Goal: Task Accomplishment & Management: Use online tool/utility

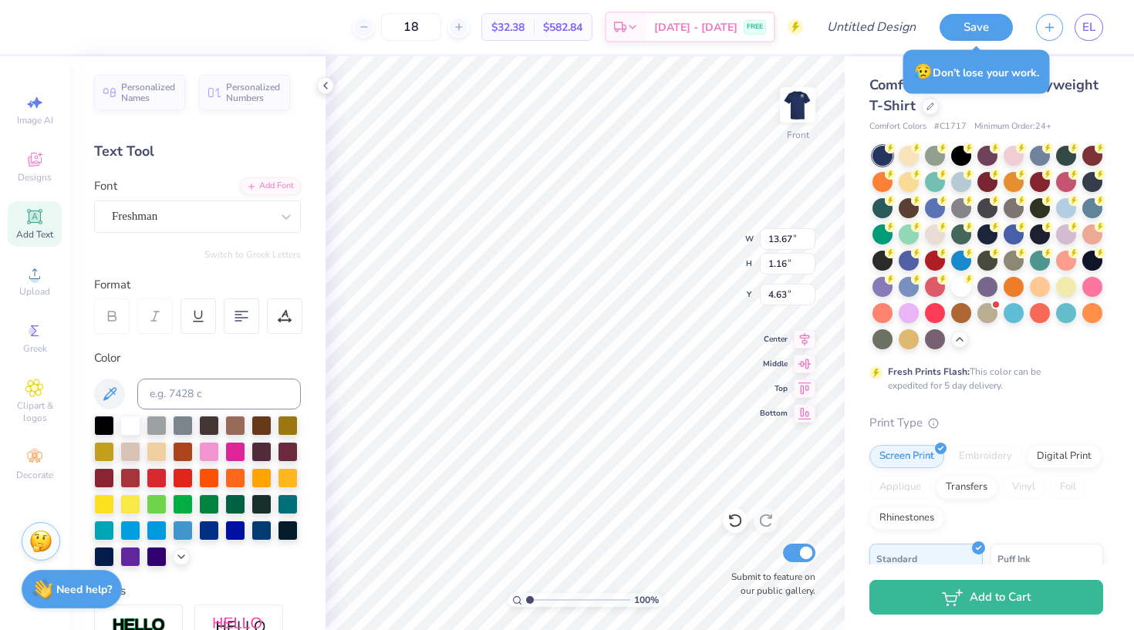
type input "11.58"
type input "1.32"
type input "17.31"
type input "13.67"
type input "1.16"
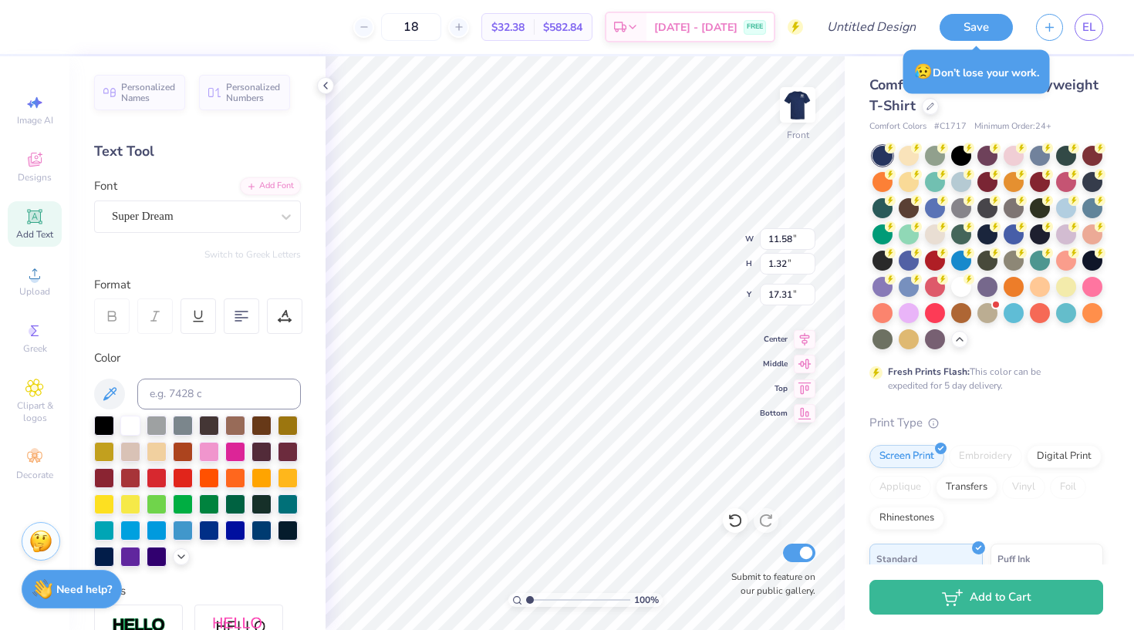
type input "4.63"
click at [182, 213] on div "Freshman" at bounding box center [191, 216] width 162 height 24
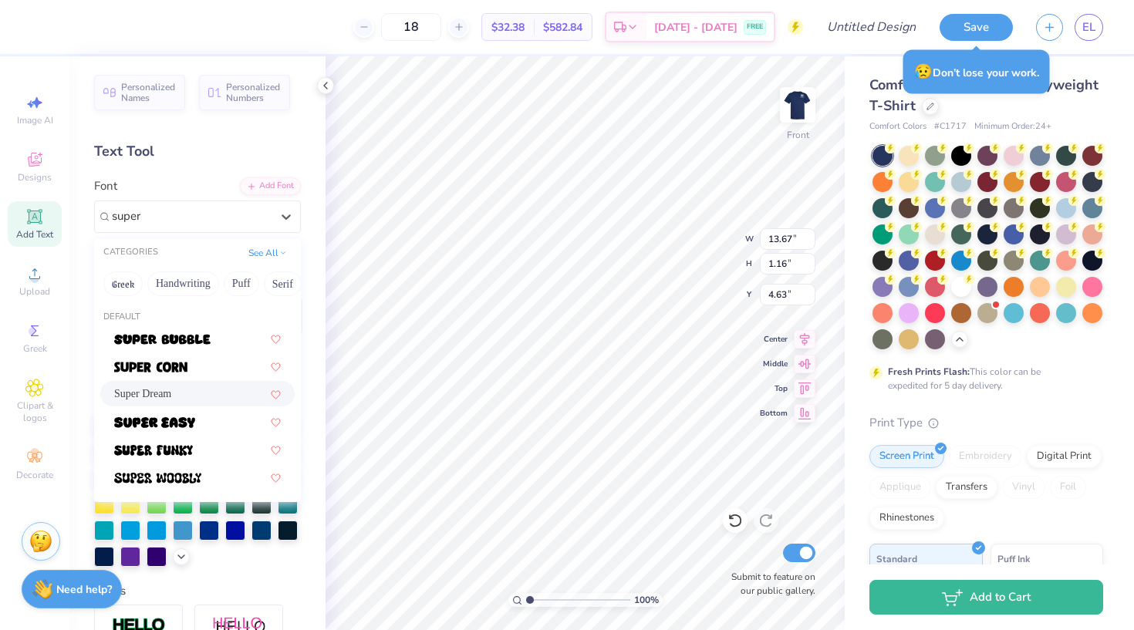
click at [196, 389] on div "Super Dream" at bounding box center [197, 394] width 167 height 16
type input "super"
type input "12.17"
type input "1.29"
type input "4.56"
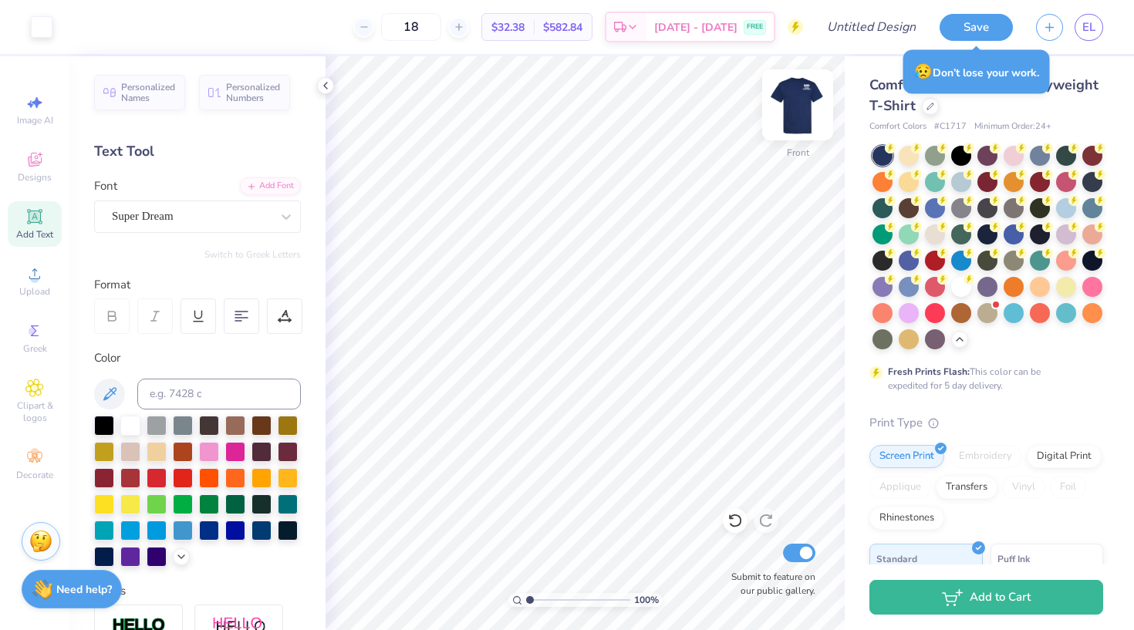
click at [815, 95] on img at bounding box center [798, 105] width 62 height 62
type input "3.53"
click at [224, 238] on div "Personalized Names Personalized Numbers Text Tool Add Font Font Freshman Switch…" at bounding box center [197, 343] width 256 height 574
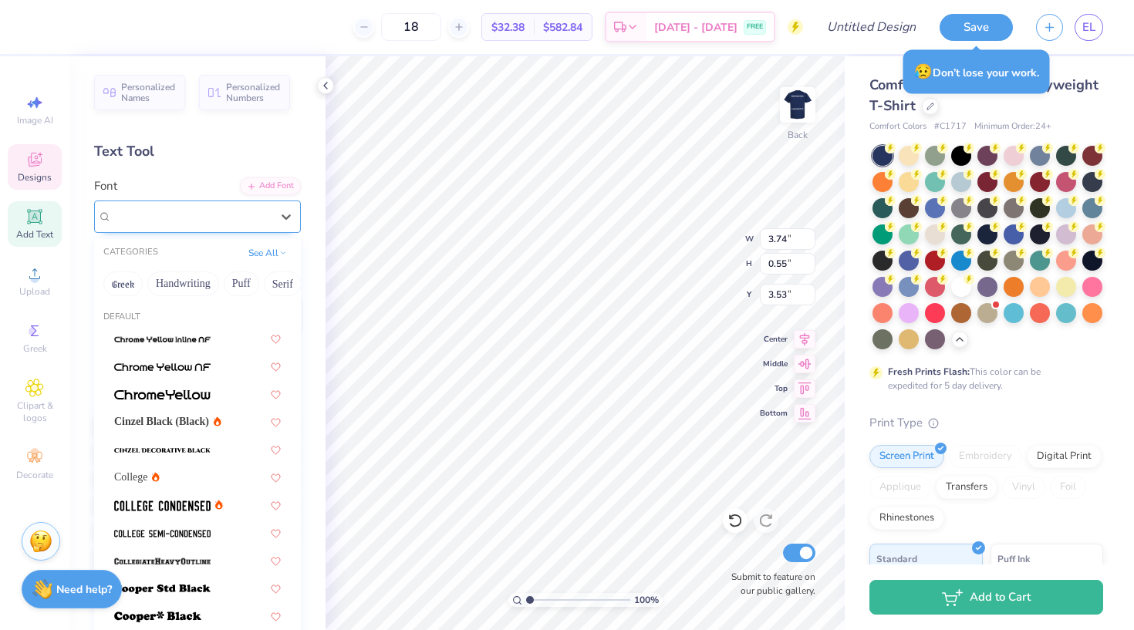
click at [222, 221] on div "Freshman" at bounding box center [191, 216] width 162 height 24
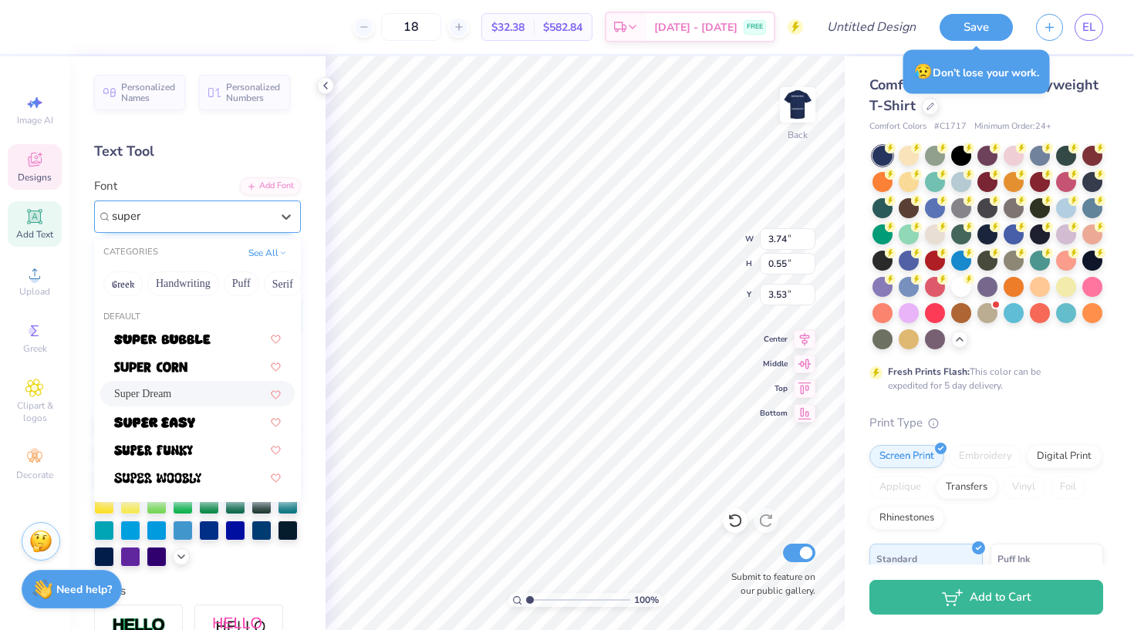
click at [194, 396] on div "Super Dream" at bounding box center [197, 394] width 167 height 16
type input "super"
type input "3.34"
type input "0.61"
type input "3.50"
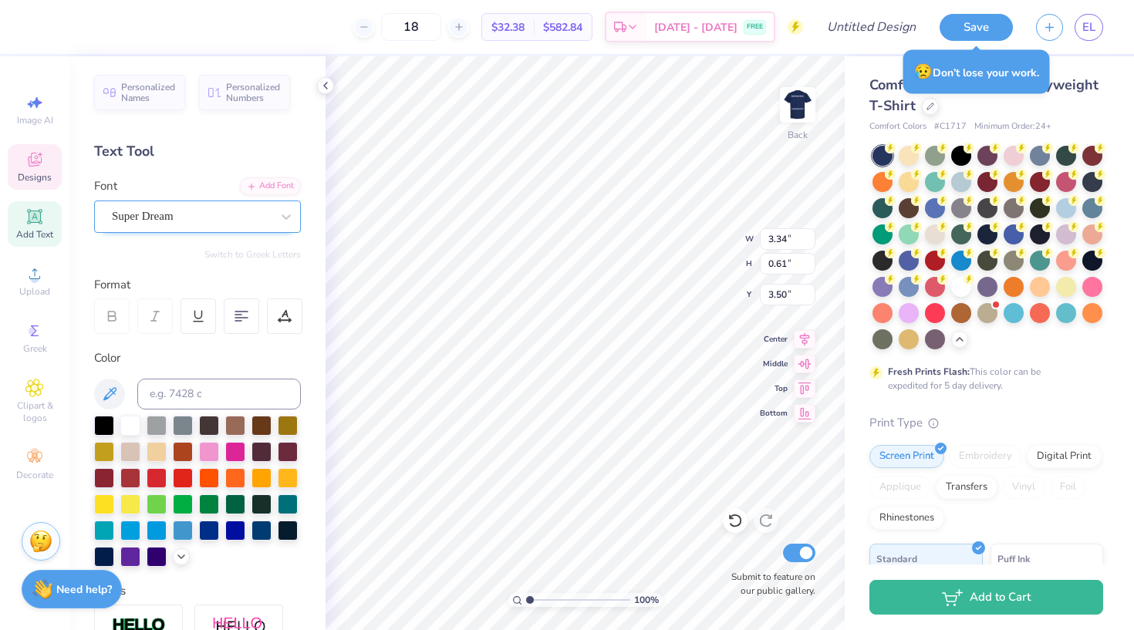
type input "2.06"
type input "0.57"
type input "2.72"
click at [219, 220] on div "Freshman" at bounding box center [191, 216] width 162 height 24
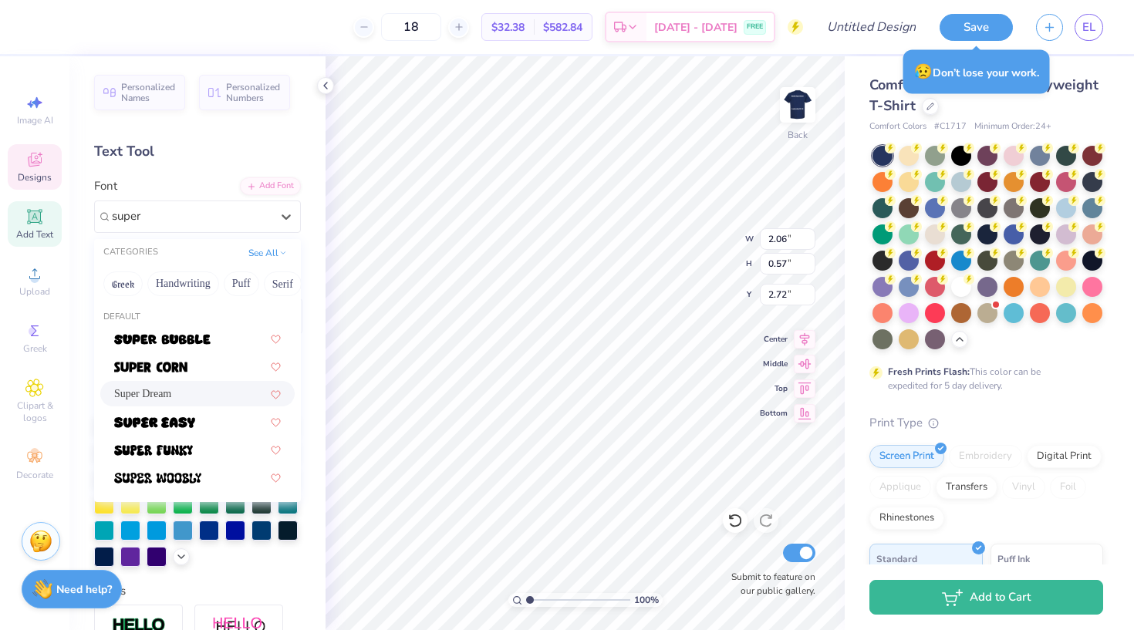
click at [219, 399] on div "Super Dream" at bounding box center [197, 394] width 167 height 16
type input "super"
type input "1.87"
type input "0.48"
type input "2.76"
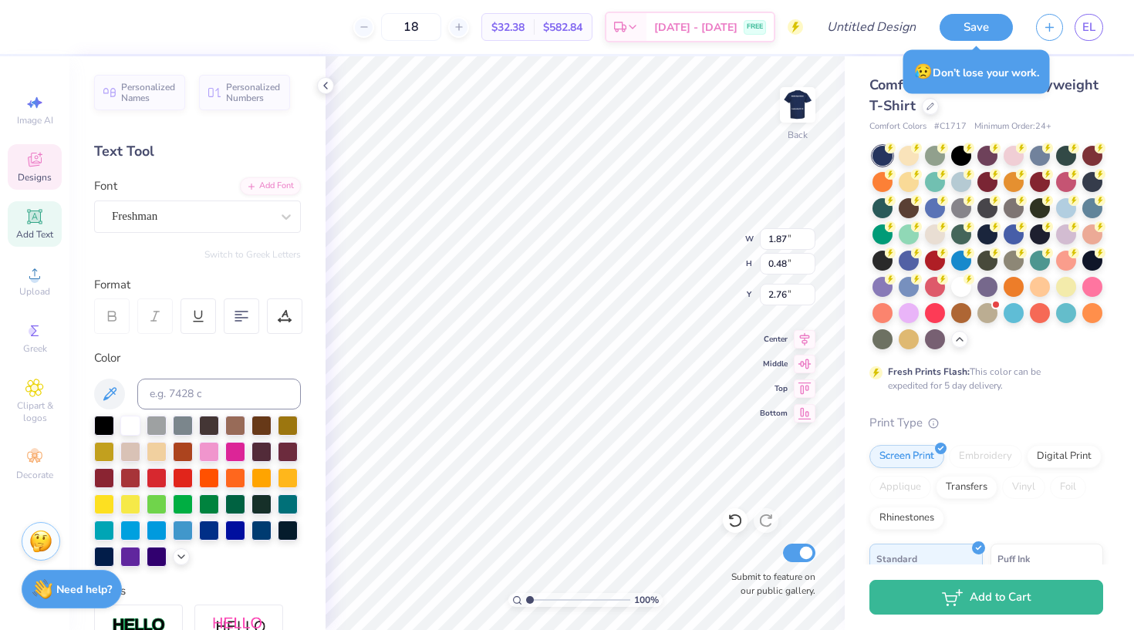
type input "2.73"
type input "1.06"
type input "1.31"
click at [230, 198] on div "Font Freshman" at bounding box center [197, 205] width 207 height 56
click at [229, 207] on div "Freshman" at bounding box center [191, 216] width 162 height 24
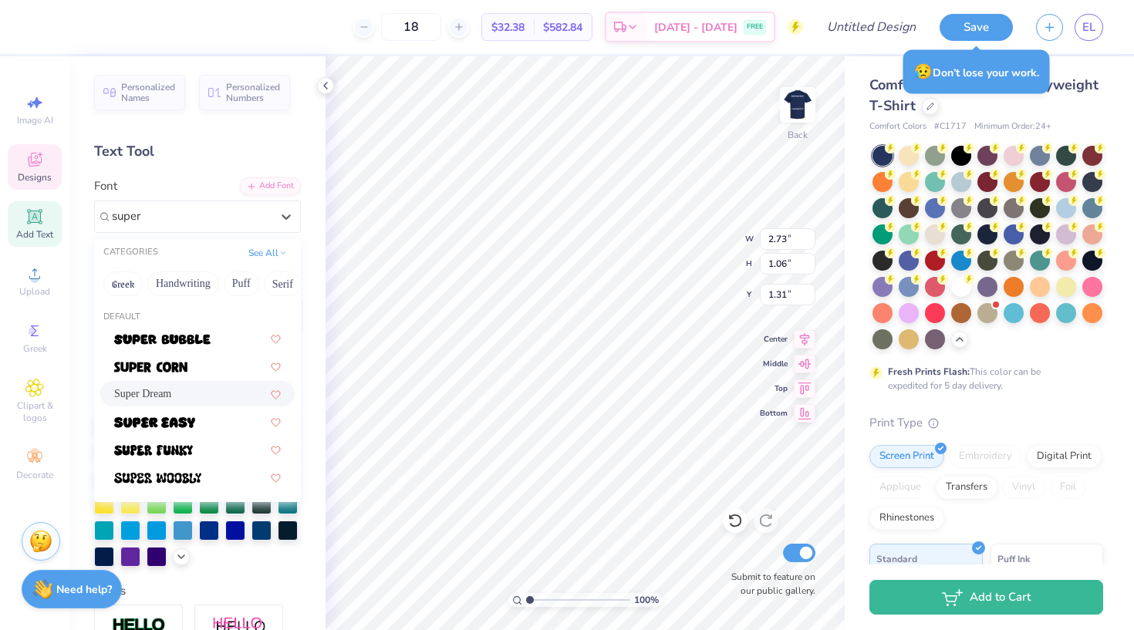
click at [205, 396] on div "Super Dream" at bounding box center [197, 394] width 167 height 16
type input "super"
type input "2.38"
type input "0.92"
type input "1.38"
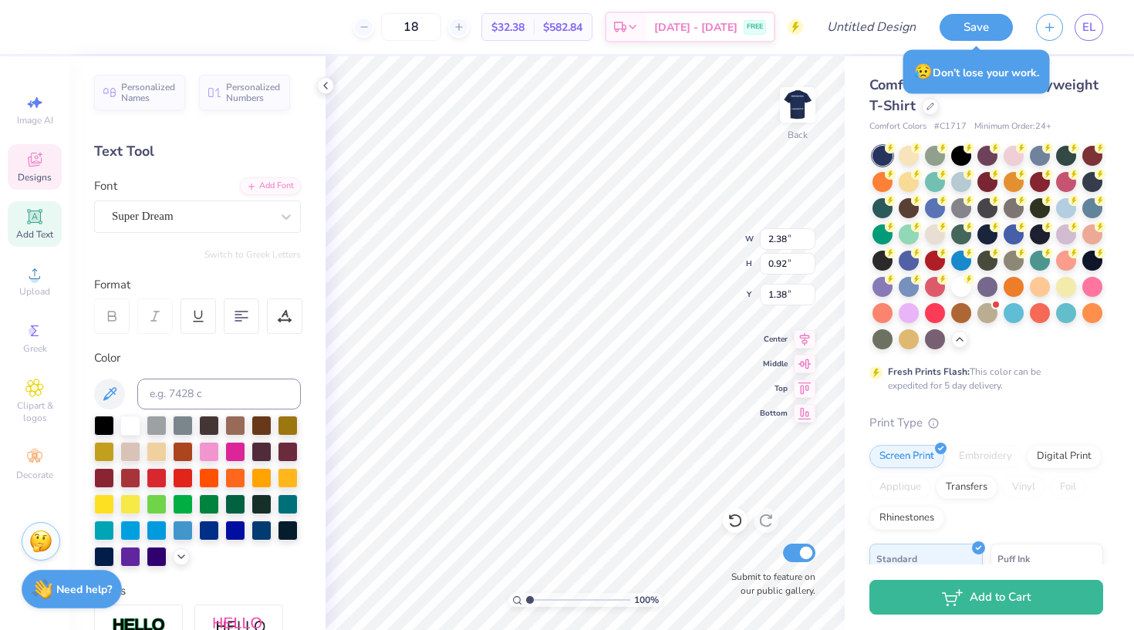
type input "1.50"
type input "1.62"
click at [799, 113] on img at bounding box center [798, 105] width 62 height 62
click at [803, 113] on img at bounding box center [798, 105] width 62 height 62
click at [803, 119] on img at bounding box center [798, 105] width 62 height 62
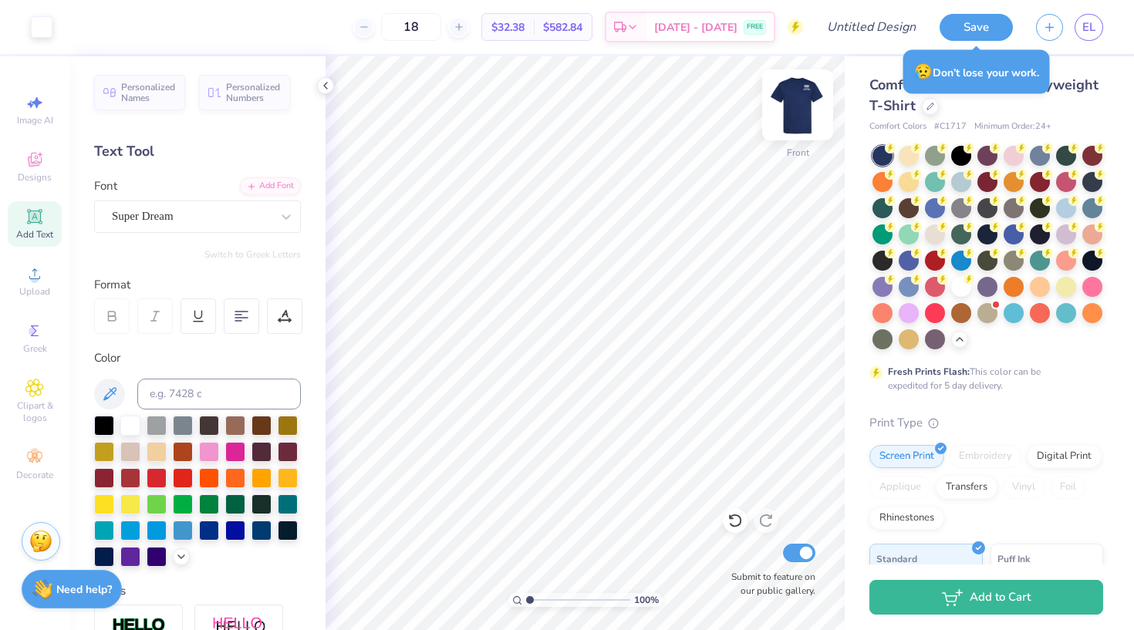
click at [787, 123] on img at bounding box center [798, 105] width 62 height 62
click at [804, 116] on img at bounding box center [798, 105] width 62 height 62
click at [811, 96] on img at bounding box center [798, 105] width 62 height 62
click at [799, 104] on img at bounding box center [798, 105] width 62 height 62
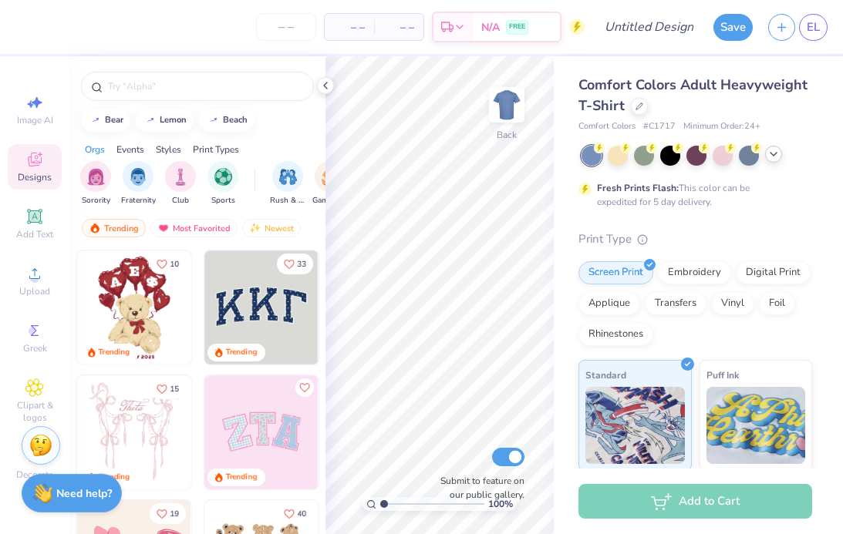
click at [773, 147] on div at bounding box center [773, 154] width 17 height 17
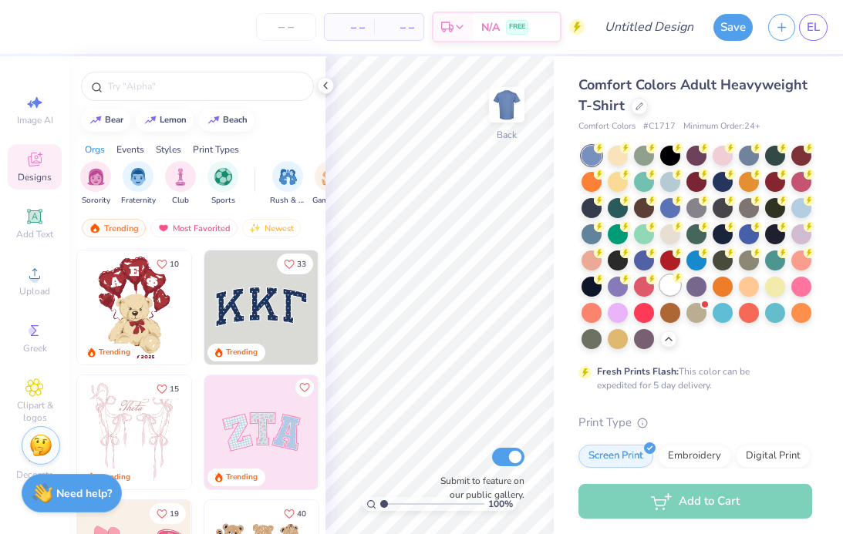
click at [673, 288] on div at bounding box center [670, 285] width 20 height 20
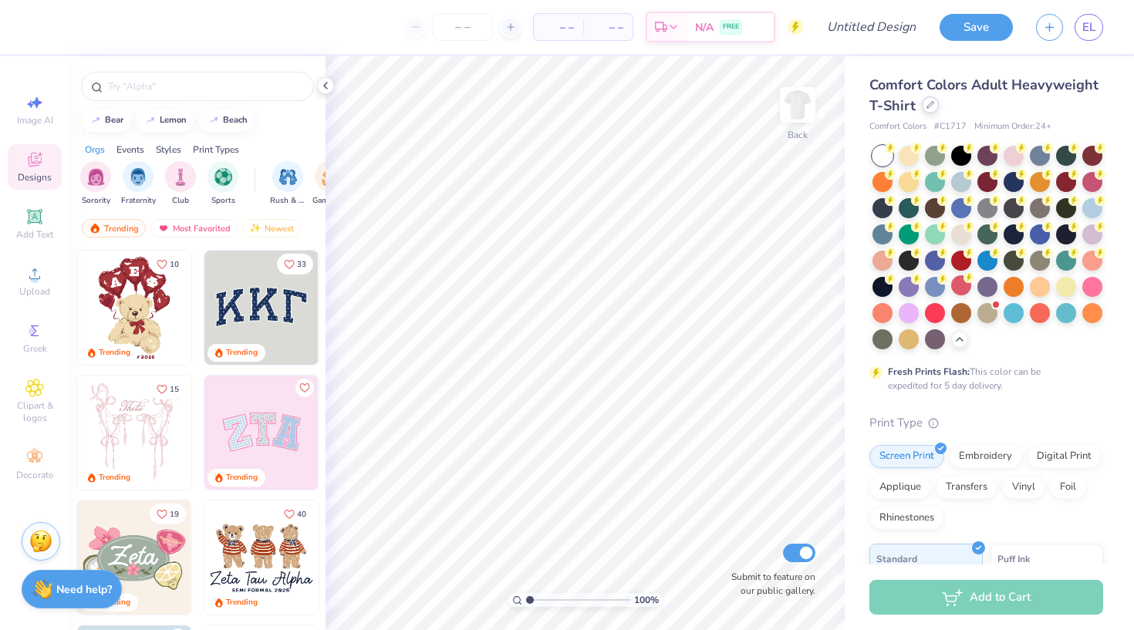
click at [842, 108] on icon at bounding box center [930, 105] width 8 height 8
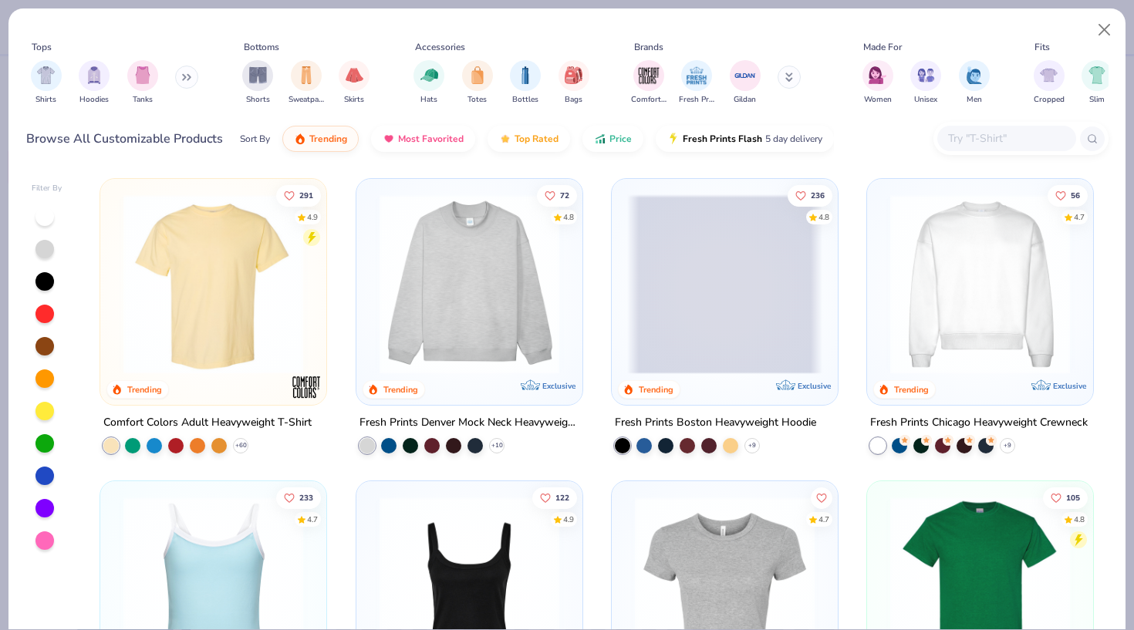
click at [197, 69] on button at bounding box center [186, 77] width 23 height 23
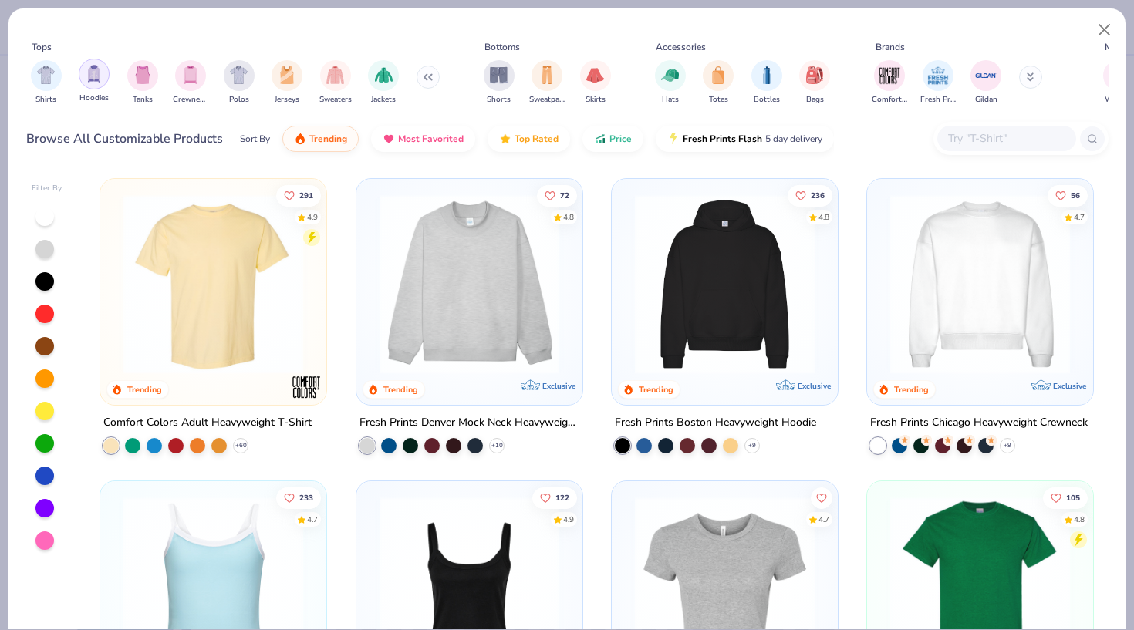
click at [98, 75] on img "filter for Hoodies" at bounding box center [94, 74] width 17 height 18
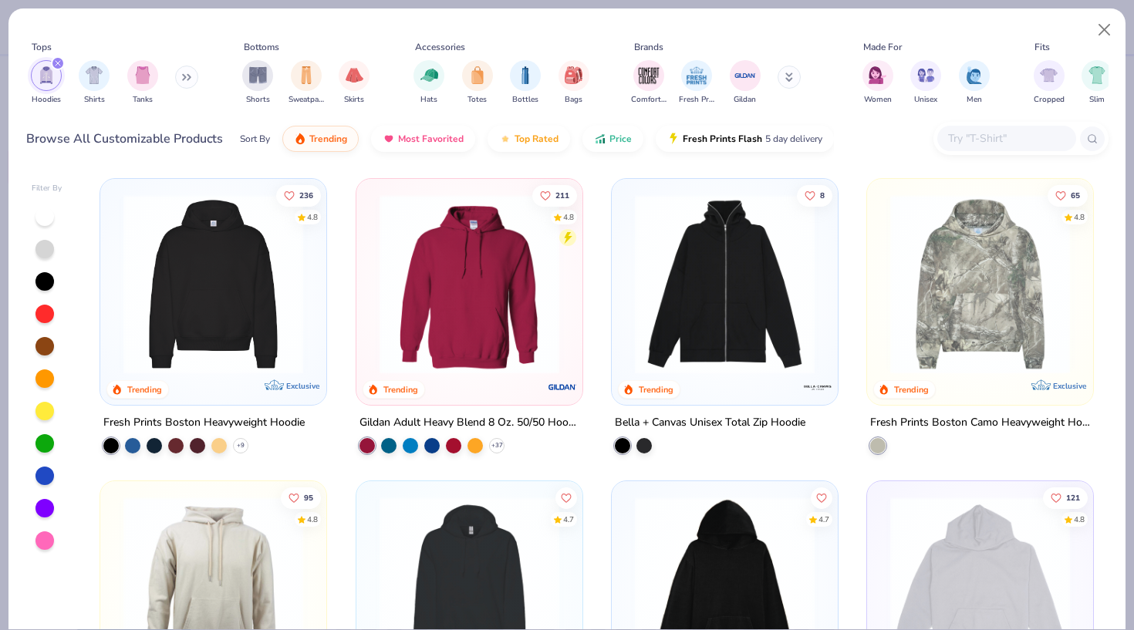
click at [504, 297] on img at bounding box center [469, 284] width 195 height 180
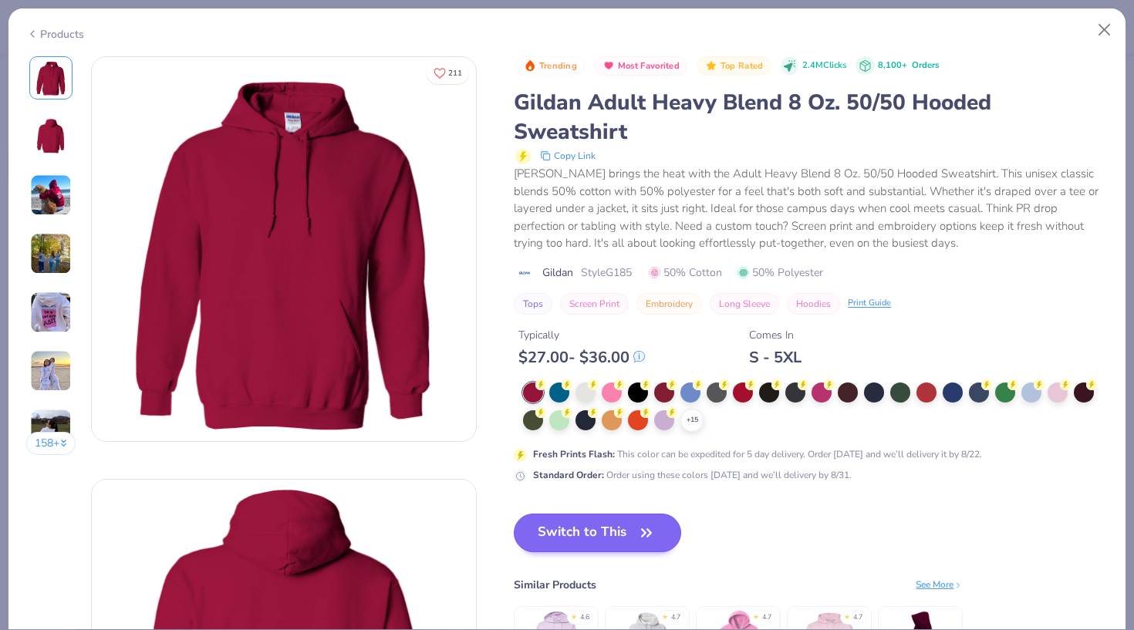
click at [652, 534] on icon "button" at bounding box center [646, 533] width 22 height 22
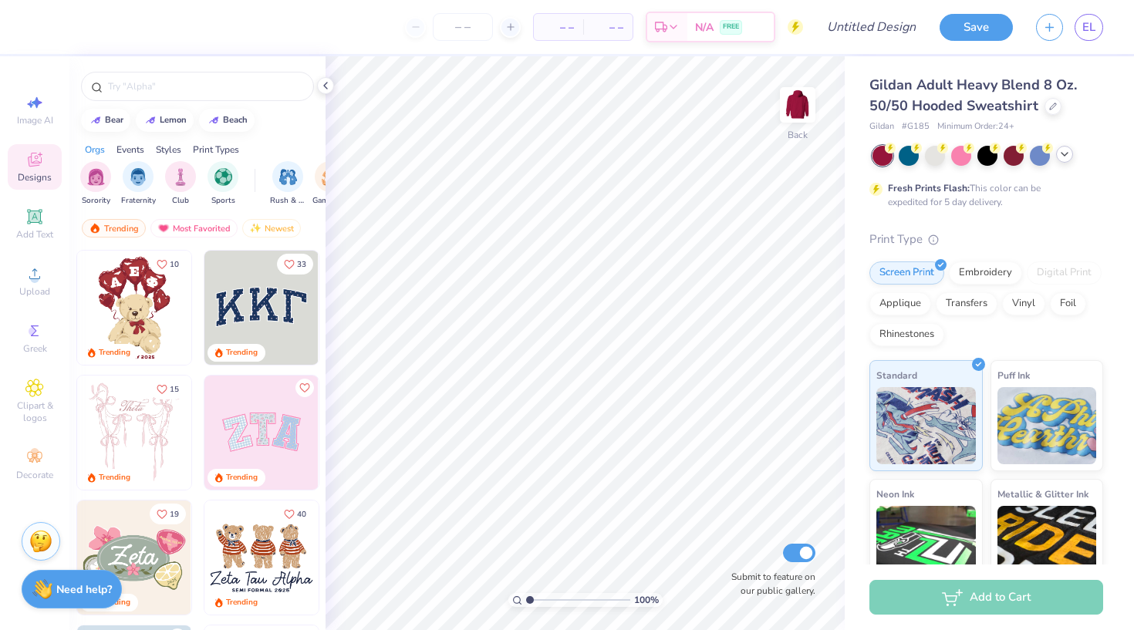
click at [842, 153] on icon at bounding box center [1064, 154] width 12 height 12
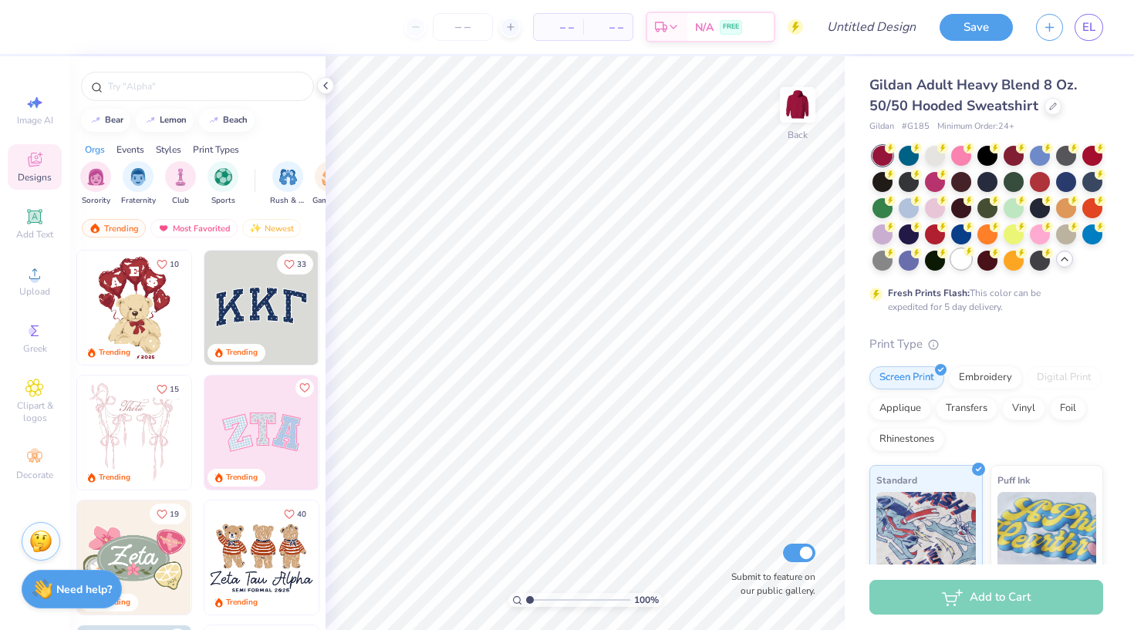
click at [842, 265] on div at bounding box center [961, 259] width 20 height 20
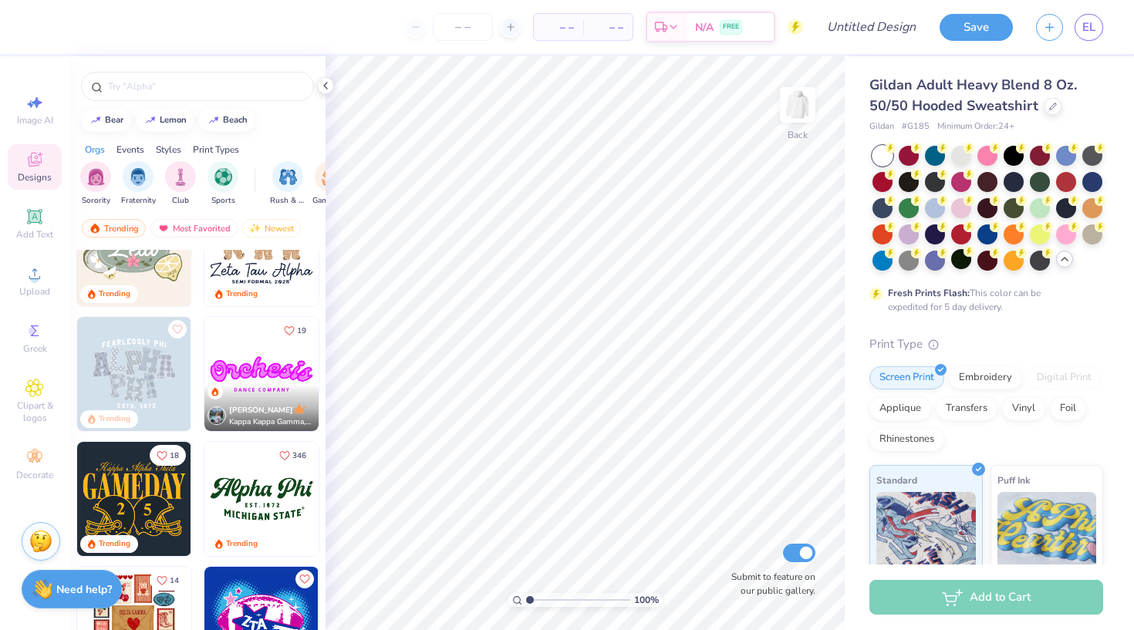
scroll to position [308, 0]
click at [175, 410] on img at bounding box center [134, 374] width 114 height 114
click at [167, 376] on img at bounding box center [134, 374] width 114 height 114
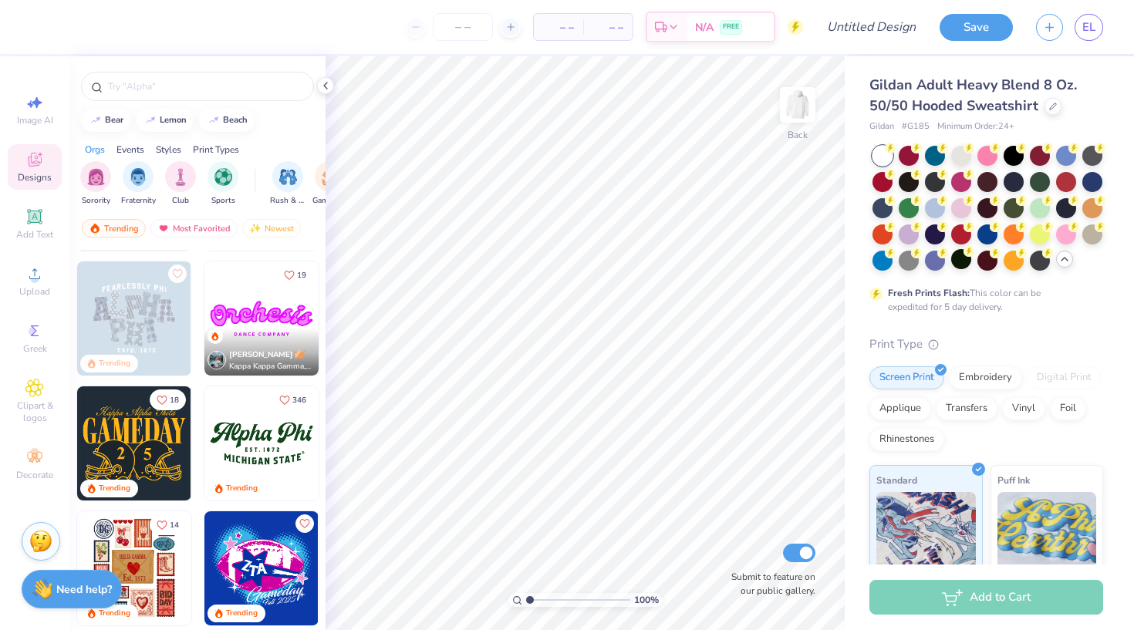
scroll to position [365, 0]
click at [150, 313] on img at bounding box center [134, 318] width 114 height 114
click at [160, 333] on img at bounding box center [134, 318] width 114 height 114
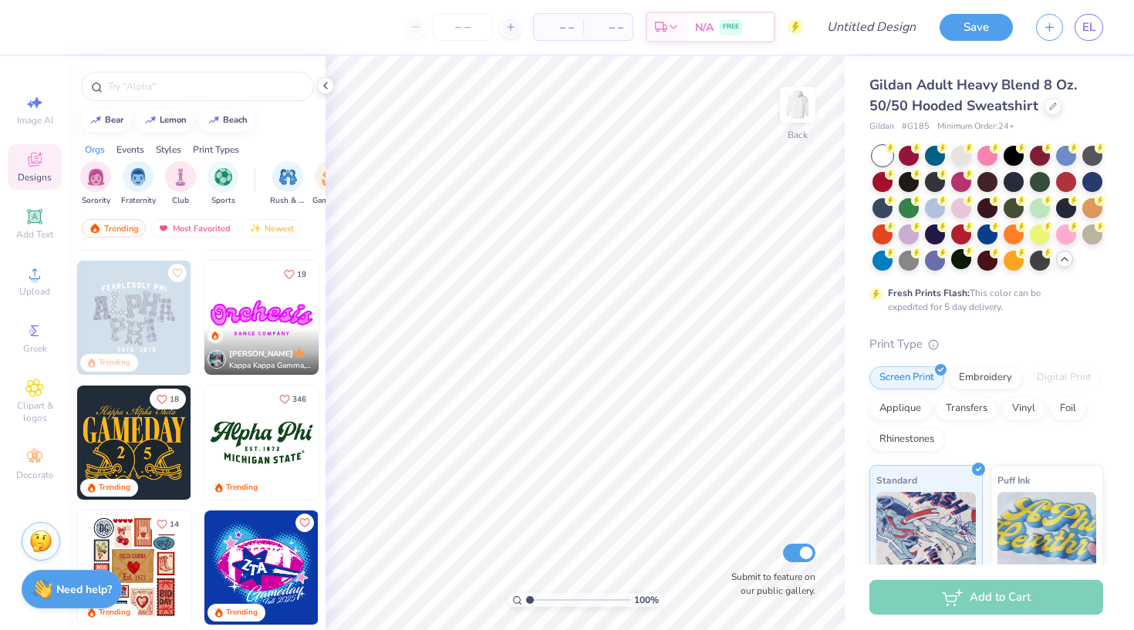
click at [172, 321] on img at bounding box center [134, 318] width 114 height 114
click at [842, 108] on div at bounding box center [1052, 104] width 17 height 17
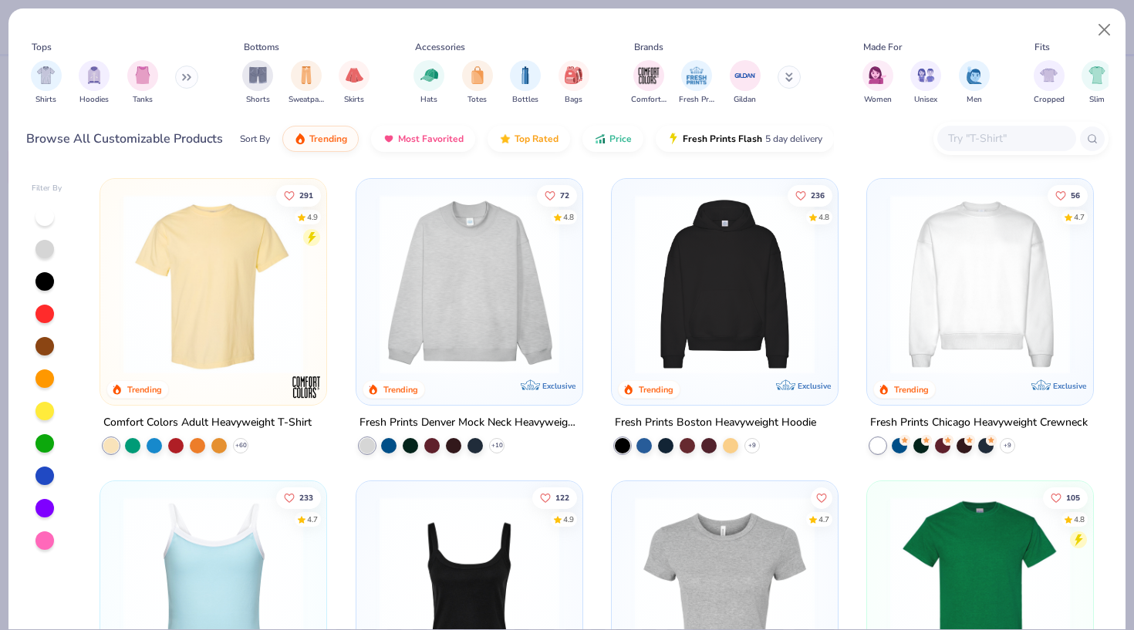
click at [248, 281] on img at bounding box center [213, 284] width 195 height 180
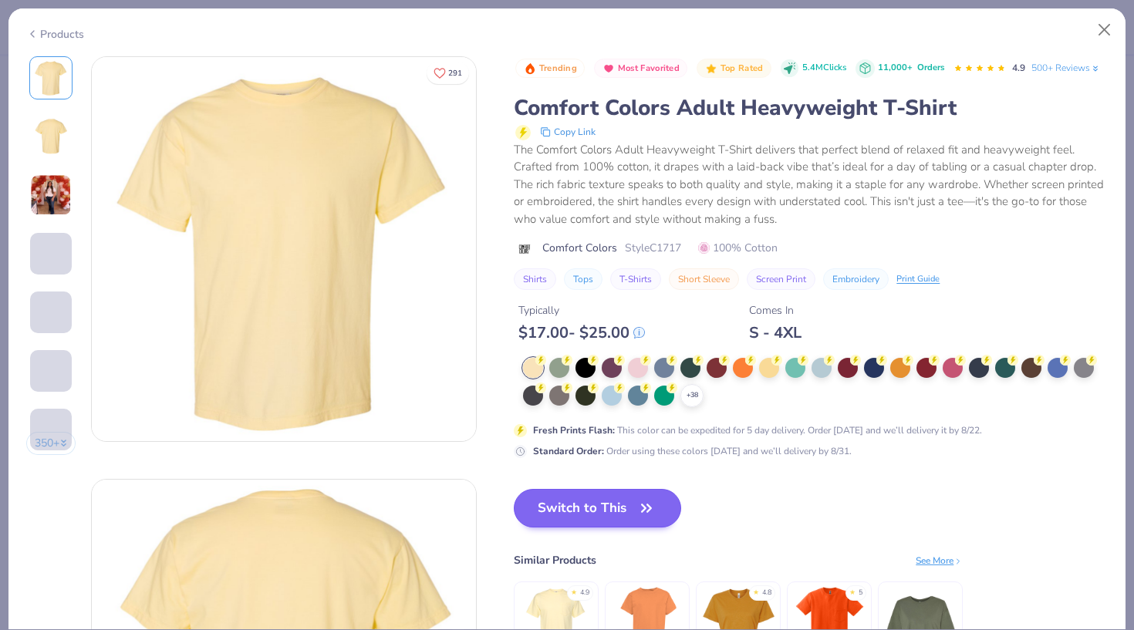
click at [561, 524] on button "Switch to This" at bounding box center [597, 508] width 167 height 39
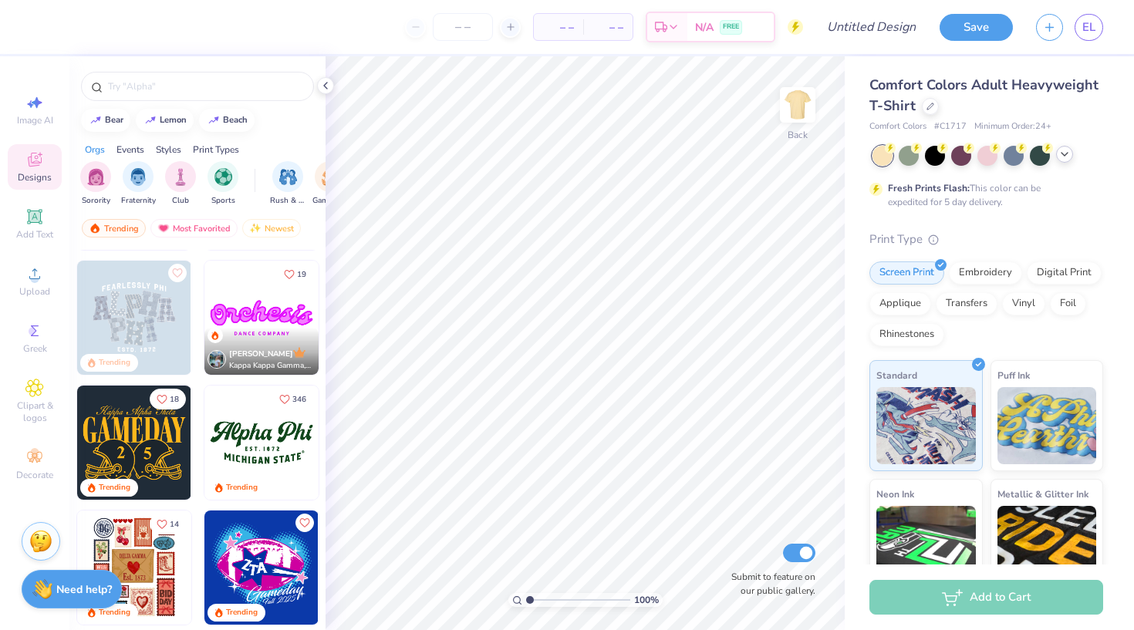
click at [842, 154] on icon at bounding box center [1064, 154] width 12 height 12
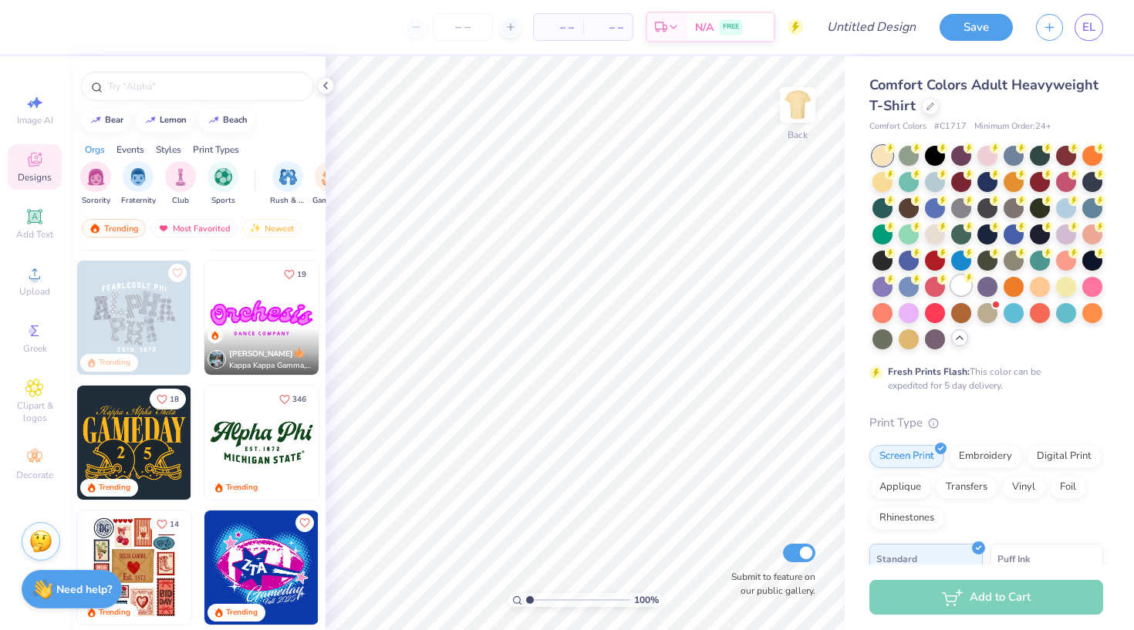
click at [842, 288] on div at bounding box center [961, 285] width 20 height 20
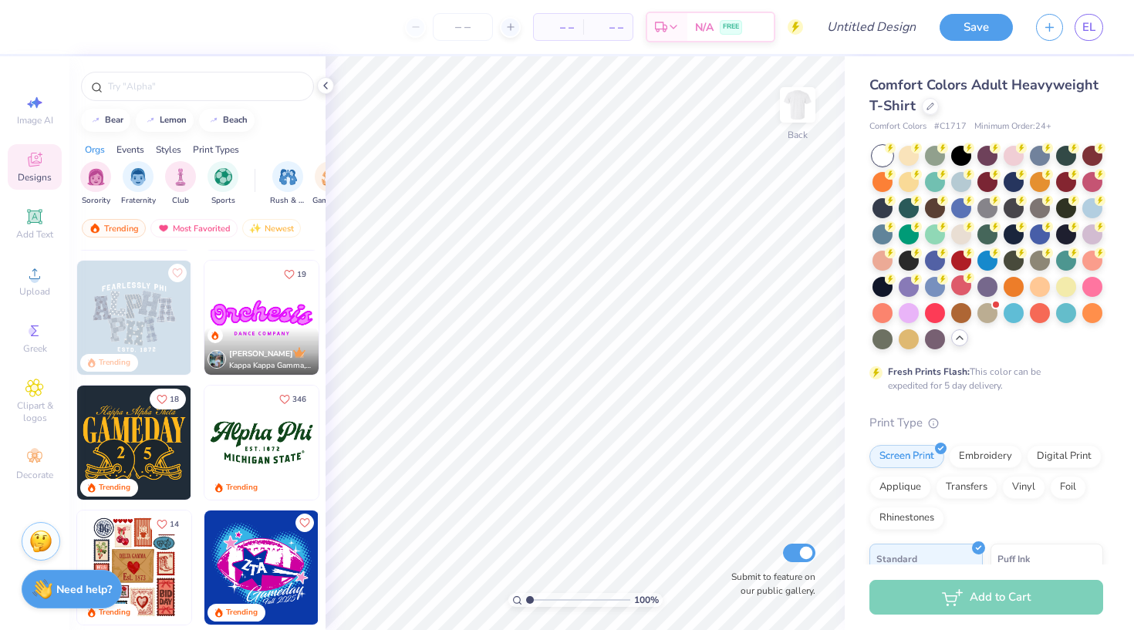
click at [153, 331] on img at bounding box center [134, 318] width 114 height 114
click at [842, 457] on div "Digital Print" at bounding box center [1063, 454] width 75 height 23
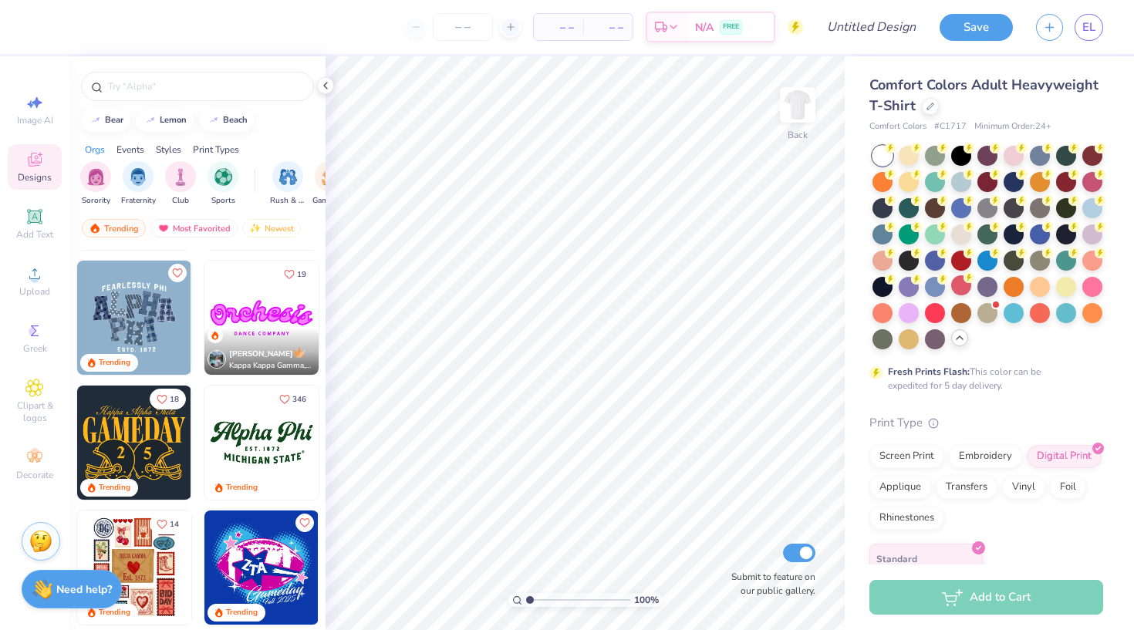
click at [126, 317] on img at bounding box center [134, 318] width 114 height 114
type input "6.24"
type input "3.86"
click at [736, 527] on icon at bounding box center [734, 521] width 13 height 14
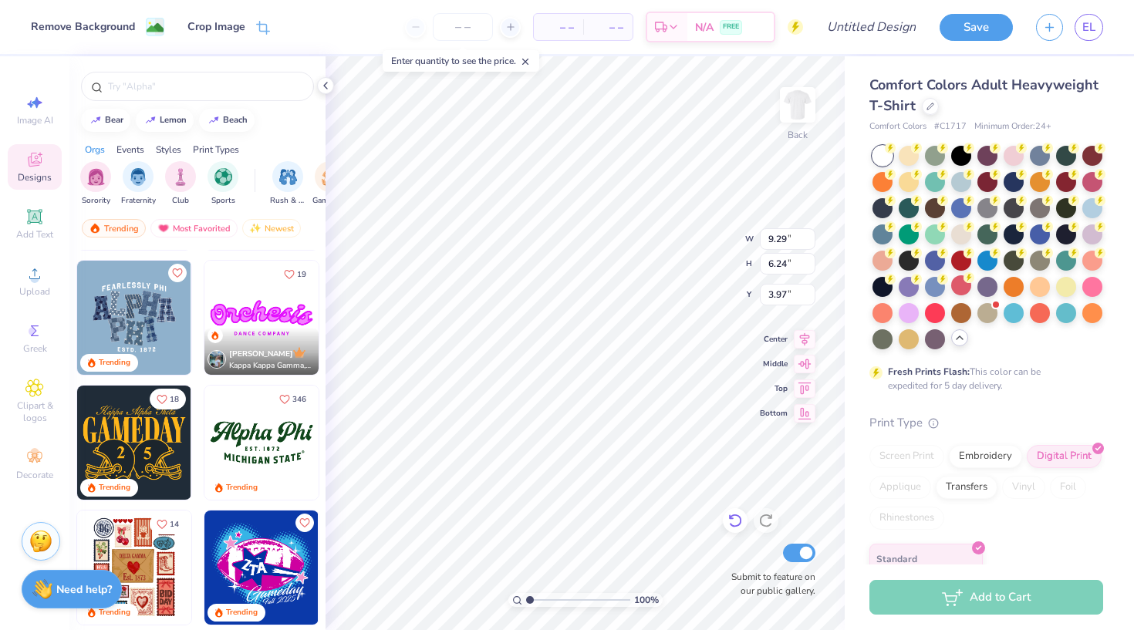
type input "4.83"
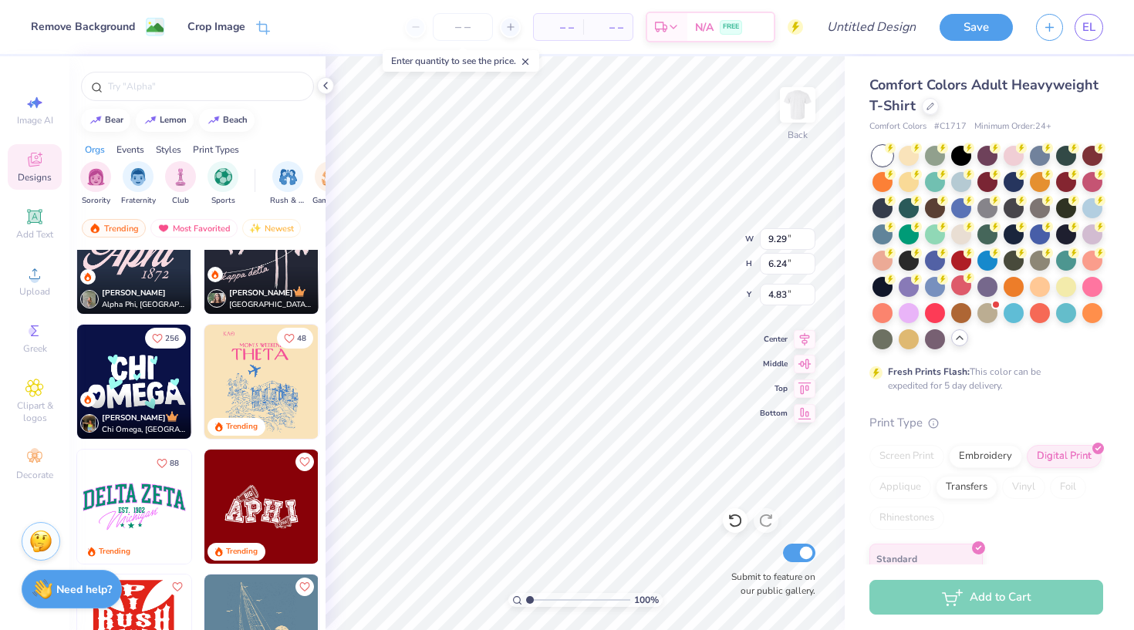
scroll to position [2552, 0]
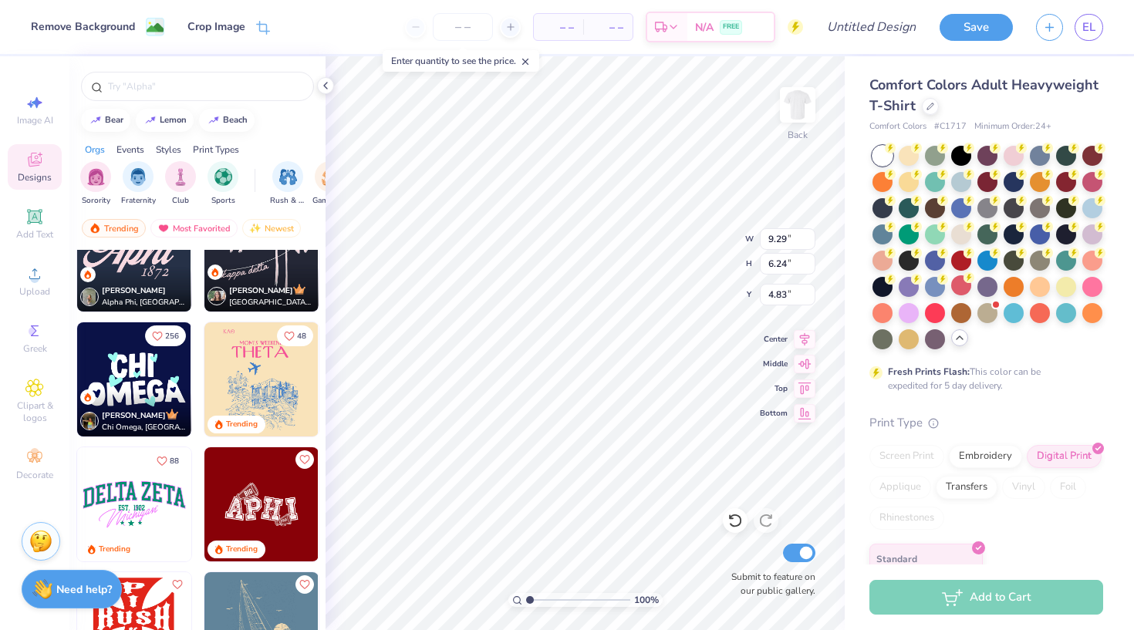
click at [174, 368] on img at bounding box center [134, 379] width 114 height 114
type input "8.32"
type input "4.42"
type input "11.59"
type input "9.29"
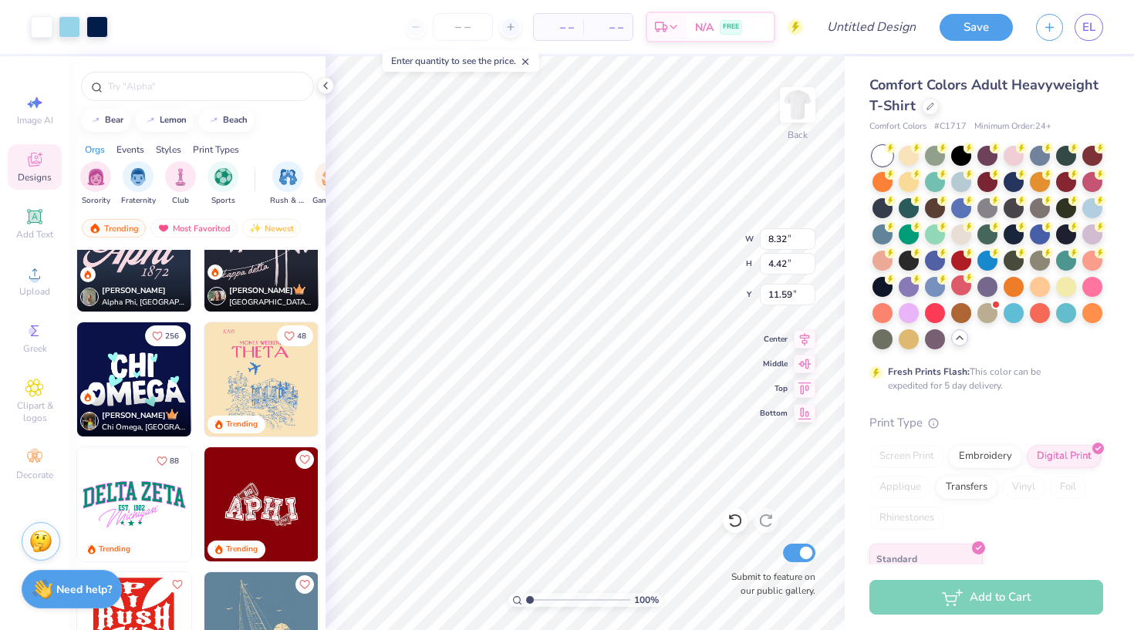
type input "6.24"
type input "4.83"
type input "4.92"
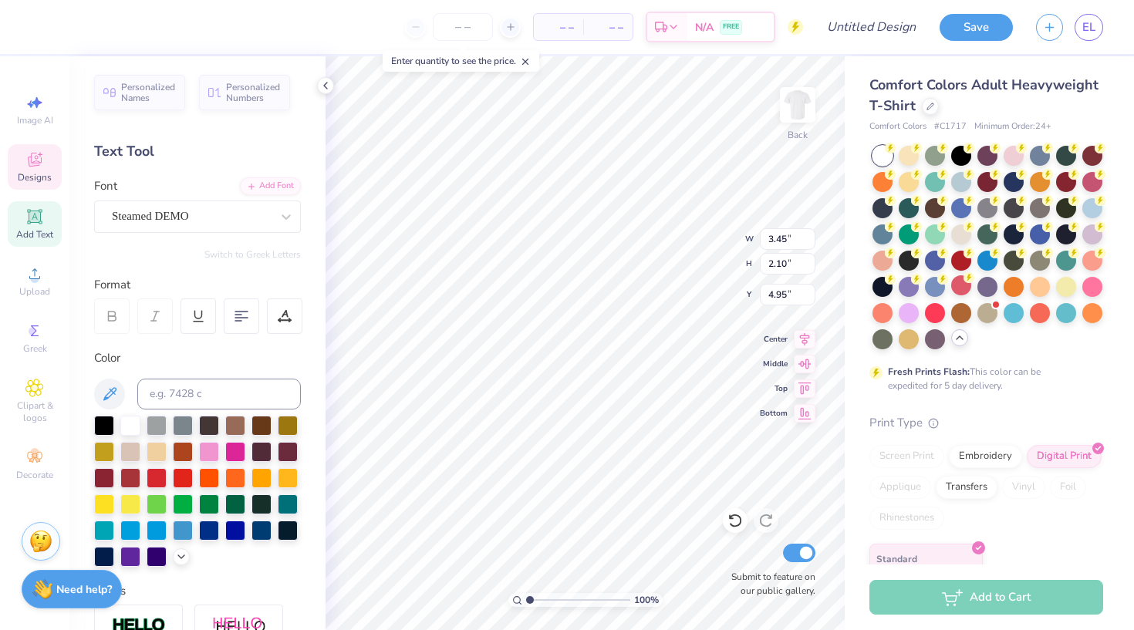
type textarea "Reno"
type input "7.93"
type input "2.15"
type input "7.14"
type input "5.36"
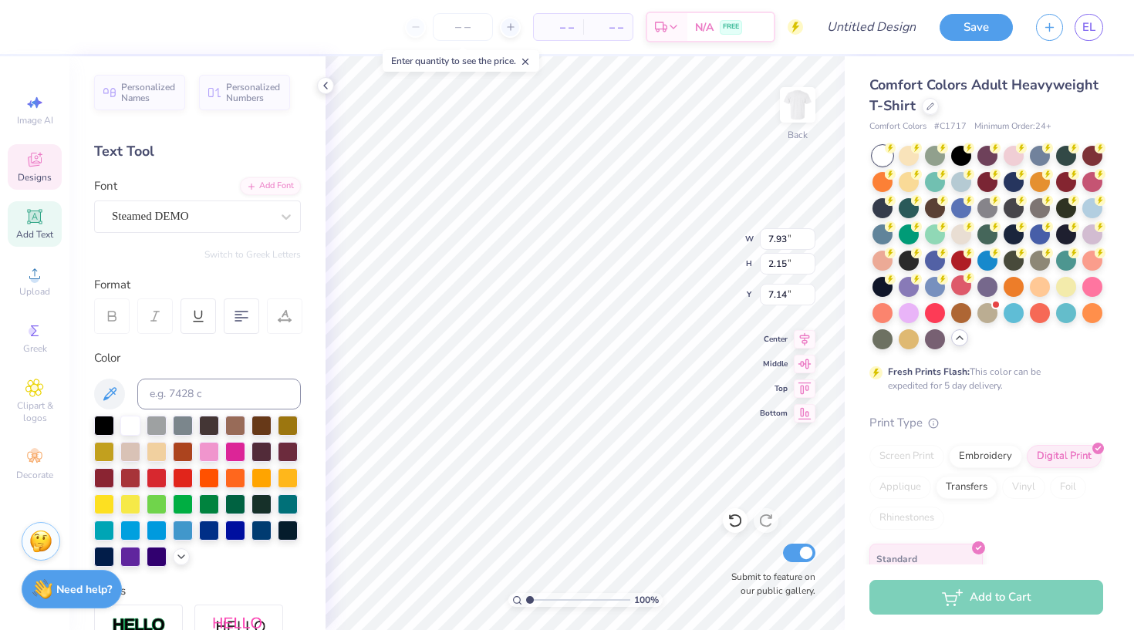
type input "2.10"
type input "4.95"
type textarea "Rhs"
type input "7.93"
type input "2.15"
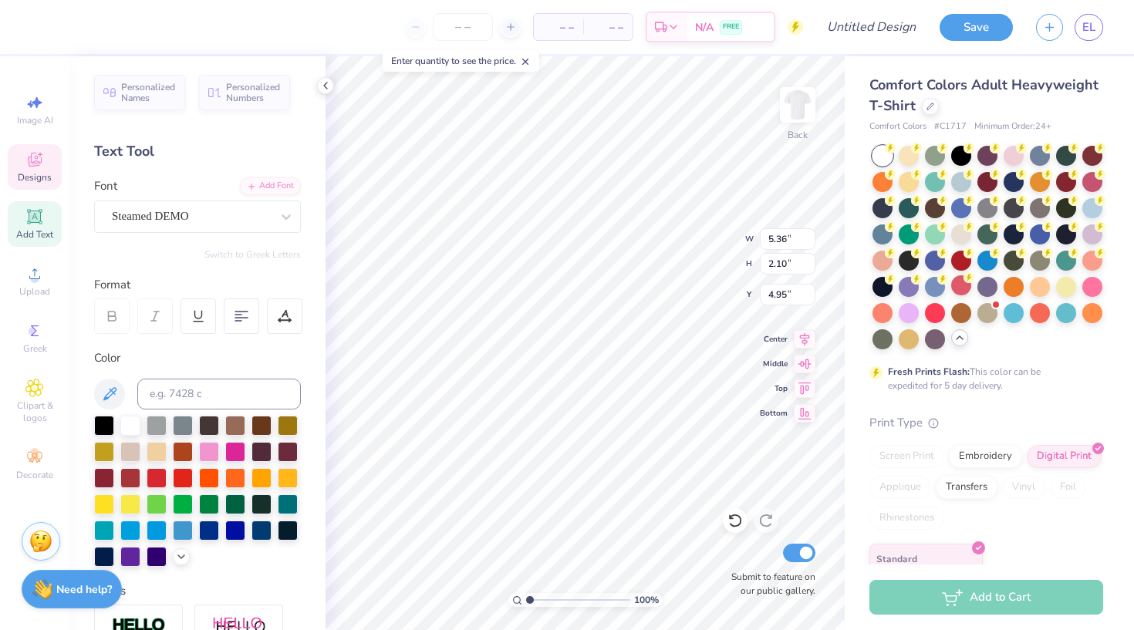
type input "7.14"
type textarea "O"
type textarea "leadershi"
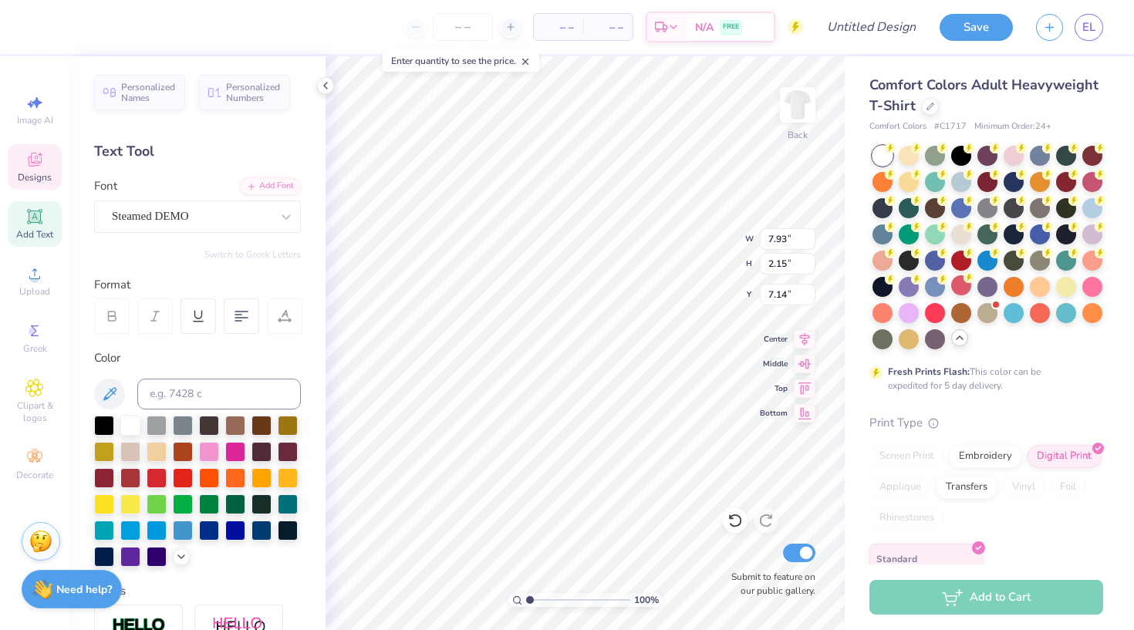
scroll to position [0, 2]
type input "0.85"
type input "8.49"
type input "7.92"
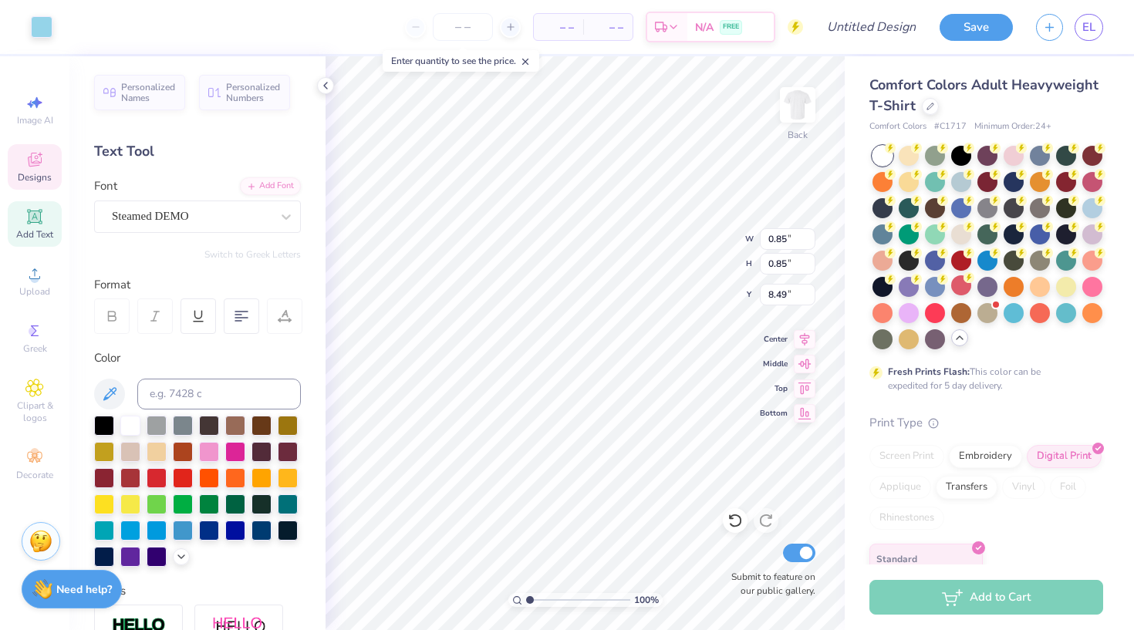
type input "2.15"
type input "7.14"
type textarea "leadershi"
type input "6.49"
type input "1.76"
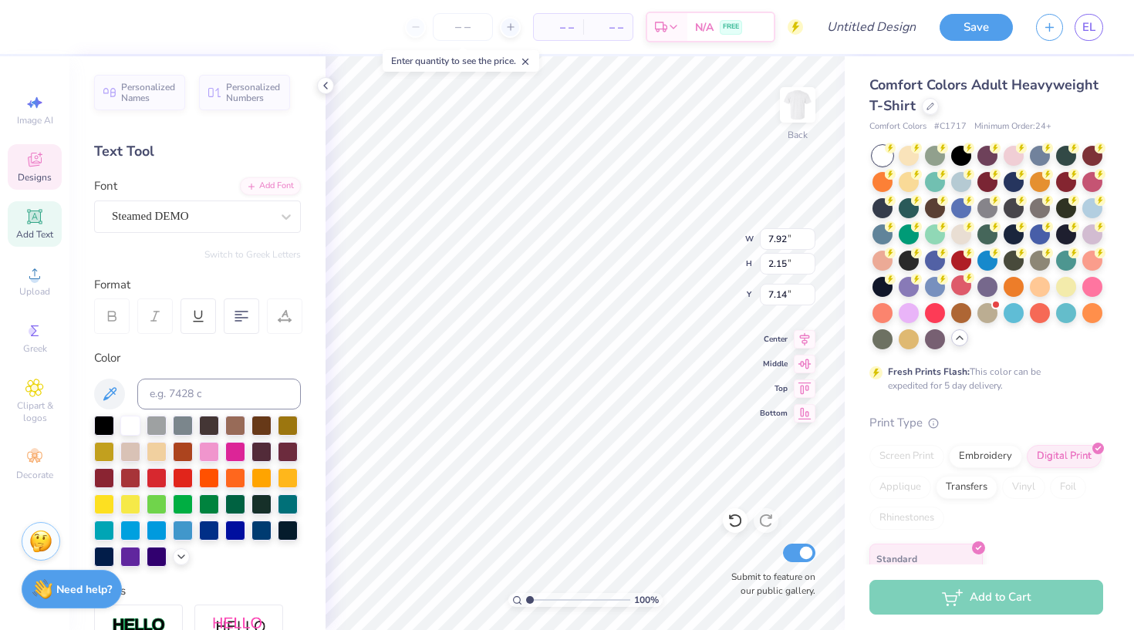
type input "7.53"
type textarea "leadershippp"
type textarea "leadership"
type input "11.91"
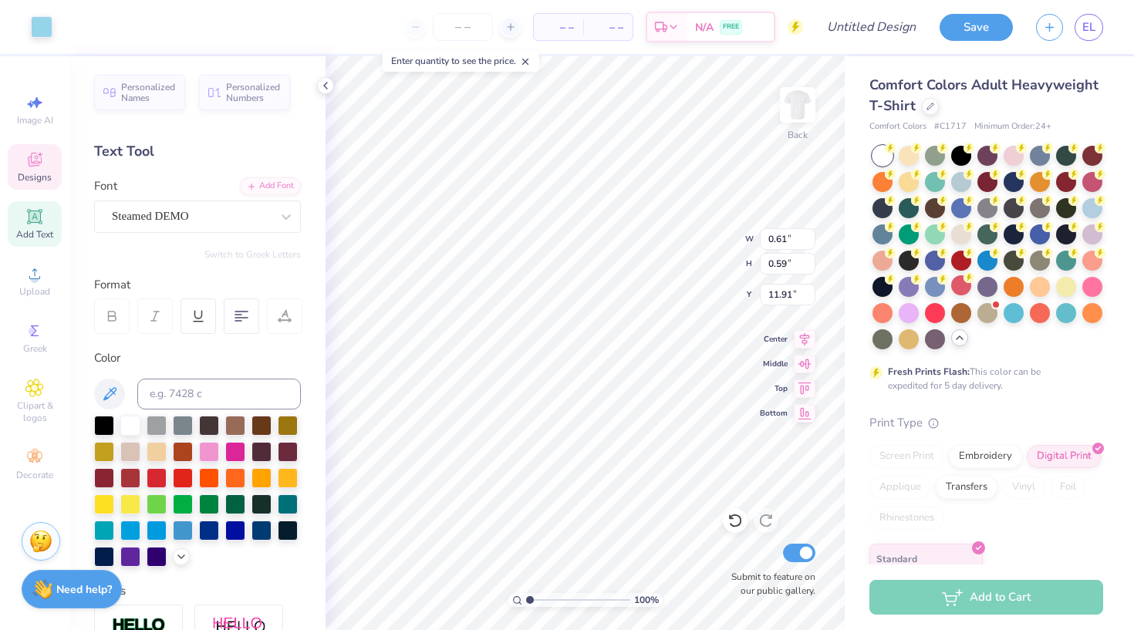
type input "0.85"
type input "13.97"
type input "6.36"
type input "1.77"
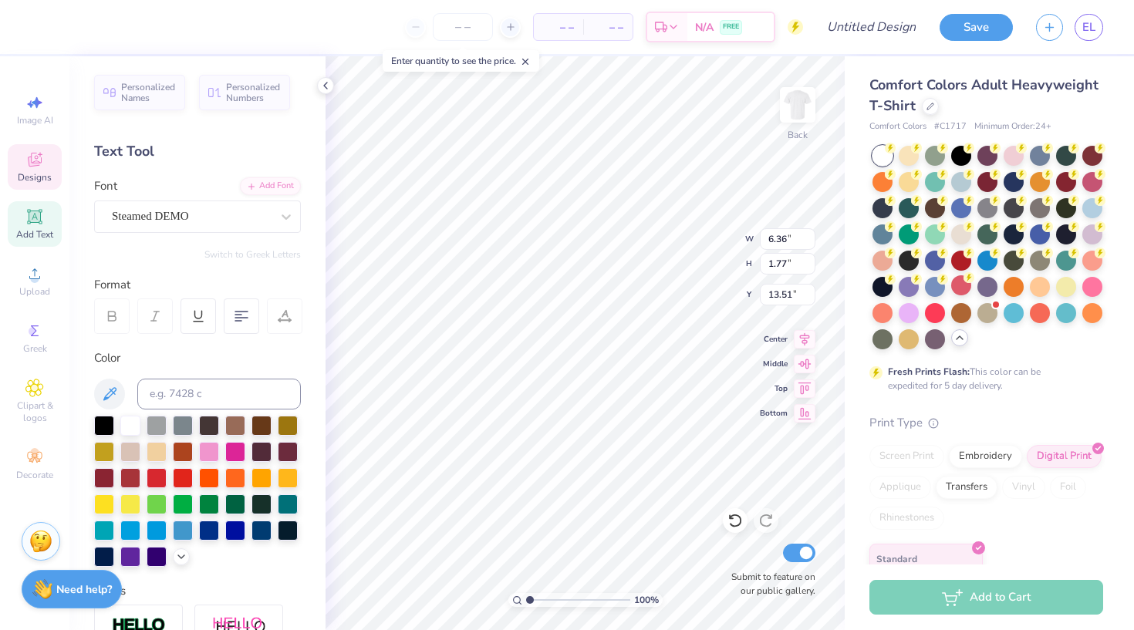
type input "8.63"
type input "1.11"
type input "1.00"
type input "12.00"
type input "0.79"
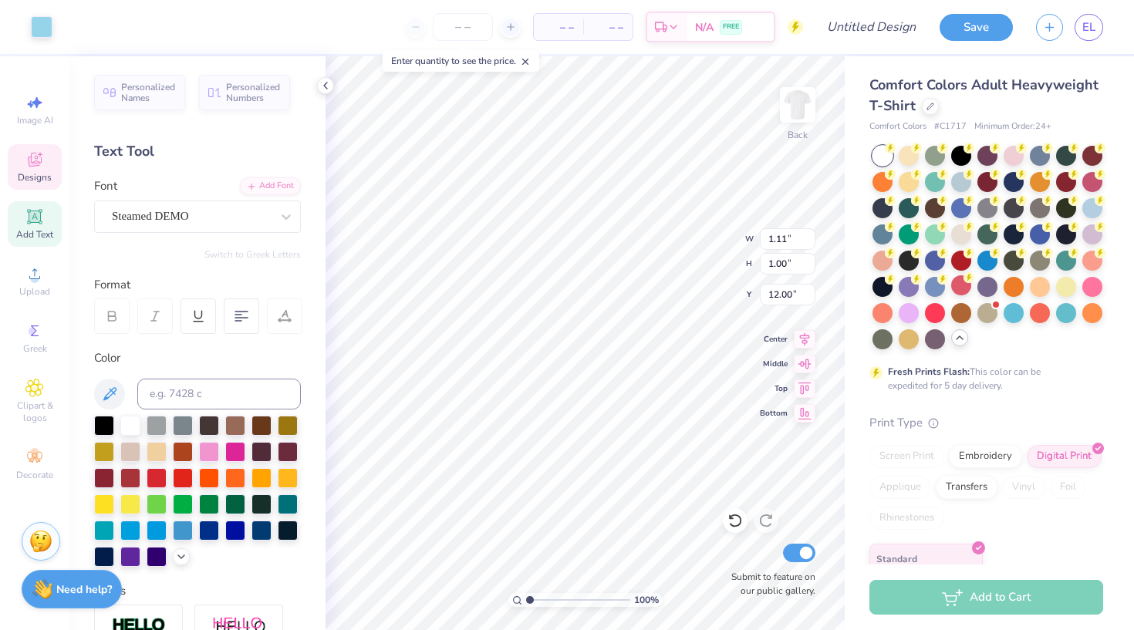
type input "0.80"
type input "11.19"
type input "0.59"
type input "0.69"
type input "11.81"
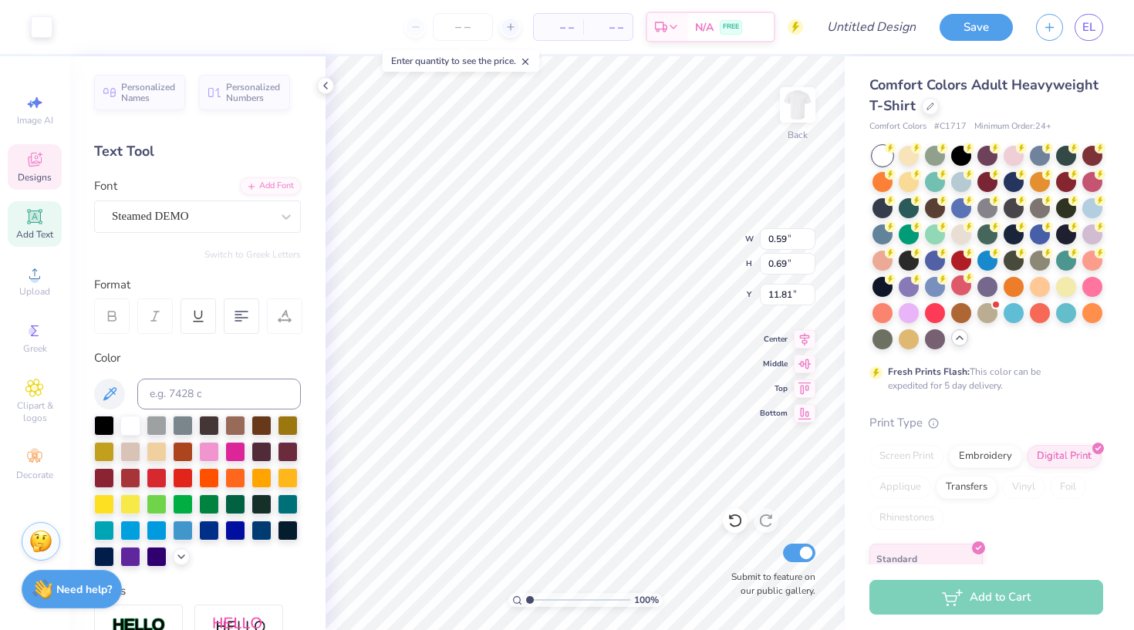
type input "7.12"
type input "1.03"
type input "15.55"
type input "4.06"
type input "2.03"
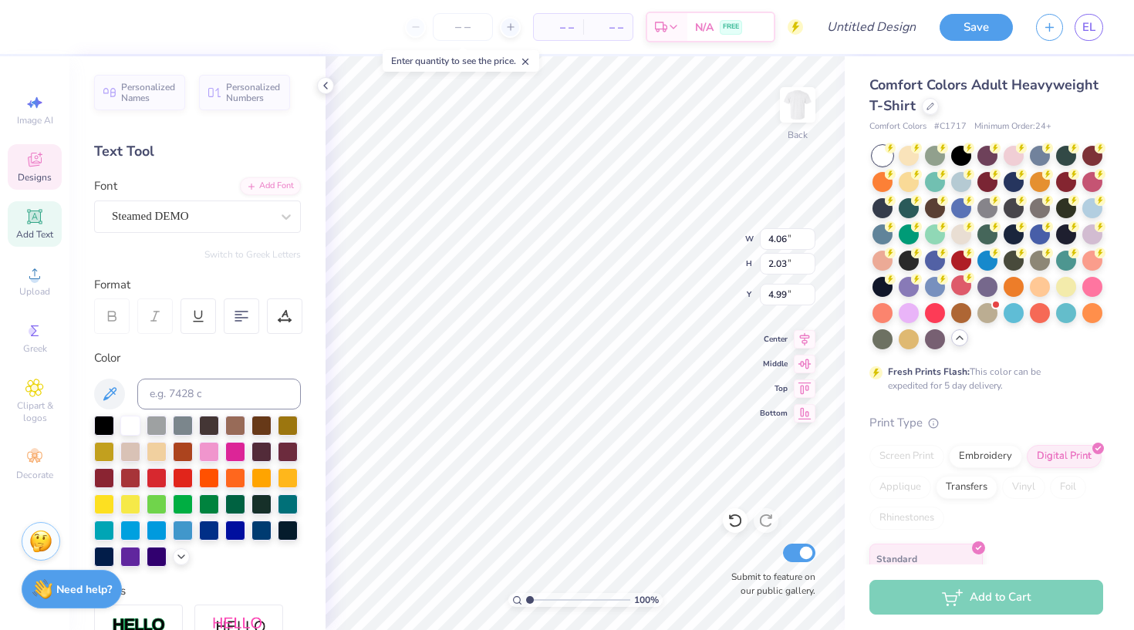
type input "1.27"
type input "2.77"
type input "1.38"
type input "1.30"
type input "6.36"
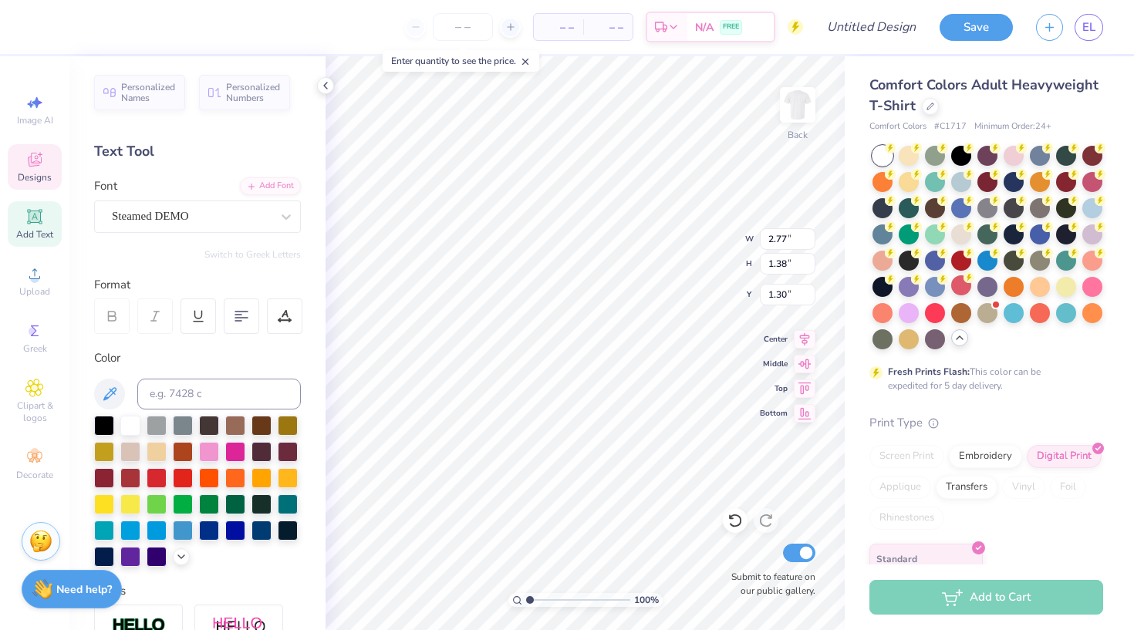
type input "1.77"
type input "3.00"
type input "4.15"
type input "1.15"
type input "2.68"
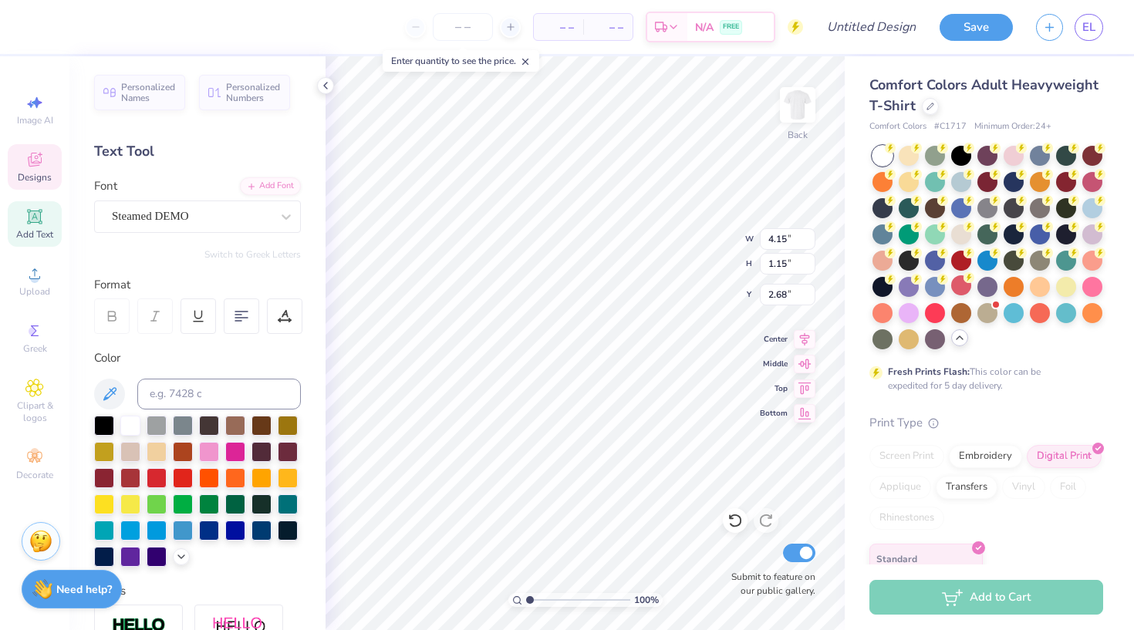
type input "2.77"
type input "1.38"
type input "1.30"
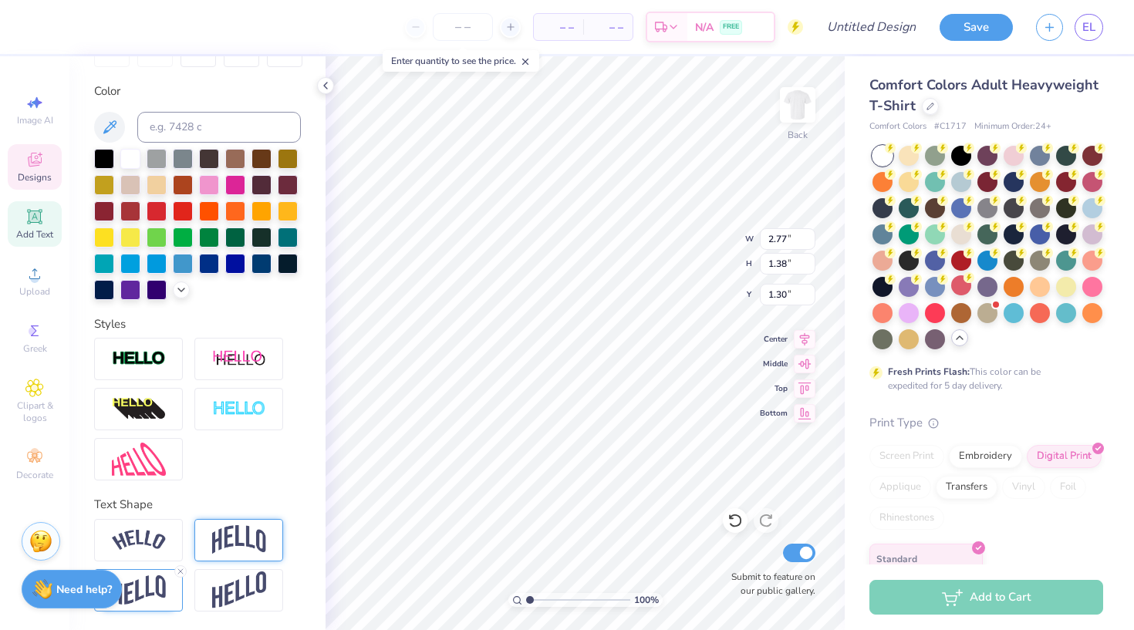
scroll to position [267, 0]
click at [220, 534] on img at bounding box center [239, 539] width 54 height 29
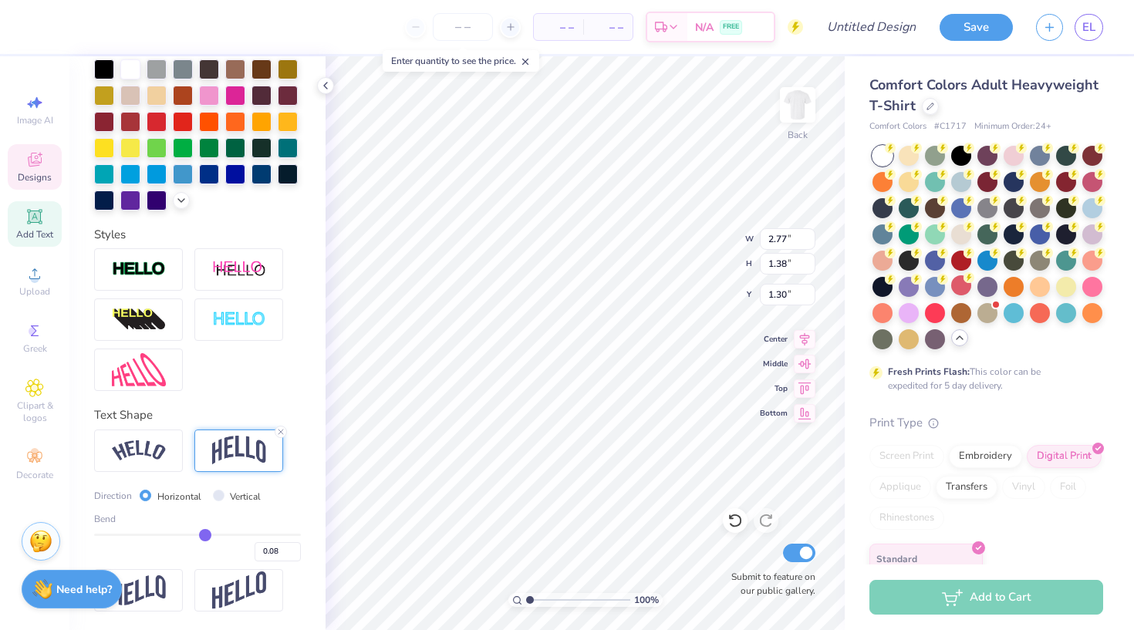
scroll to position [357, 0]
type input "0.05"
type input "0.06"
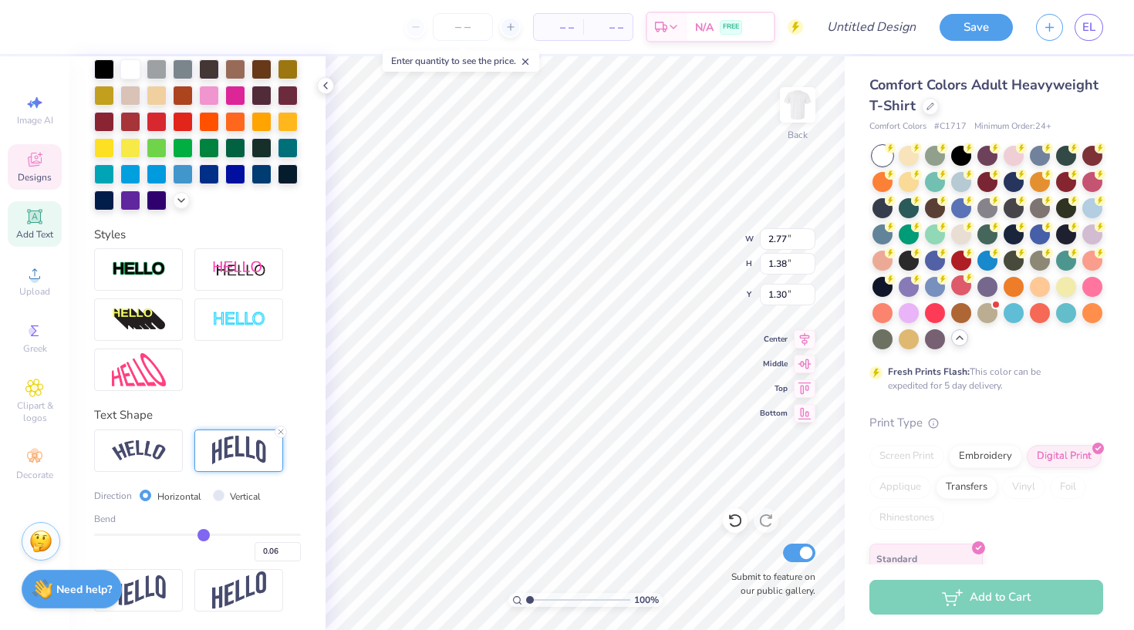
type input "0.11"
type input "0.17"
type input "0.26"
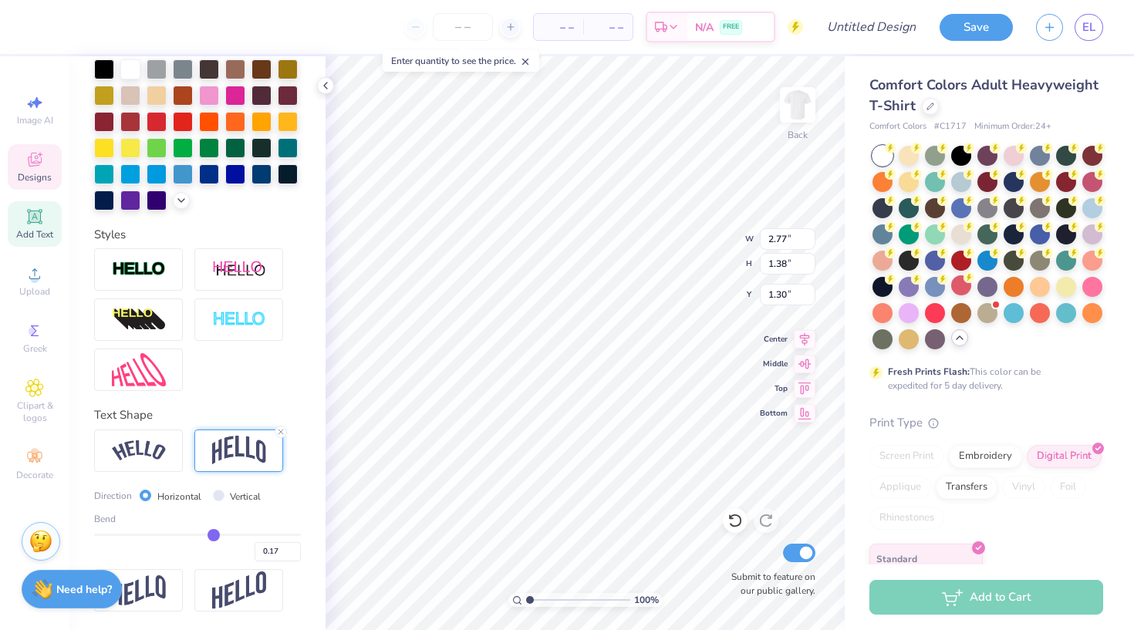
type input "0.26"
type input "0.36"
type input "0.44"
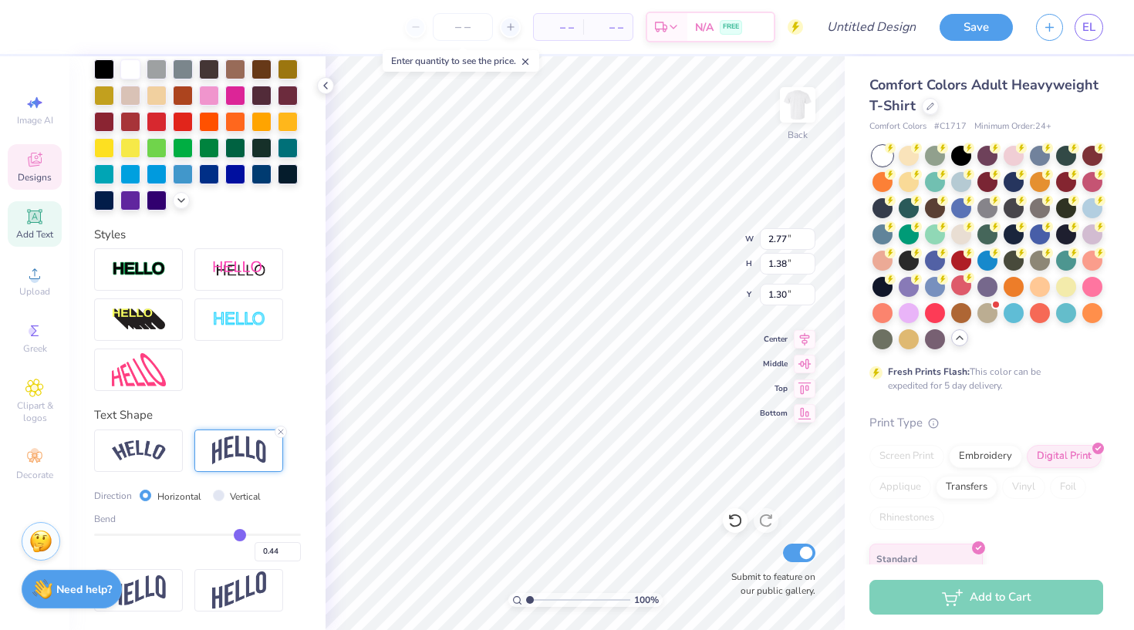
type input "0.53"
type input "0.61"
type input "0.67"
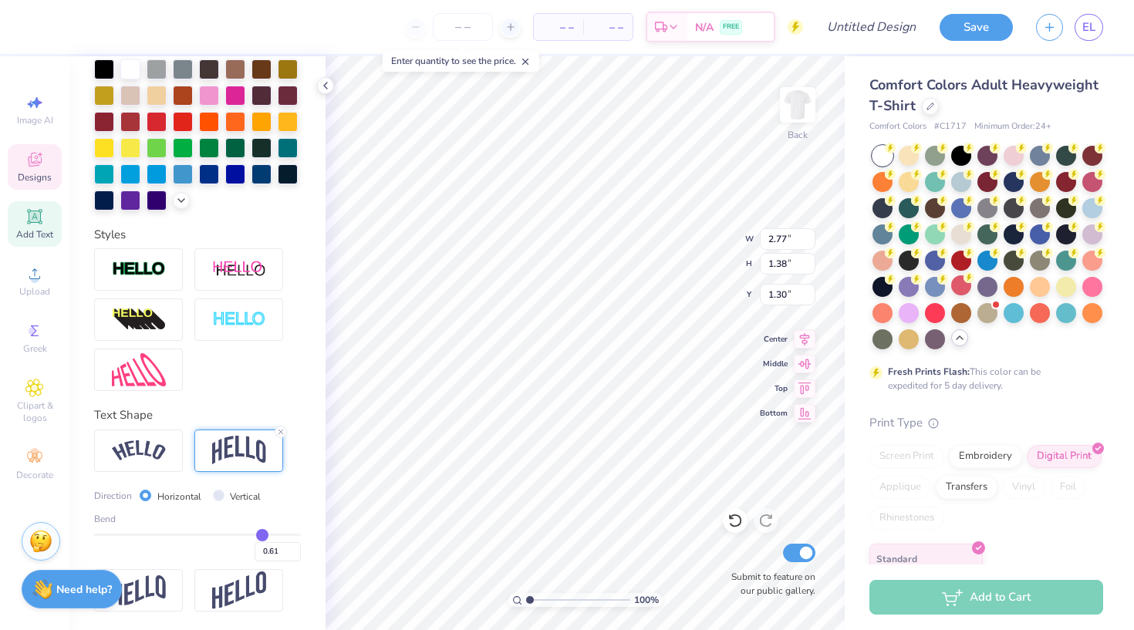
type input "0.67"
type input "0.72"
type input "0.77"
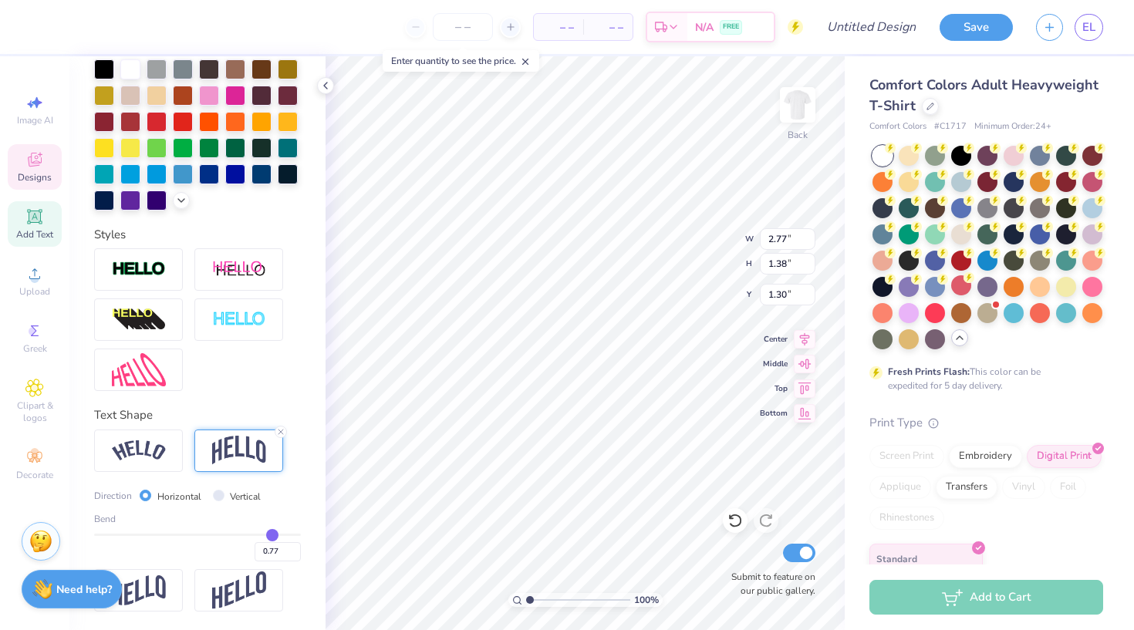
type input "0.81"
type input "0.85"
type input "0.87"
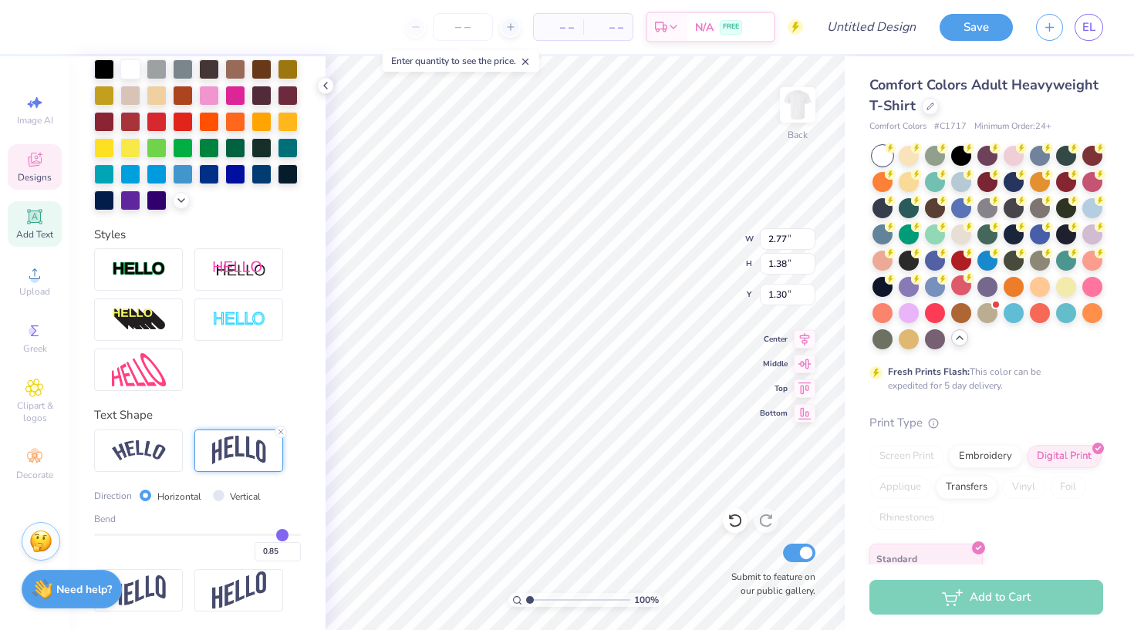
type input "0.87"
type input "0.89"
type input "0.9"
type input "0.90"
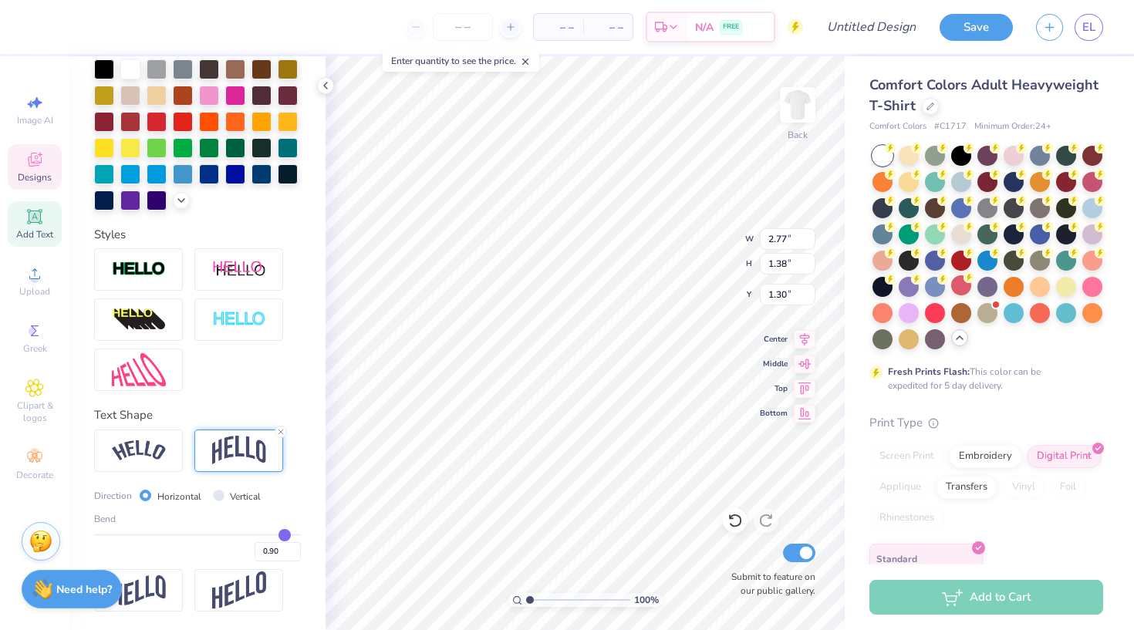
type input "0.91"
type input "0.92"
type input "0.91"
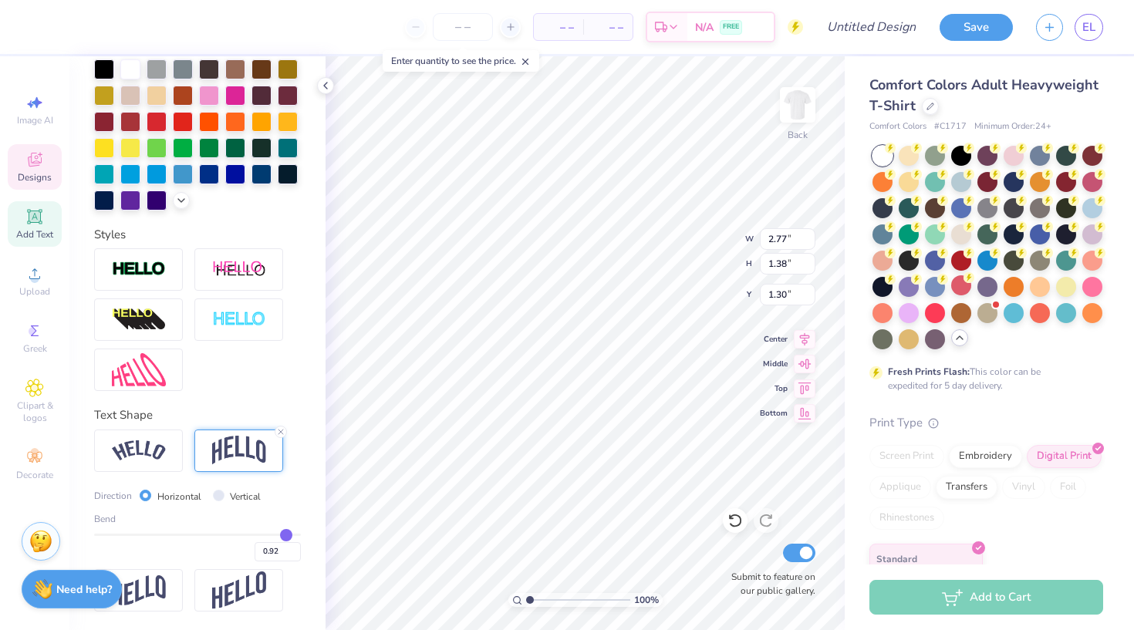
type input "0.91"
type input "0.9"
type input "0.90"
type input "0.87"
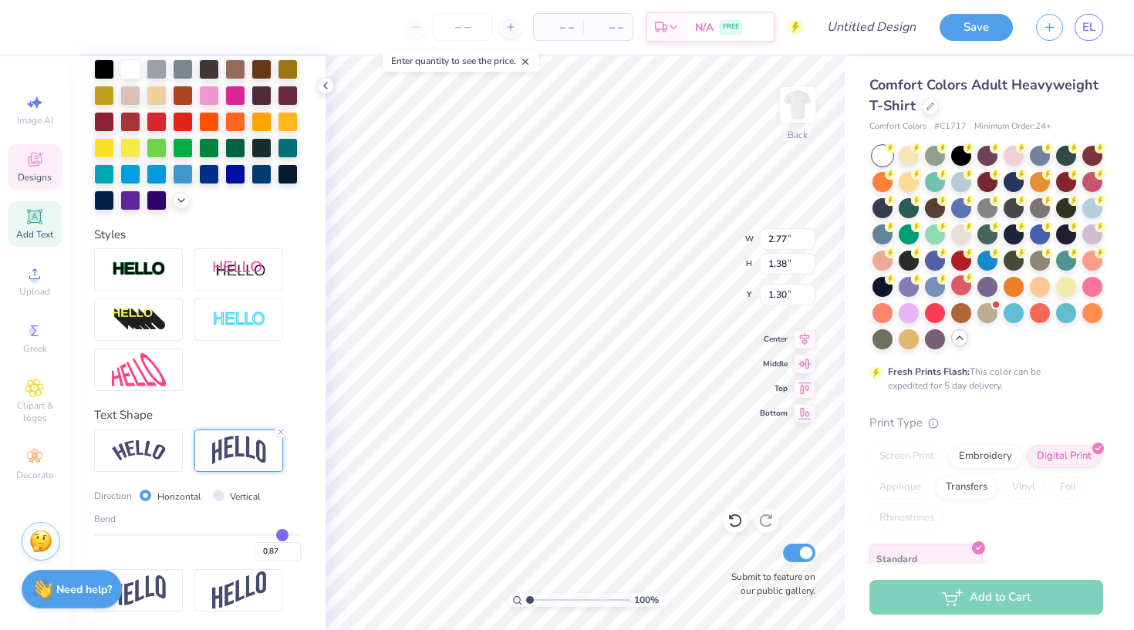
type input "0.73"
type input "0.44"
type input "0.02"
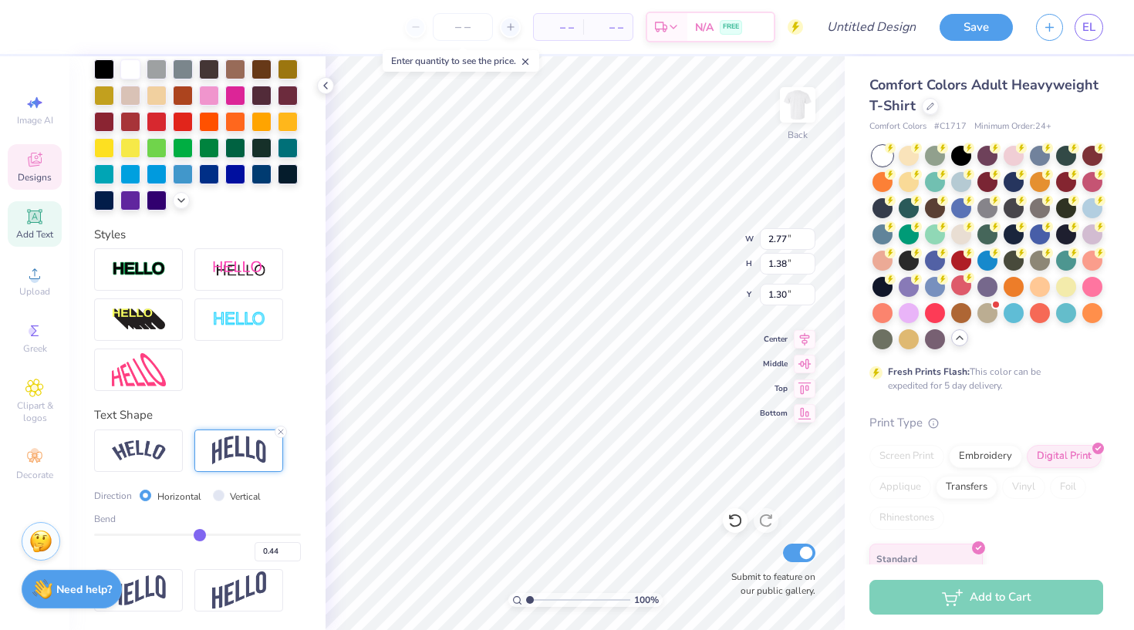
type input "0.02"
type input "-0.38"
type input "-0.69"
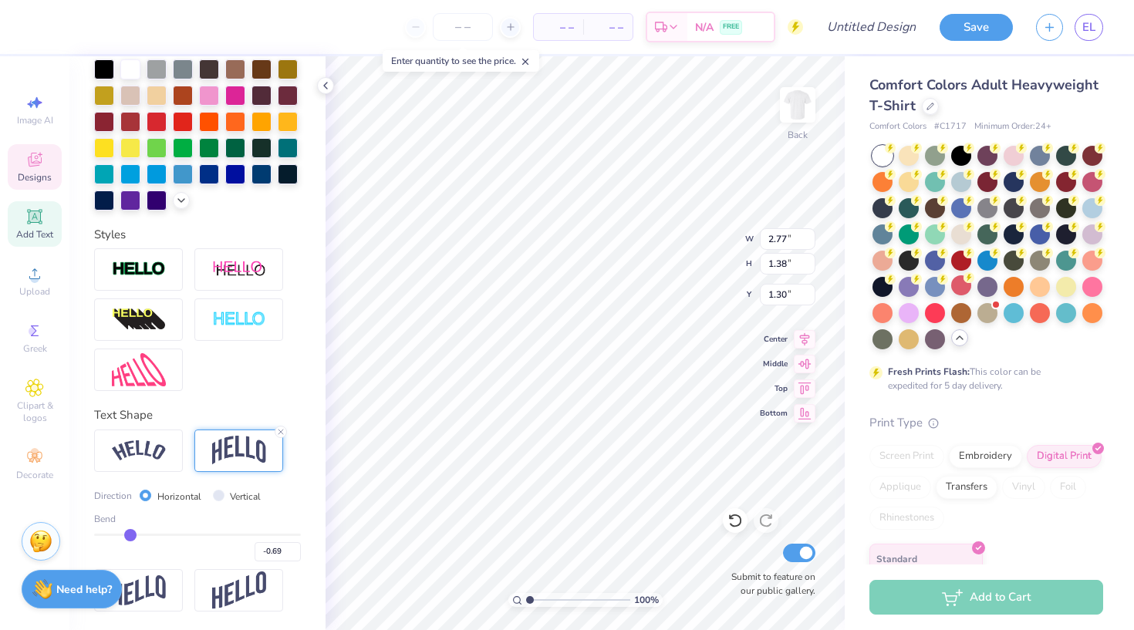
type input "-0.9"
type input "-0.90"
type input "-1"
type input "-1.00"
type input "-0.99"
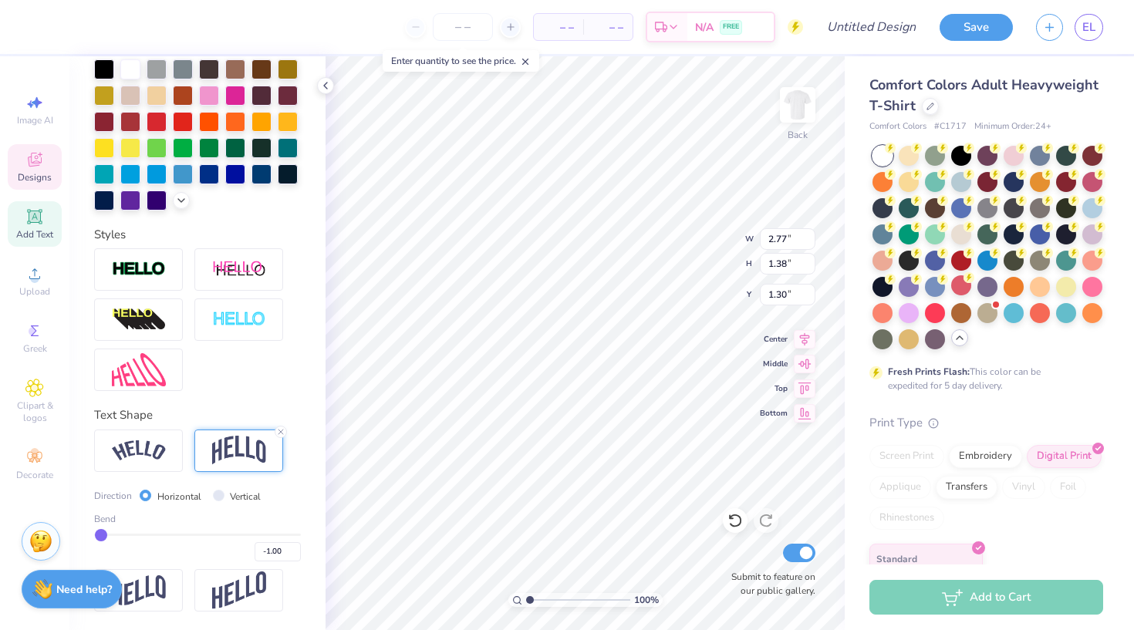
type input "-0.99"
type input "-0.88"
type input "-0.77"
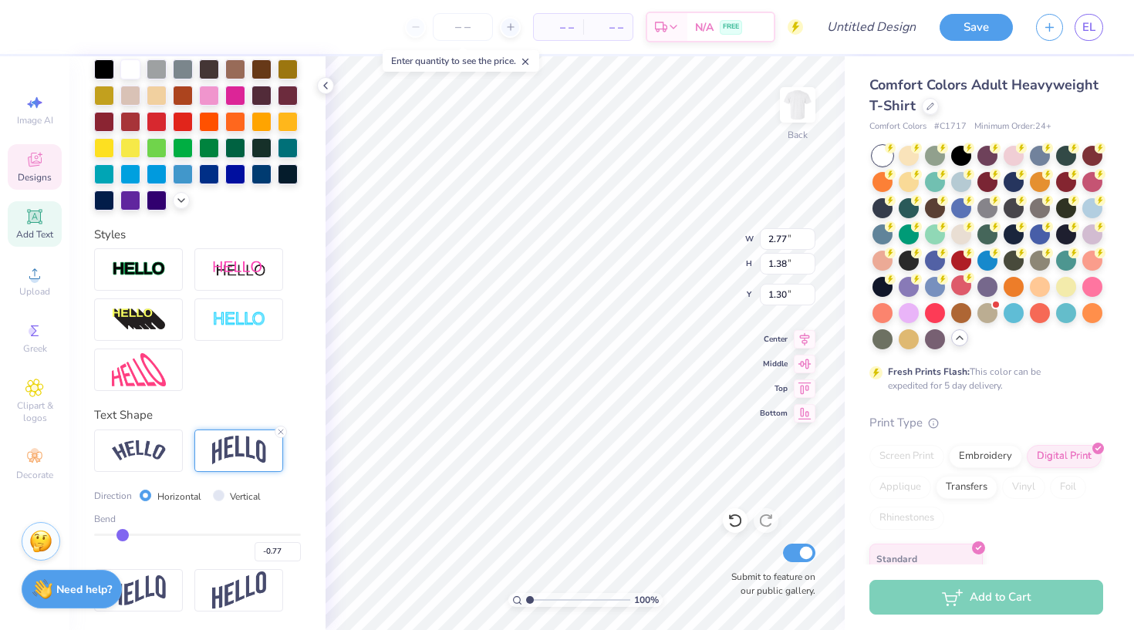
type input "-0.66"
type input "-0.59"
type input "-0.53"
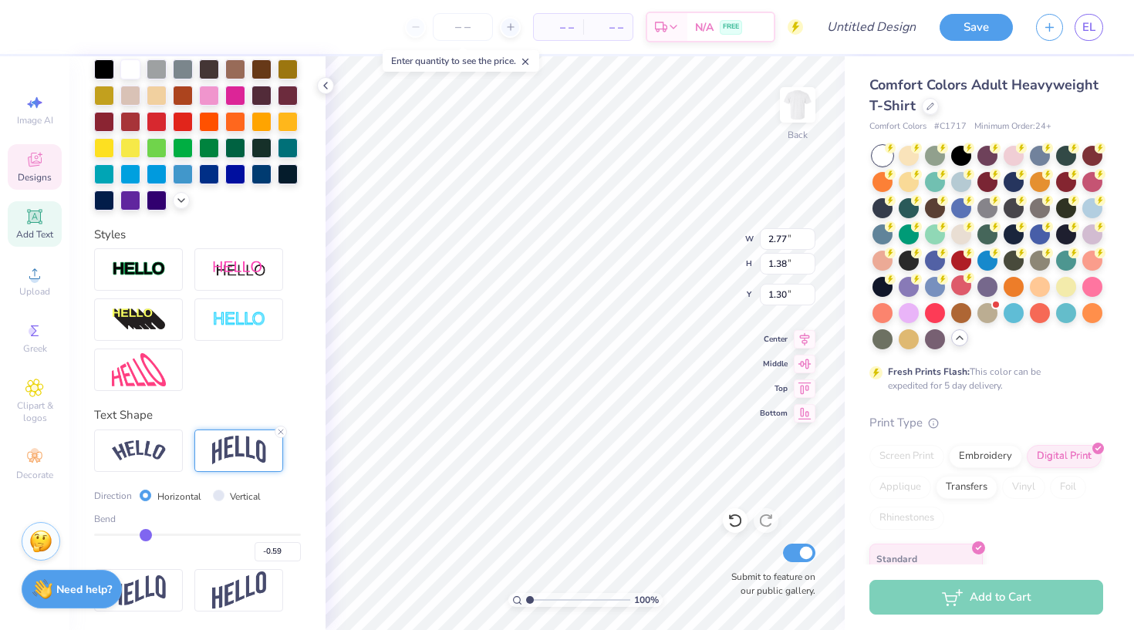
type input "-0.53"
type input "-0.48"
type input "-0.44"
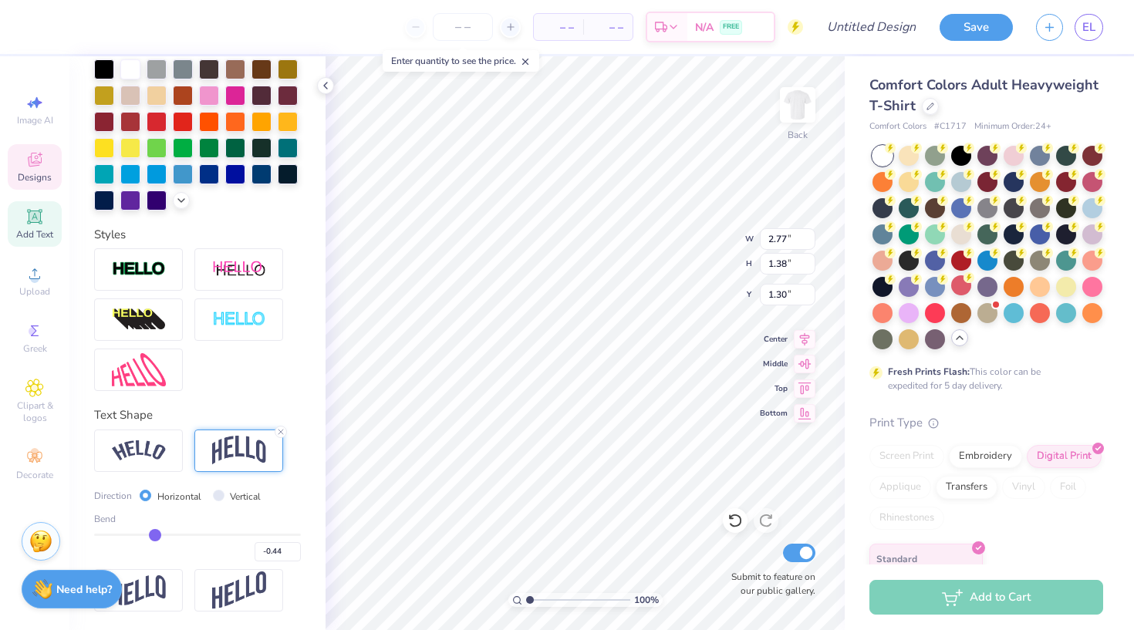
type input "-0.4"
type input "-0.40"
type input "-0.37"
type input "-0.33"
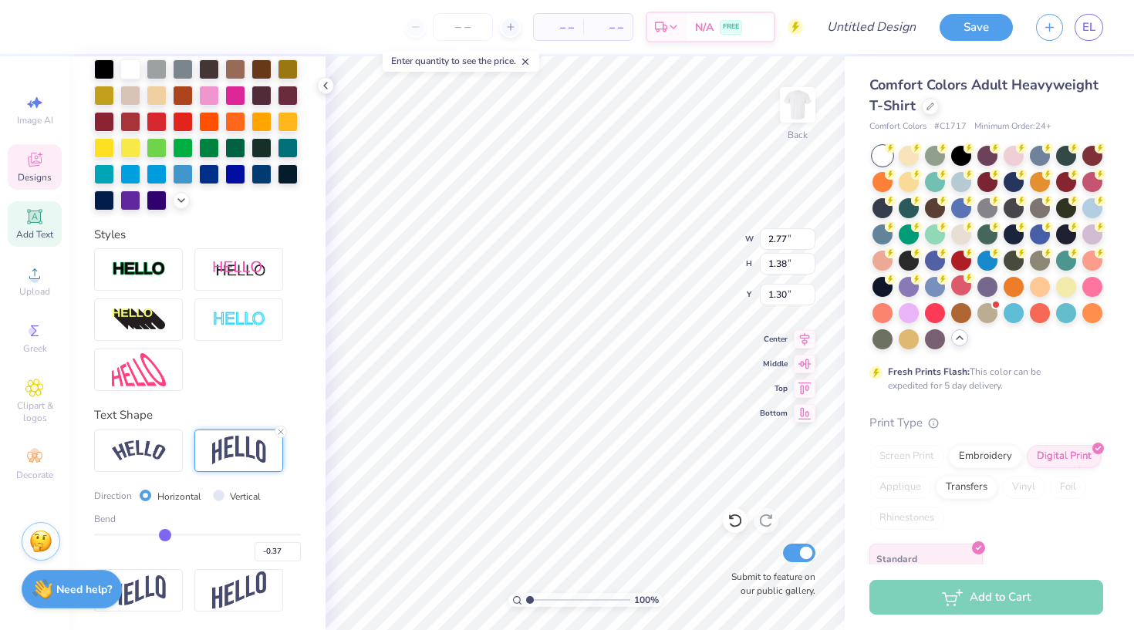
type input "-0.33"
type input "-0.31"
type input "-0.29"
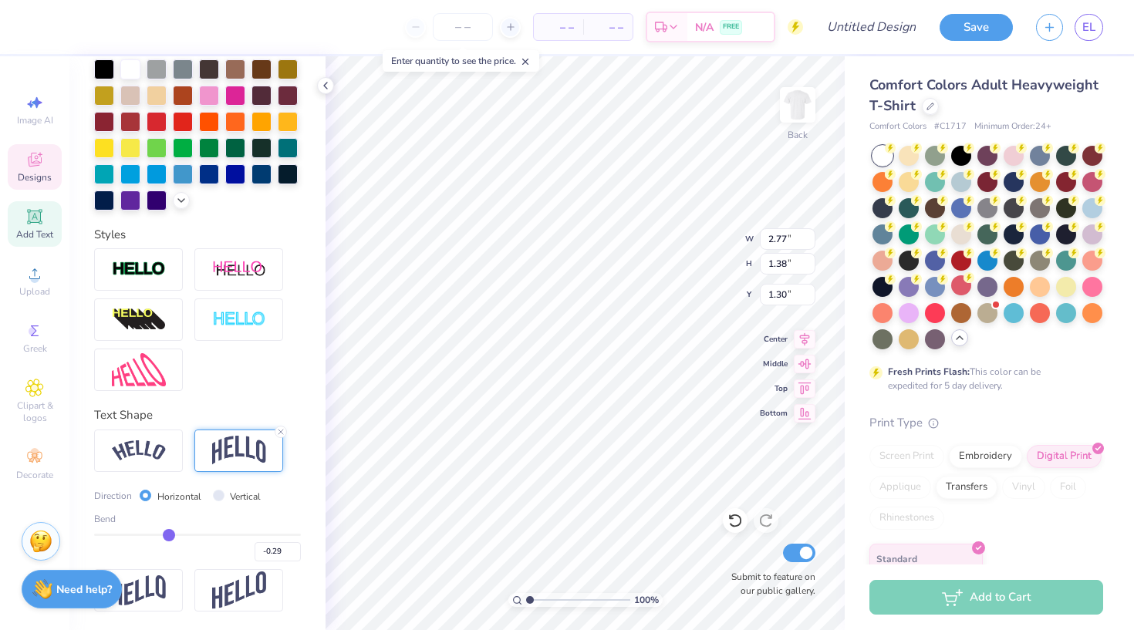
type input "-0.27"
type input "-0.25"
type input "-0.23"
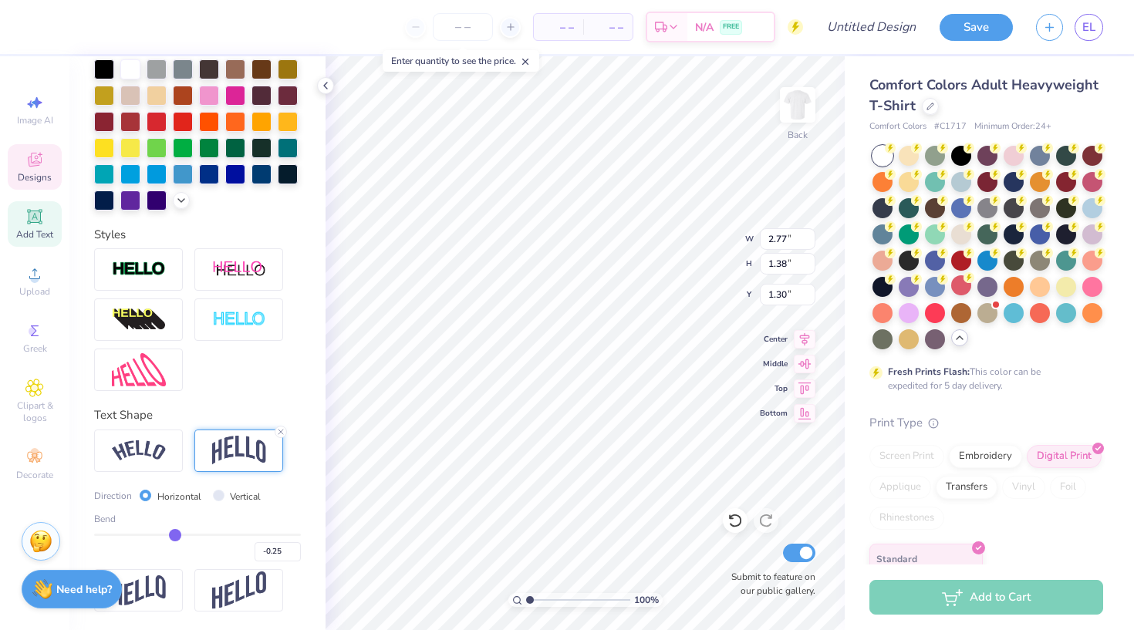
type input "-0.23"
type input "-0.21"
type input "-0.17"
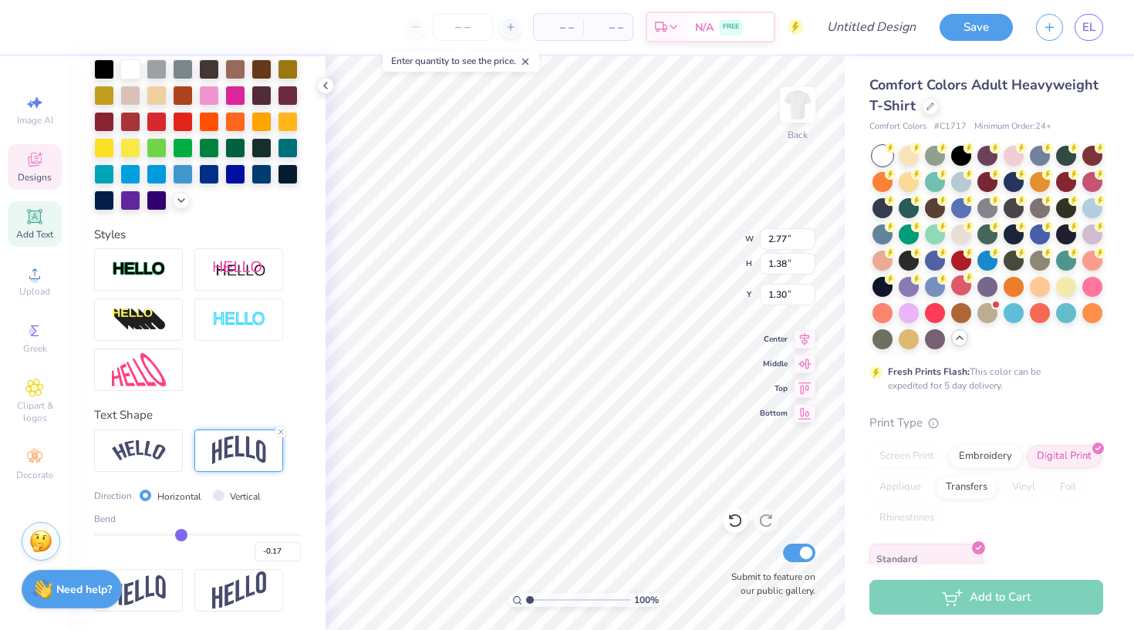
type input "-0.14"
type input "-0.12"
type input "-0.09"
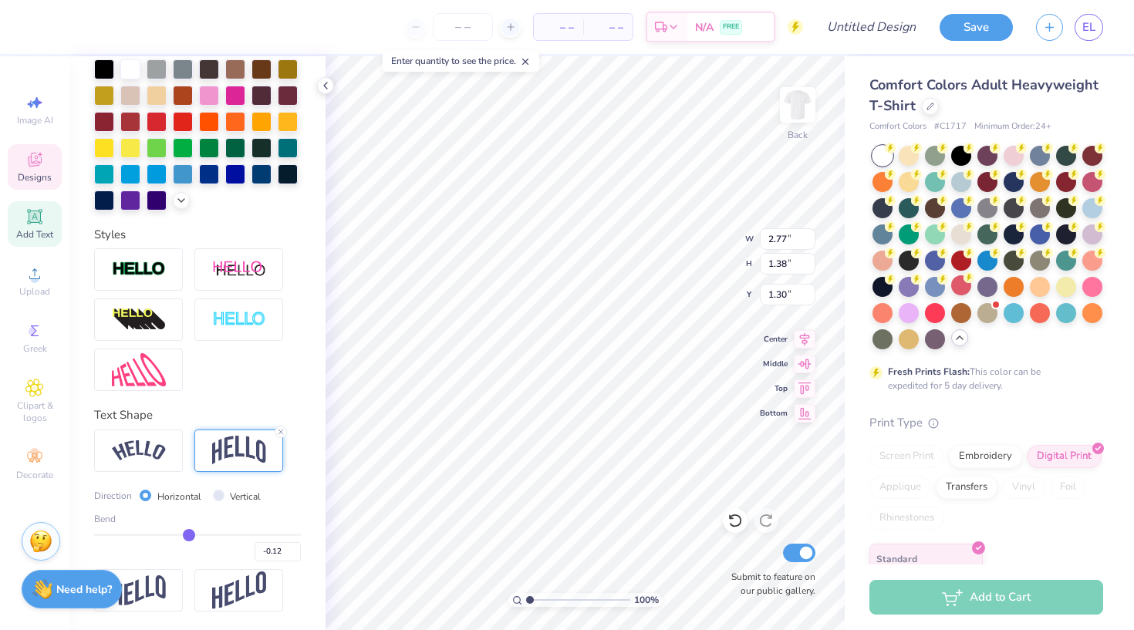
type input "-0.09"
type input "-0.06"
type input "-0.05"
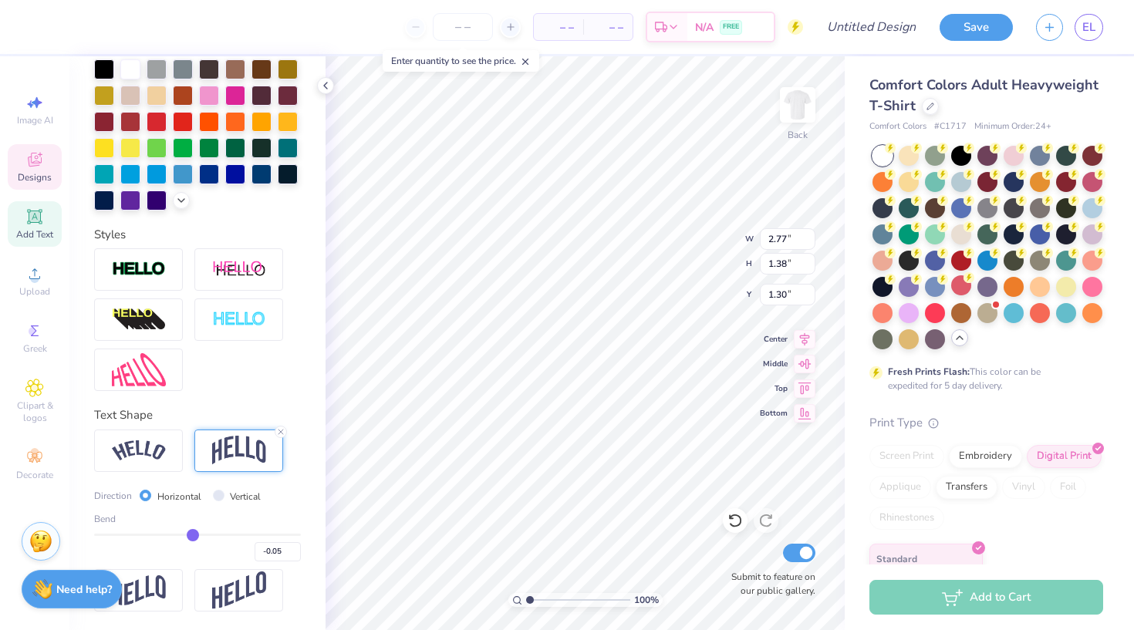
type input "-0.03"
type input "-0.01"
type input "0"
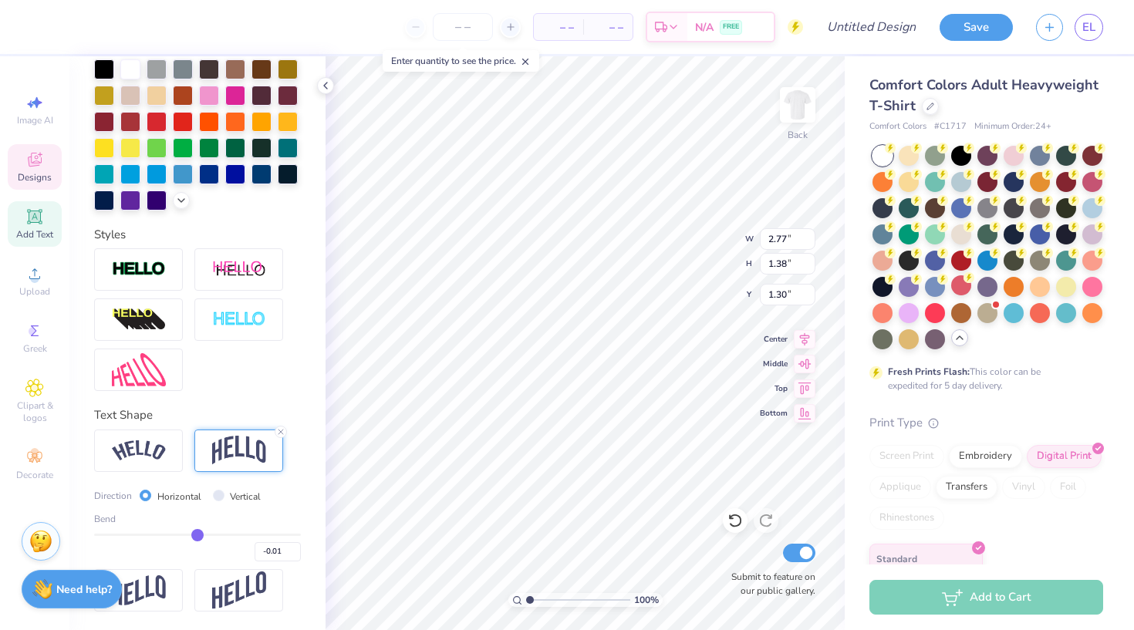
type input "0.00"
type input "0.02"
type input "0.03"
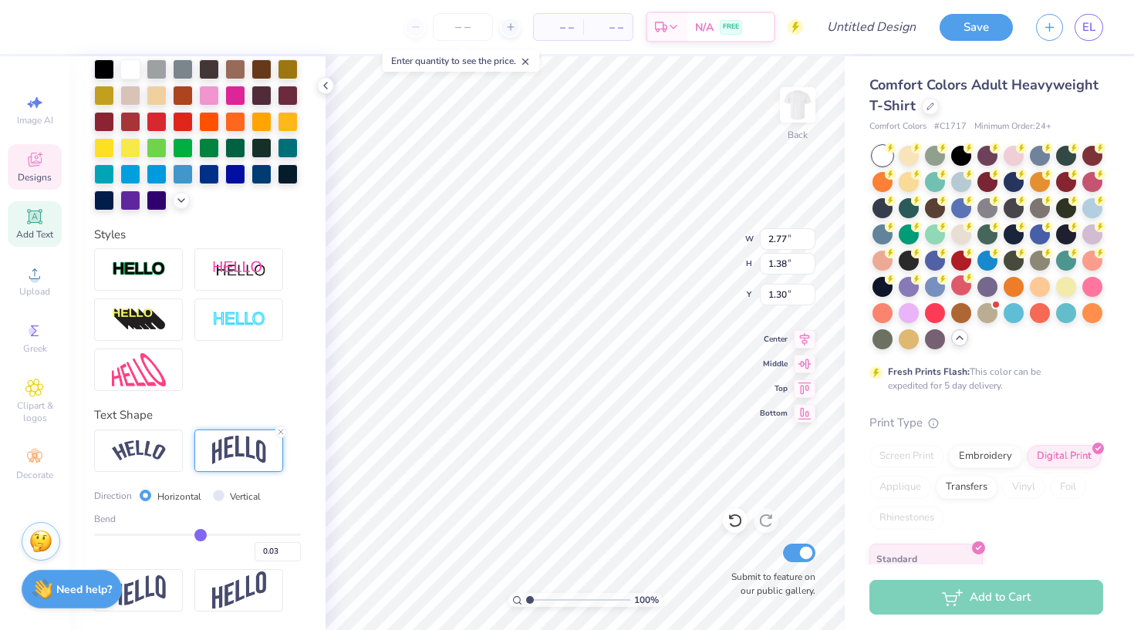
type input "0.04"
type input "0.05"
type input "0.06"
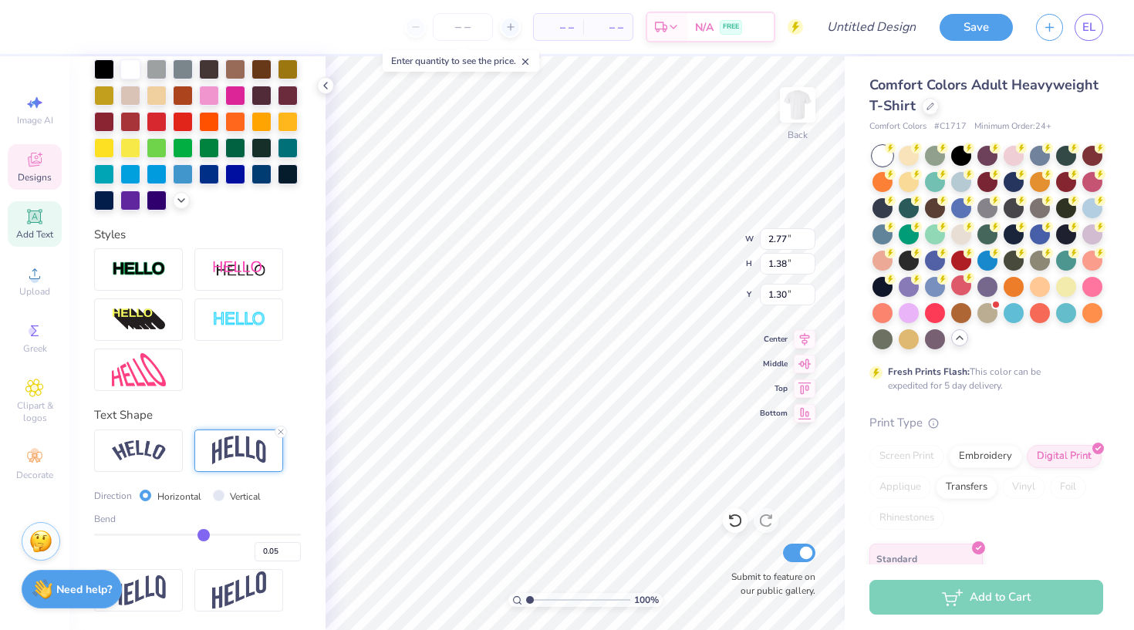
type input "0.06"
type input "0.07"
type input "0.08"
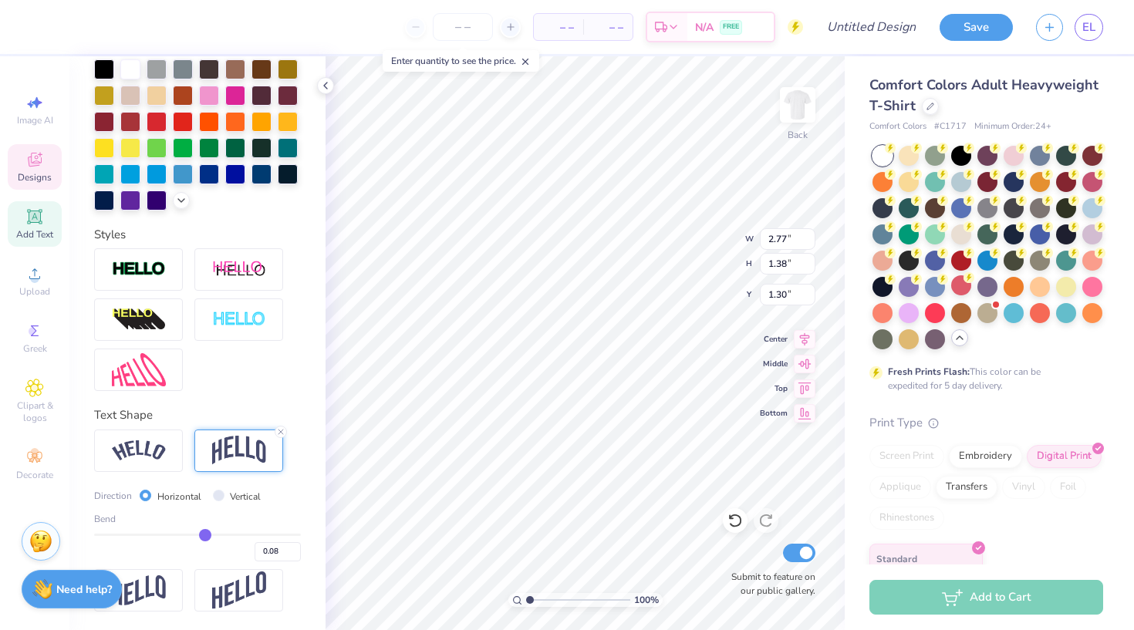
type input "0.09"
type input "0.1"
type input "0.10"
drag, startPoint x: 202, startPoint y: 534, endPoint x: 207, endPoint y: 544, distance: 10.7
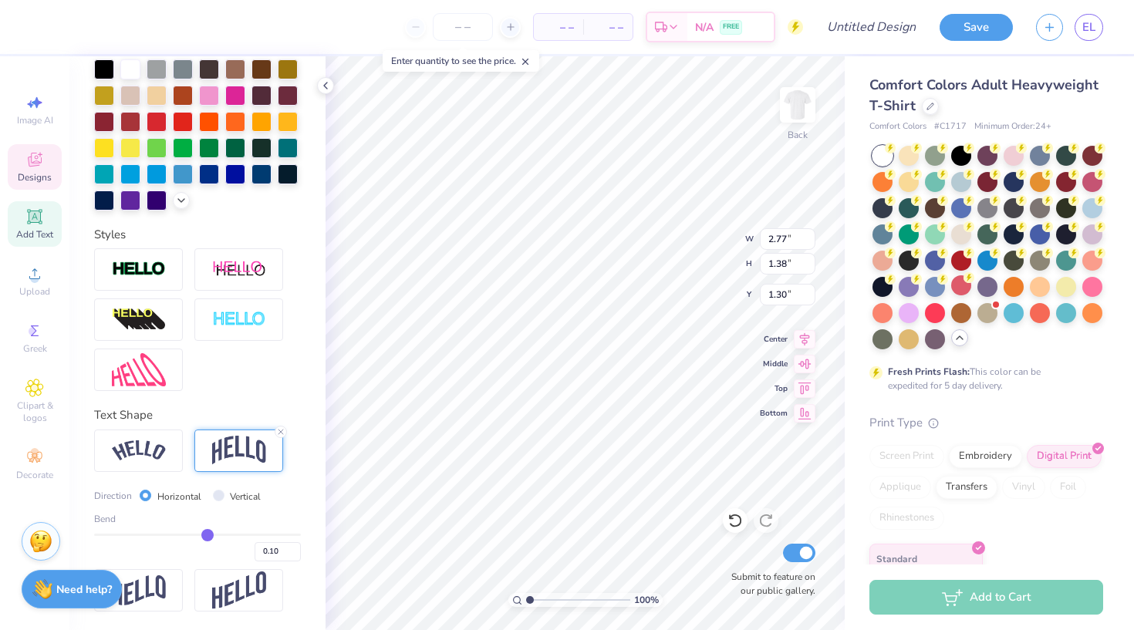
type input "0.1"
click at [207, 534] on div "0.10" at bounding box center [197, 548] width 207 height 28
type input "1.40"
type input "1.29"
drag, startPoint x: 207, startPoint y: 534, endPoint x: 313, endPoint y: 531, distance: 105.7
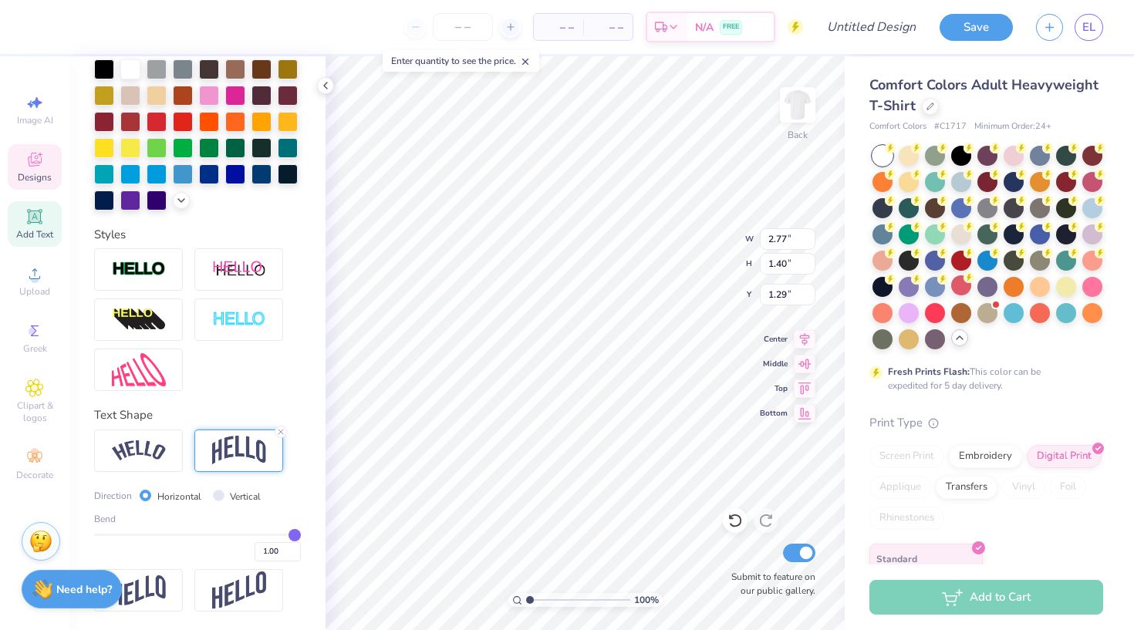
click at [315, 532] on div "Personalized Names Personalized Numbers Text Tool Add Font Font Steamed DEMO Sw…" at bounding box center [197, 343] width 256 height 574
drag, startPoint x: 295, startPoint y: 531, endPoint x: 214, endPoint y: 533, distance: 81.8
click at [214, 534] on input "range" at bounding box center [197, 535] width 207 height 2
drag, startPoint x: 214, startPoint y: 533, endPoint x: 241, endPoint y: 532, distance: 27.8
click at [242, 534] on input "range" at bounding box center [197, 535] width 207 height 2
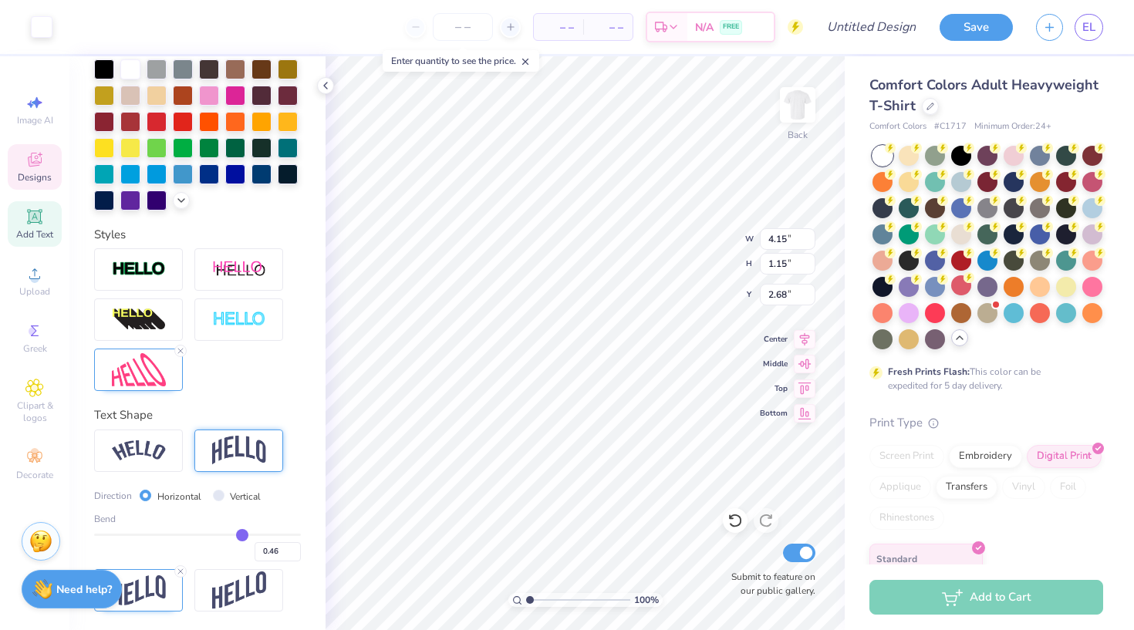
scroll to position [267, 0]
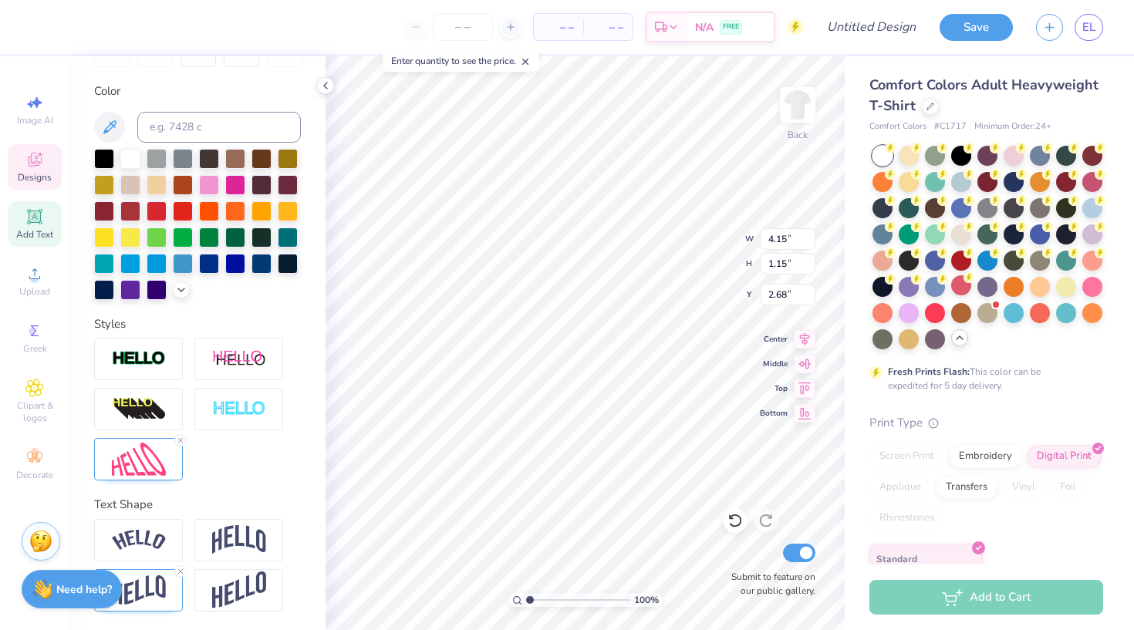
click at [285, 496] on div "Personalized Names Personalized Numbers Text Tool Add Font Font Steamed DEMO Sw…" at bounding box center [197, 343] width 256 height 574
click at [253, 534] on img at bounding box center [239, 539] width 54 height 29
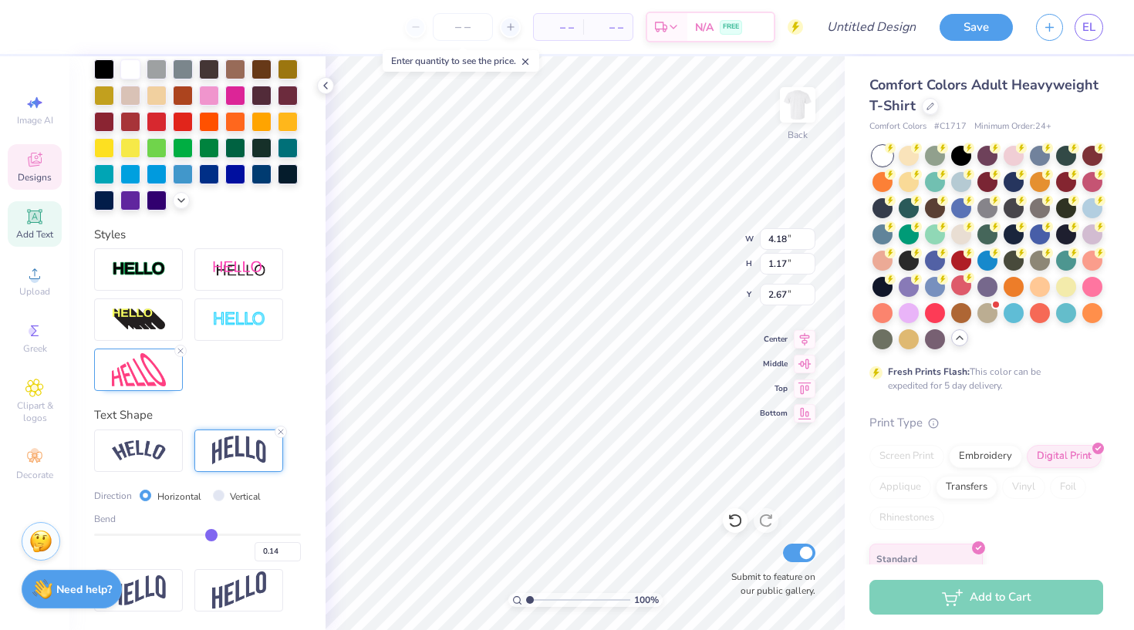
scroll to position [357, 0]
click at [214, 498] on input "Vertical" at bounding box center [219, 496] width 12 height 12
drag, startPoint x: 211, startPoint y: 532, endPoint x: 315, endPoint y: 536, distance: 105.0
click at [315, 534] on div "Personalized Names Personalized Numbers Text Tool Add Font Font Steamed DEMO Sw…" at bounding box center [197, 343] width 256 height 574
click at [145, 496] on input "Horizontal" at bounding box center [146, 496] width 12 height 12
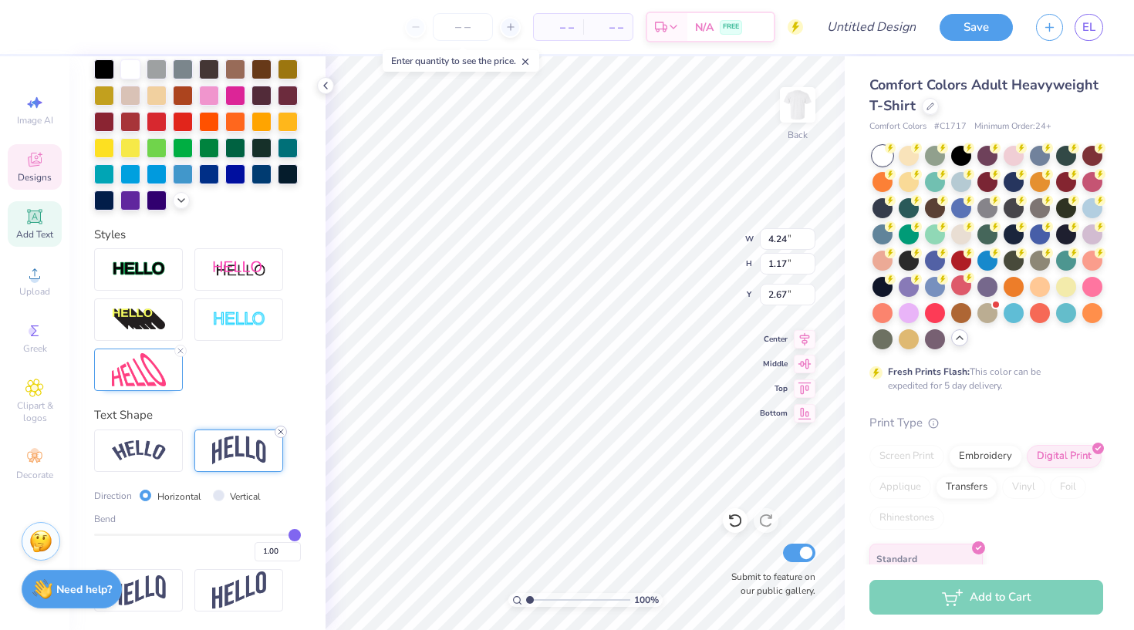
click at [282, 427] on icon at bounding box center [280, 431] width 9 height 9
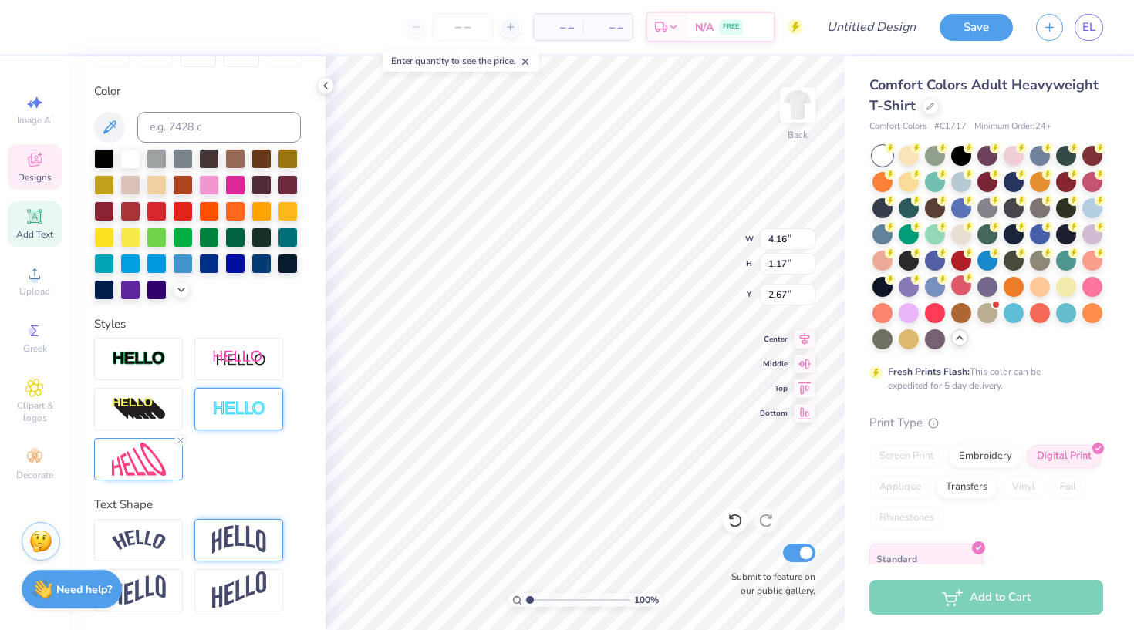
scroll to position [267, 0]
click at [281, 521] on icon at bounding box center [280, 521] width 9 height 9
click at [150, 534] on img at bounding box center [139, 590] width 54 height 30
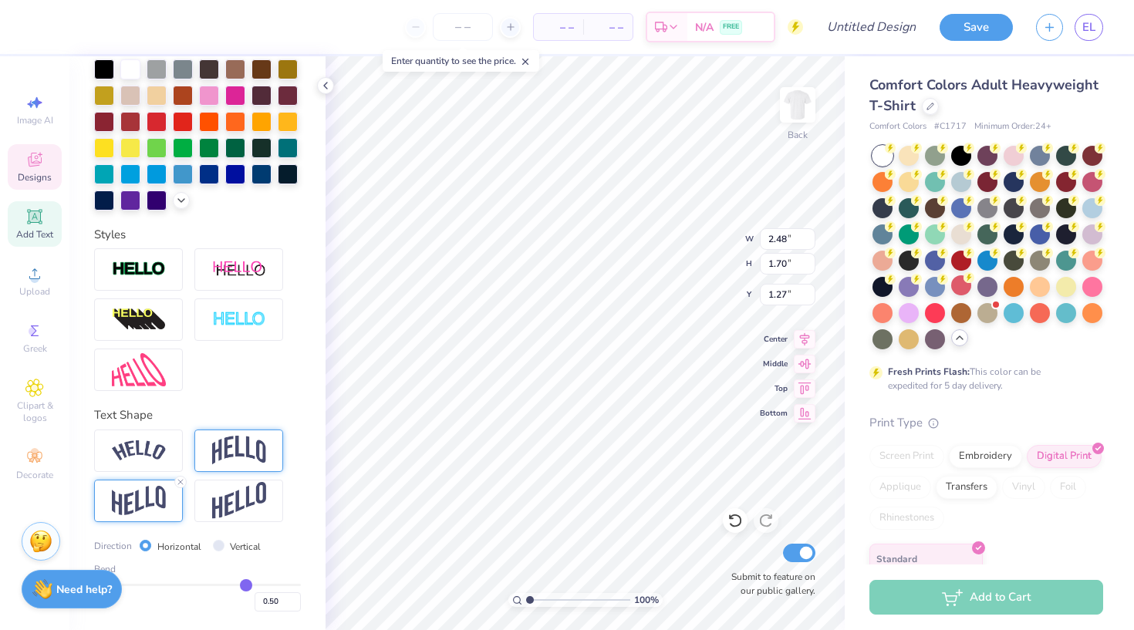
scroll to position [357, 0]
drag, startPoint x: 248, startPoint y: 586, endPoint x: 174, endPoint y: 585, distance: 73.3
click at [175, 534] on input "range" at bounding box center [197, 585] width 207 height 2
drag, startPoint x: 179, startPoint y: 583, endPoint x: 193, endPoint y: 584, distance: 13.9
click at [193, 534] on input "range" at bounding box center [197, 585] width 207 height 2
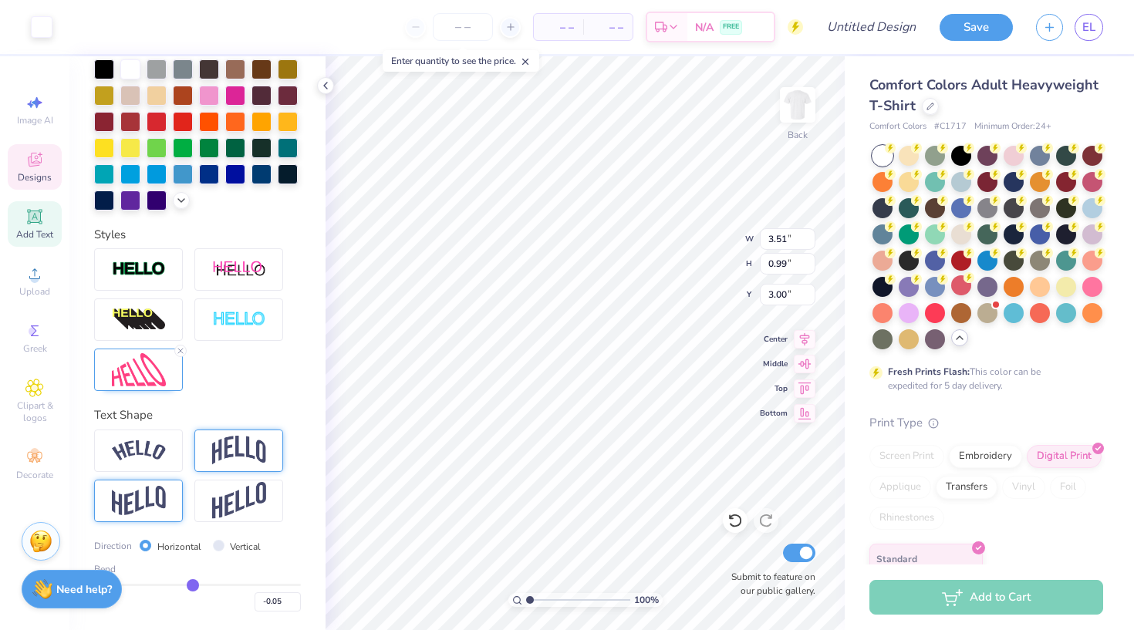
scroll to position [267, 0]
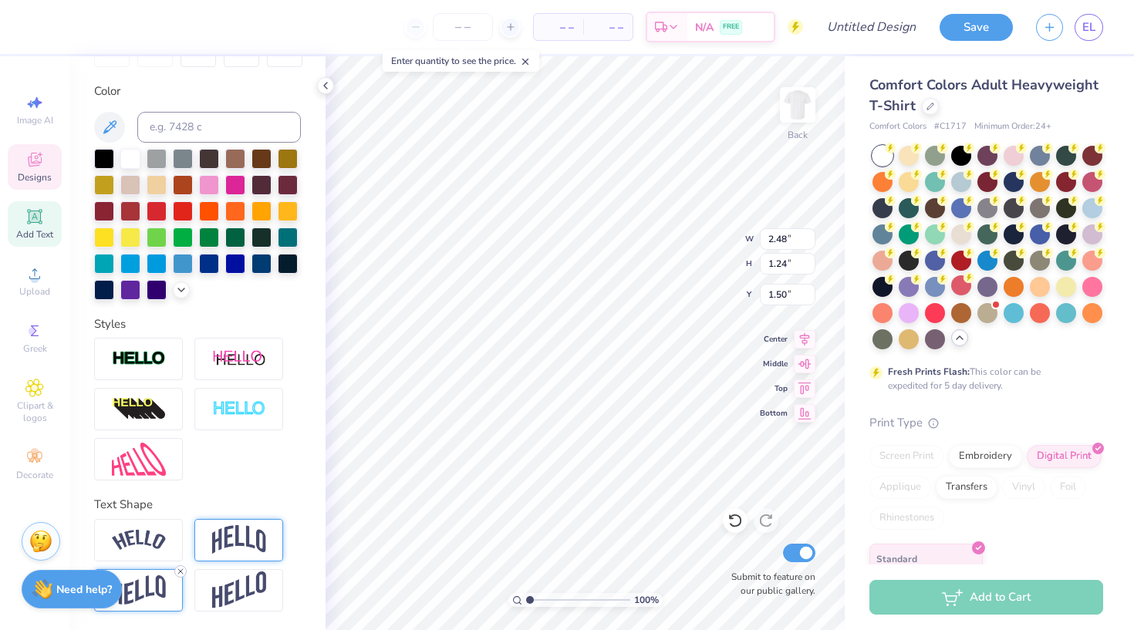
click at [181, 534] on icon at bounding box center [180, 571] width 9 height 9
click at [258, 534] on img at bounding box center [239, 539] width 54 height 29
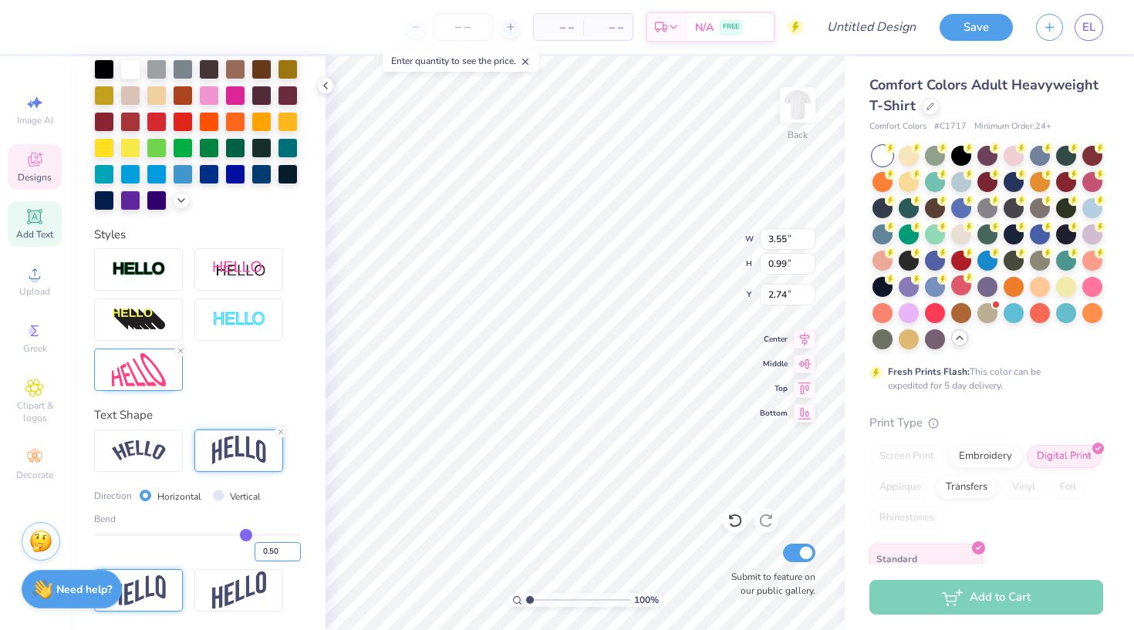
scroll to position [357, 0]
drag, startPoint x: 245, startPoint y: 535, endPoint x: 140, endPoint y: 540, distance: 105.8
click at [140, 534] on input "range" at bounding box center [197, 535] width 207 height 2
click at [281, 429] on icon at bounding box center [280, 431] width 9 height 9
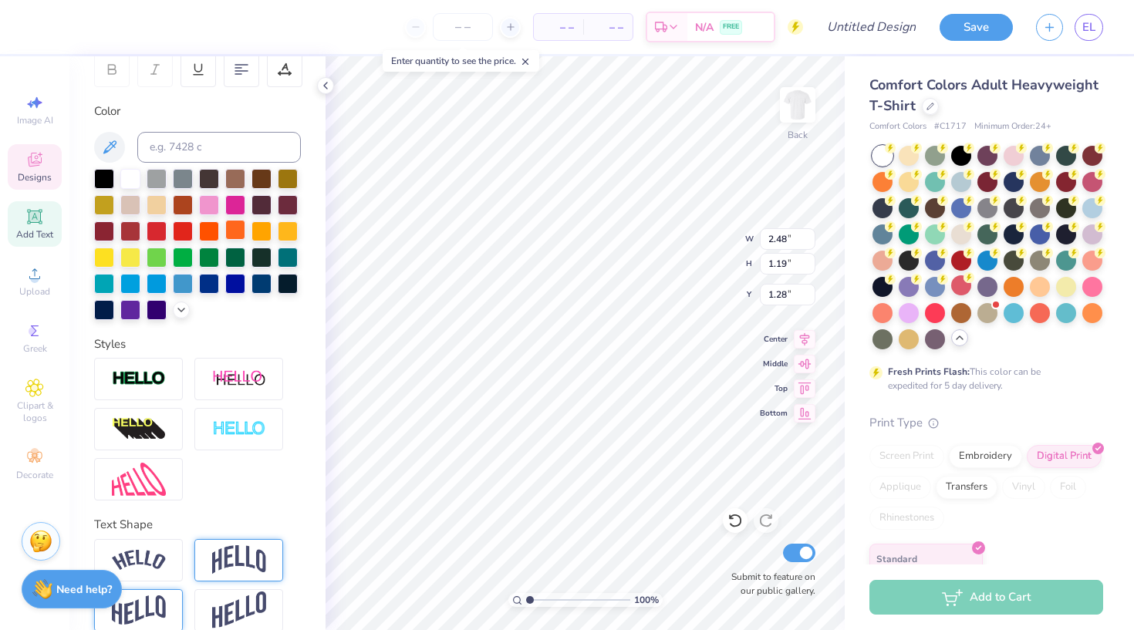
scroll to position [238, 0]
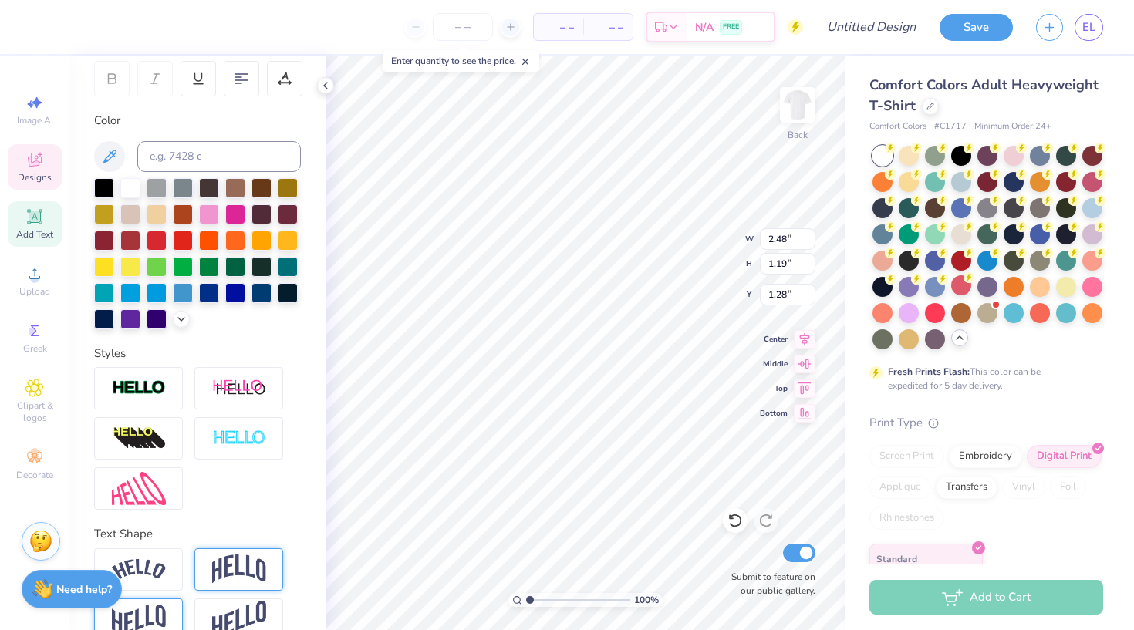
click at [96, 177] on div "Color" at bounding box center [197, 220] width 207 height 217
click at [99, 191] on div at bounding box center [104, 187] width 20 height 20
click at [240, 292] on div at bounding box center [235, 291] width 20 height 20
click at [234, 293] on div at bounding box center [235, 291] width 20 height 20
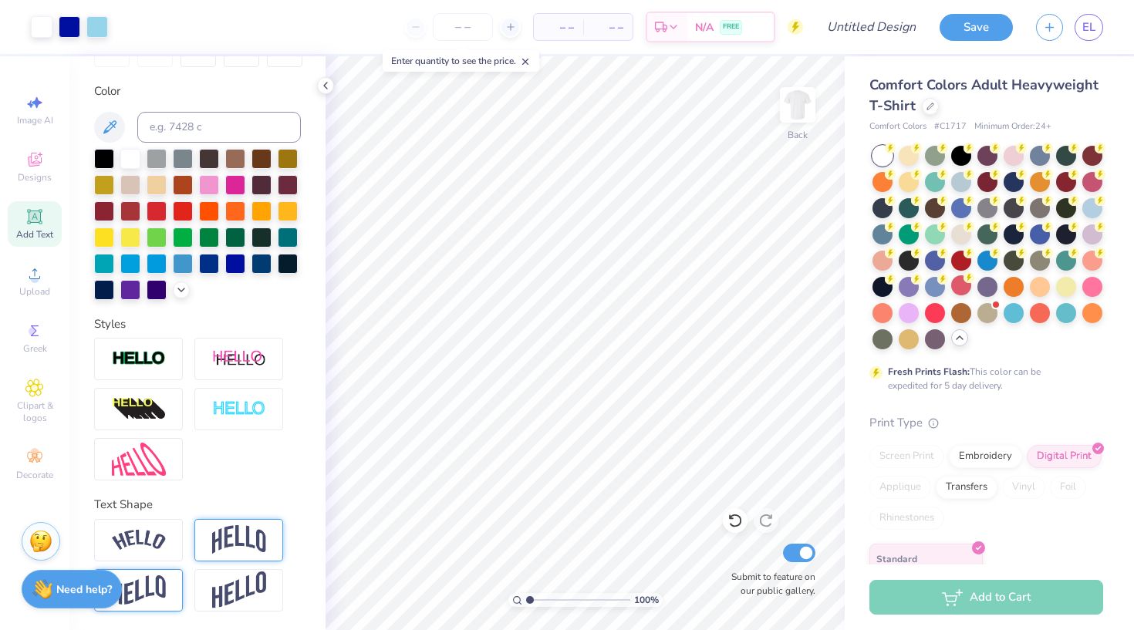
scroll to position [267, 0]
click at [32, 173] on span "Designs" at bounding box center [35, 177] width 34 height 12
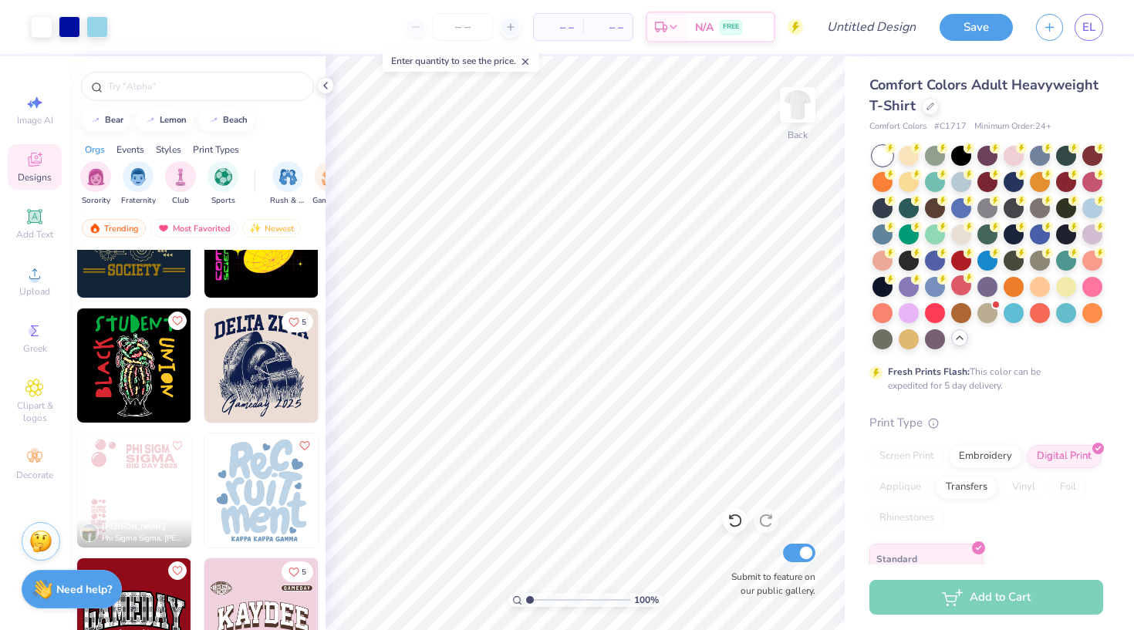
scroll to position [7588, 0]
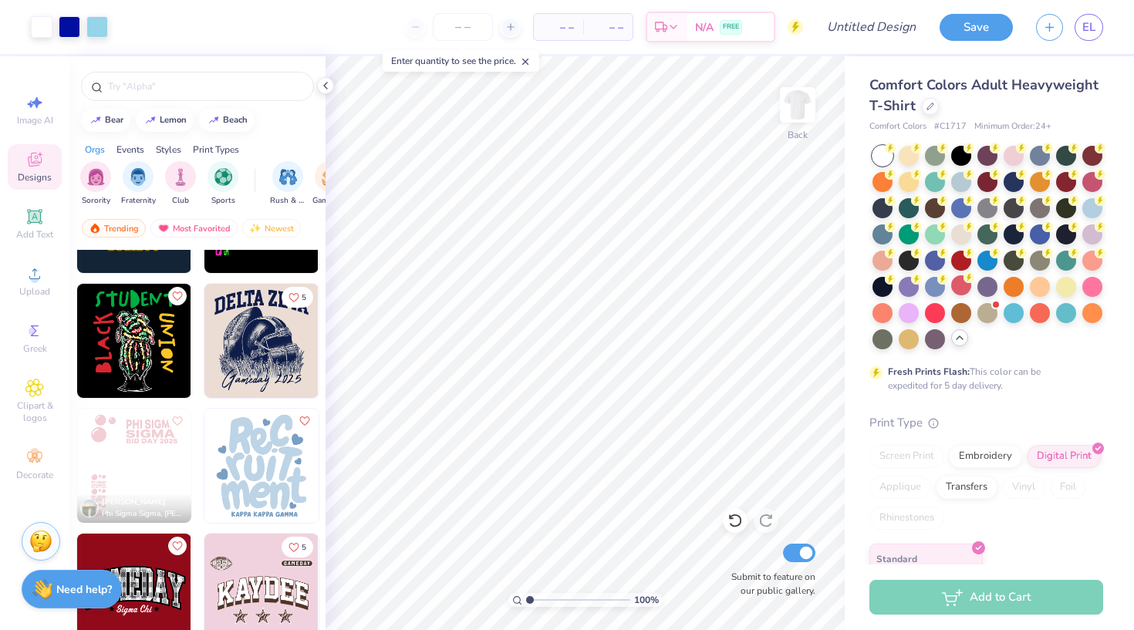
click at [234, 462] on img at bounding box center [261, 466] width 114 height 114
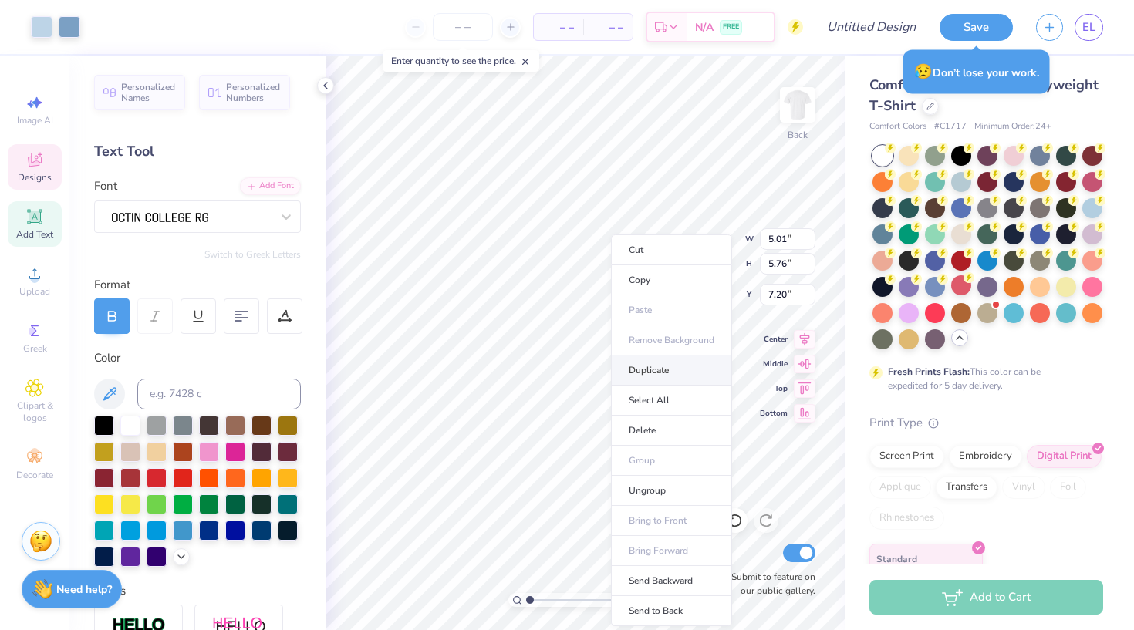
click at [641, 373] on li "Duplicate" at bounding box center [671, 371] width 121 height 30
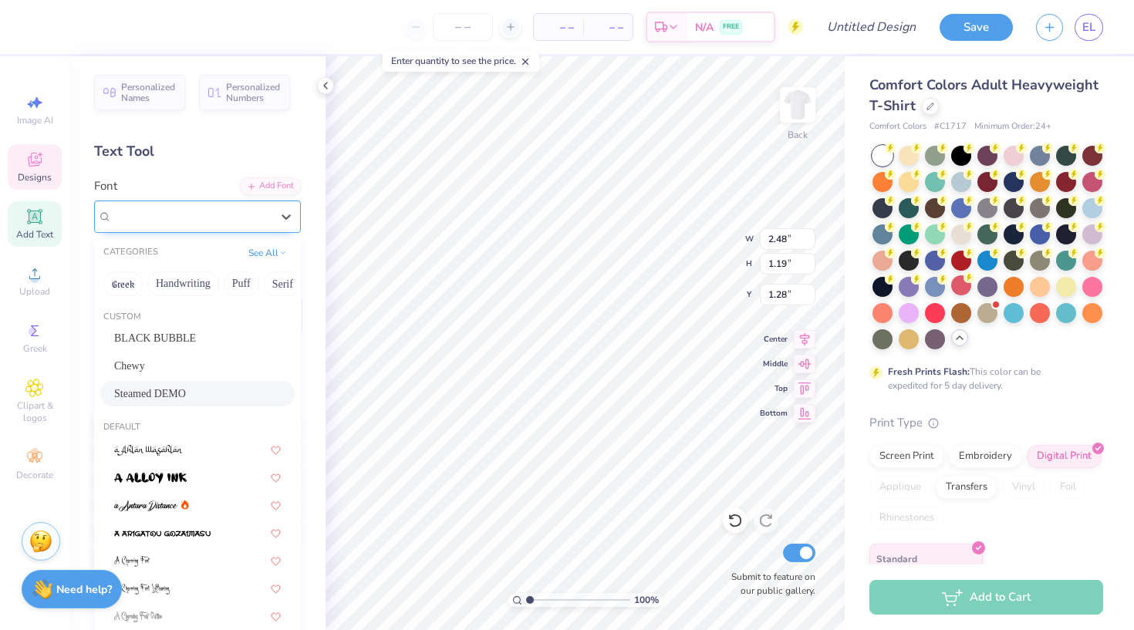
click at [224, 220] on div "Steamed DEMO" at bounding box center [191, 216] width 162 height 24
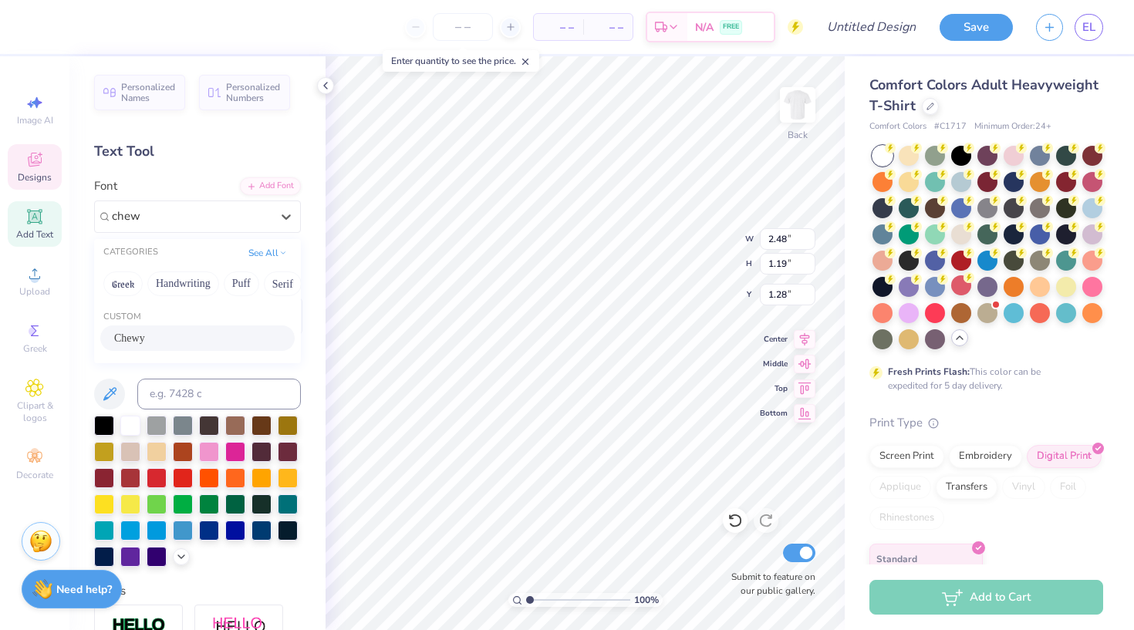
click at [209, 346] on div "Chewy" at bounding box center [197, 338] width 167 height 16
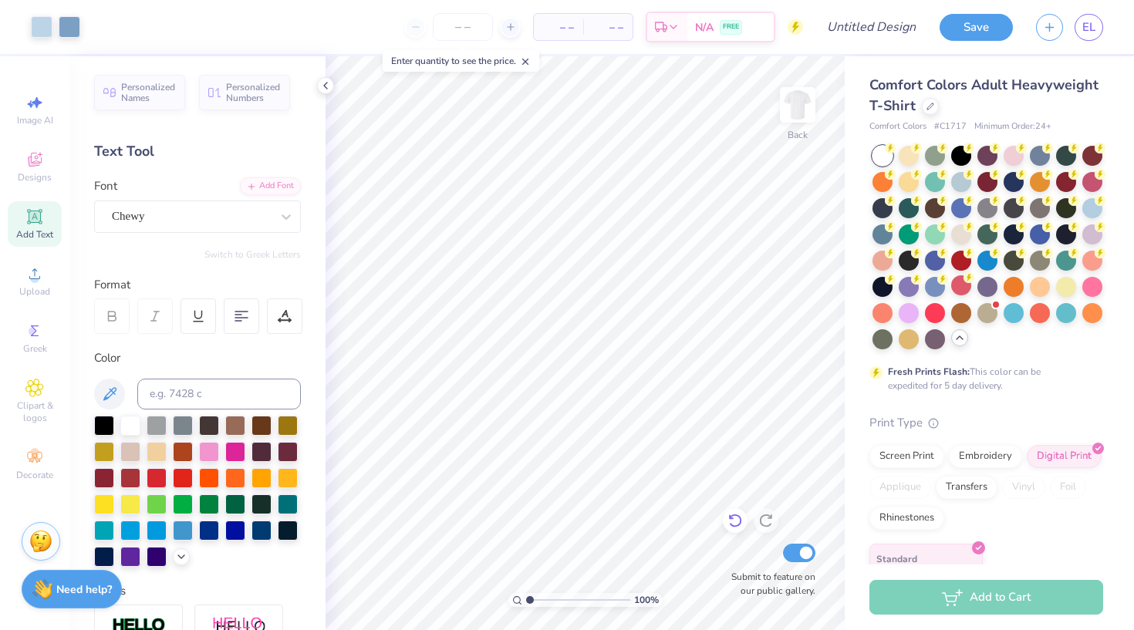
click at [733, 521] on icon at bounding box center [734, 520] width 15 height 15
click at [27, 416] on span "Clipart & logos" at bounding box center [35, 411] width 54 height 25
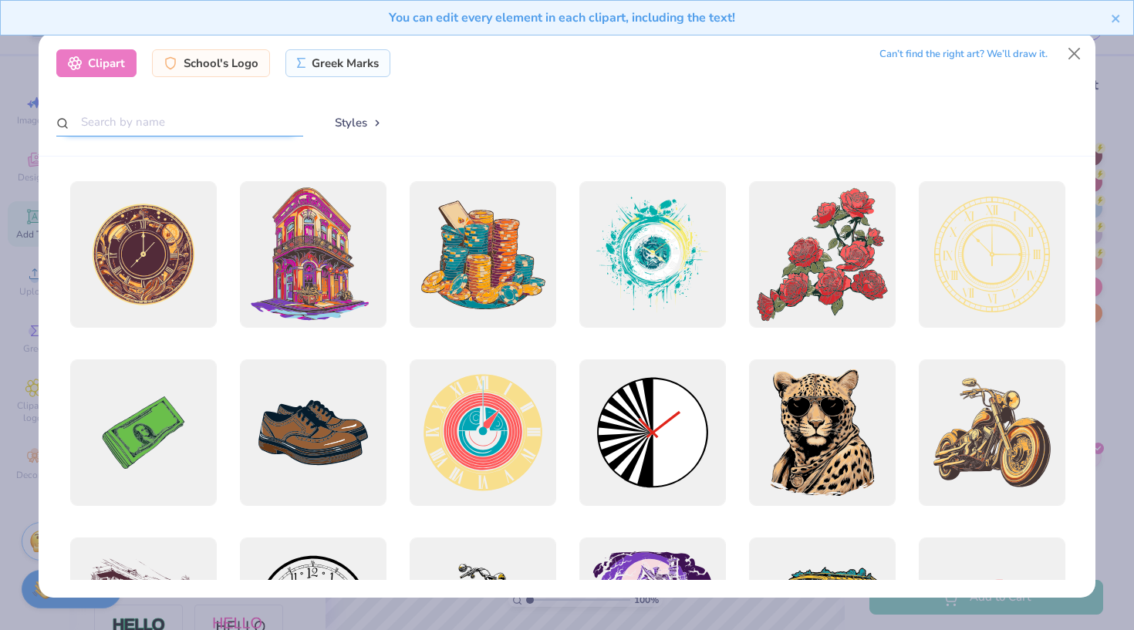
click at [139, 116] on input "text" at bounding box center [179, 122] width 247 height 29
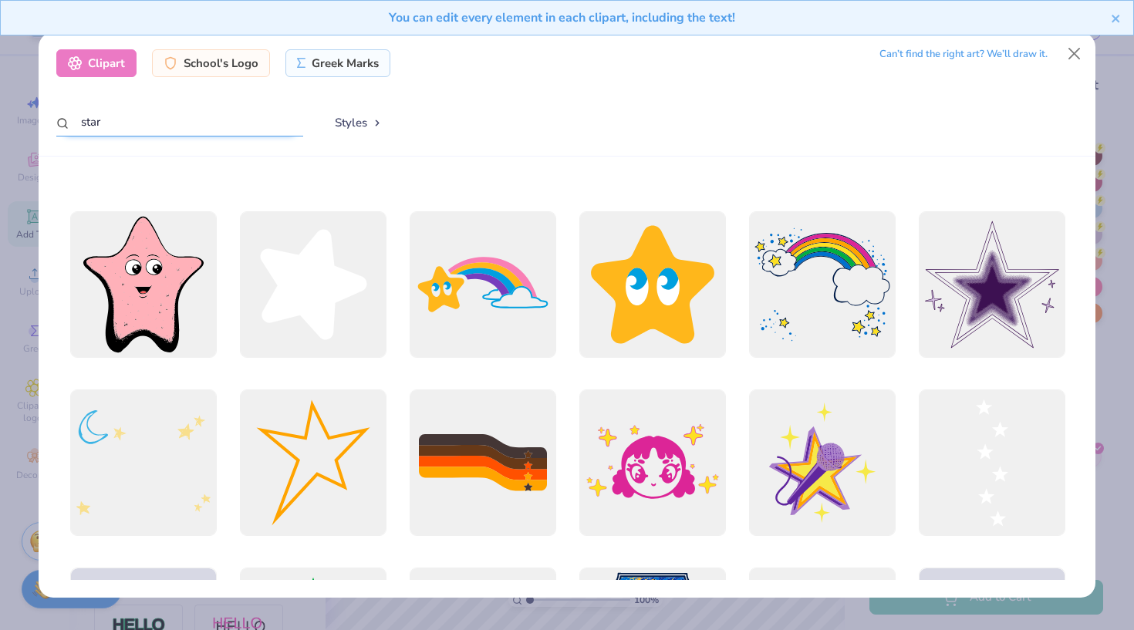
scroll to position [517, 0]
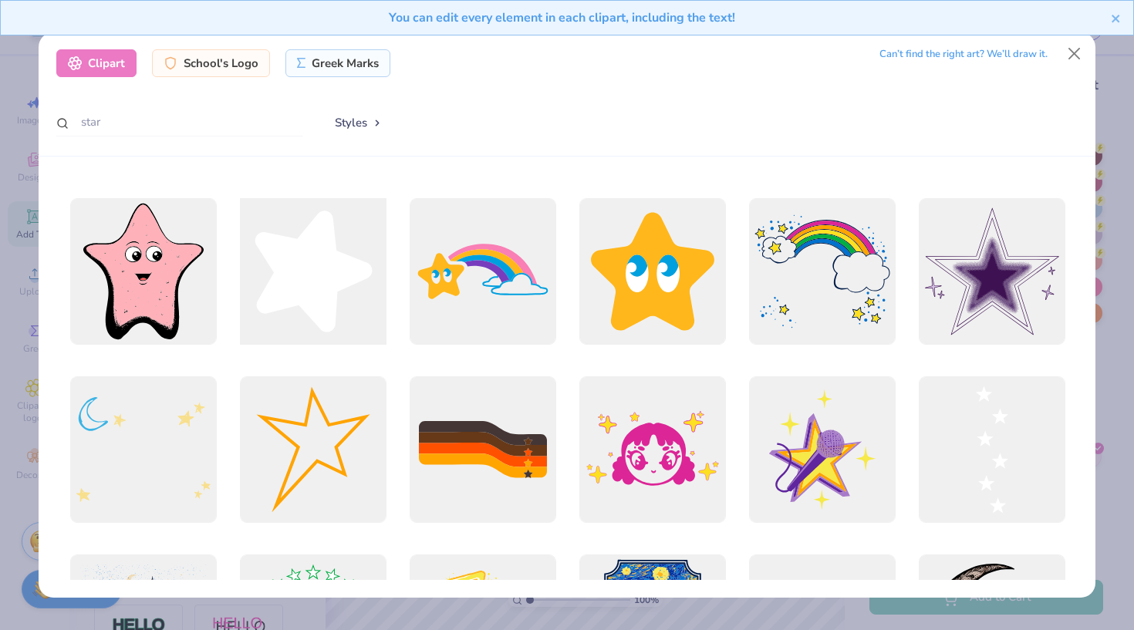
click at [332, 302] on div at bounding box center [312, 271] width 161 height 161
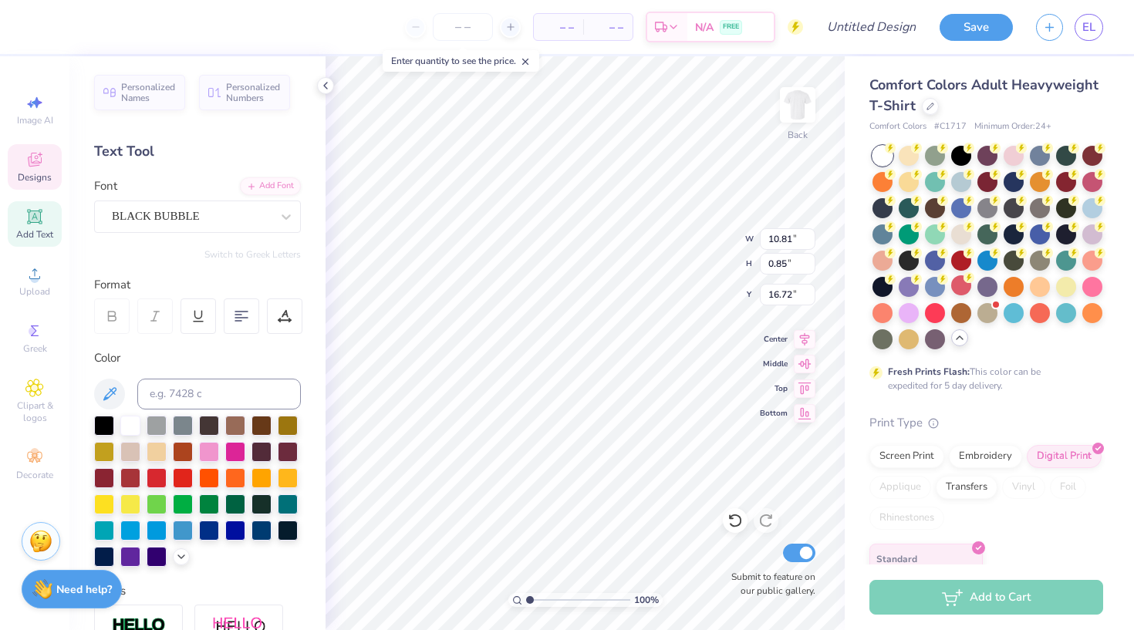
scroll to position [0, 2]
click at [211, 197] on div "Font BLACK BUBBLE" at bounding box center [197, 205] width 207 height 56
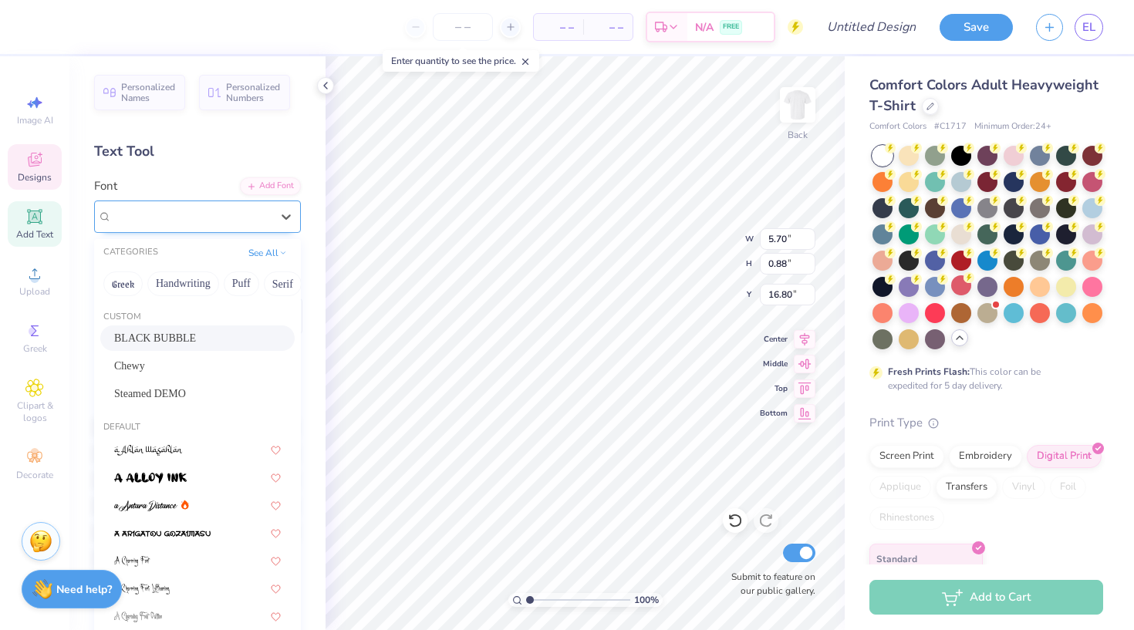
click at [211, 211] on div "BLACK BUBBLE" at bounding box center [191, 216] width 162 height 24
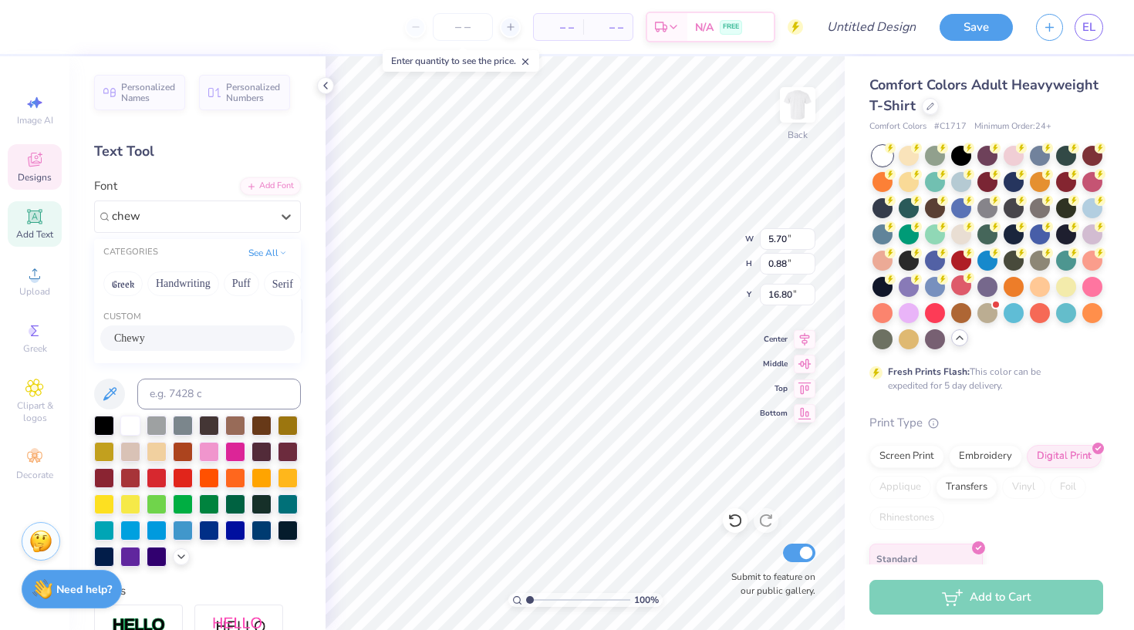
click at [189, 342] on div "Chewy" at bounding box center [197, 338] width 167 height 16
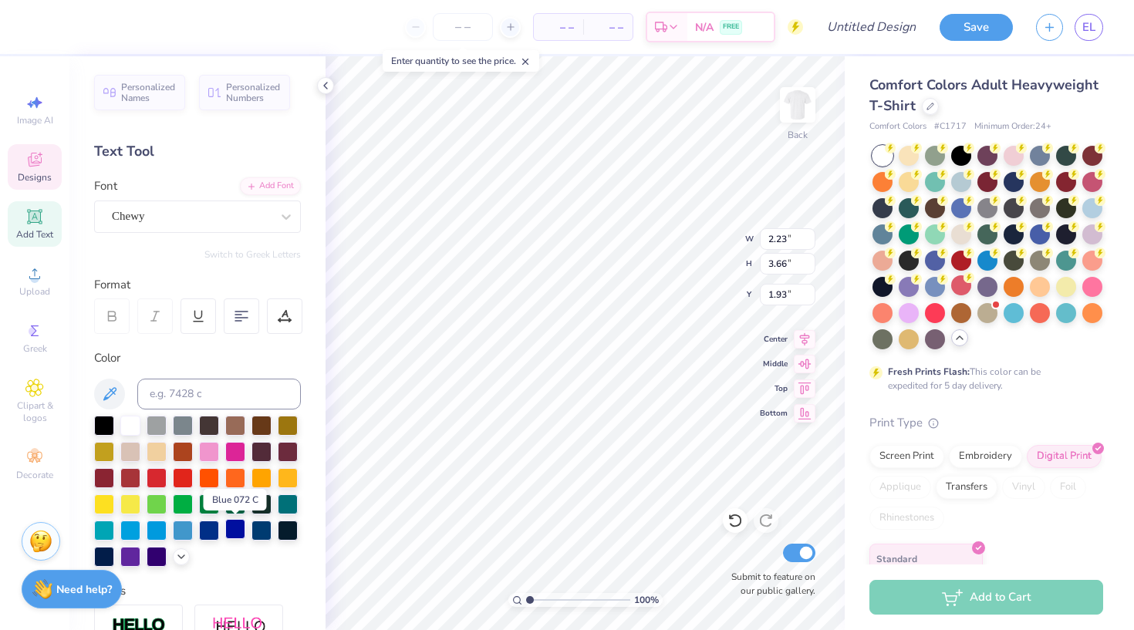
click at [227, 532] on div at bounding box center [235, 529] width 20 height 20
click at [180, 478] on div at bounding box center [183, 477] width 20 height 20
click at [160, 478] on div at bounding box center [157, 477] width 20 height 20
click at [134, 484] on div at bounding box center [130, 477] width 20 height 20
click at [133, 477] on div at bounding box center [130, 477] width 20 height 20
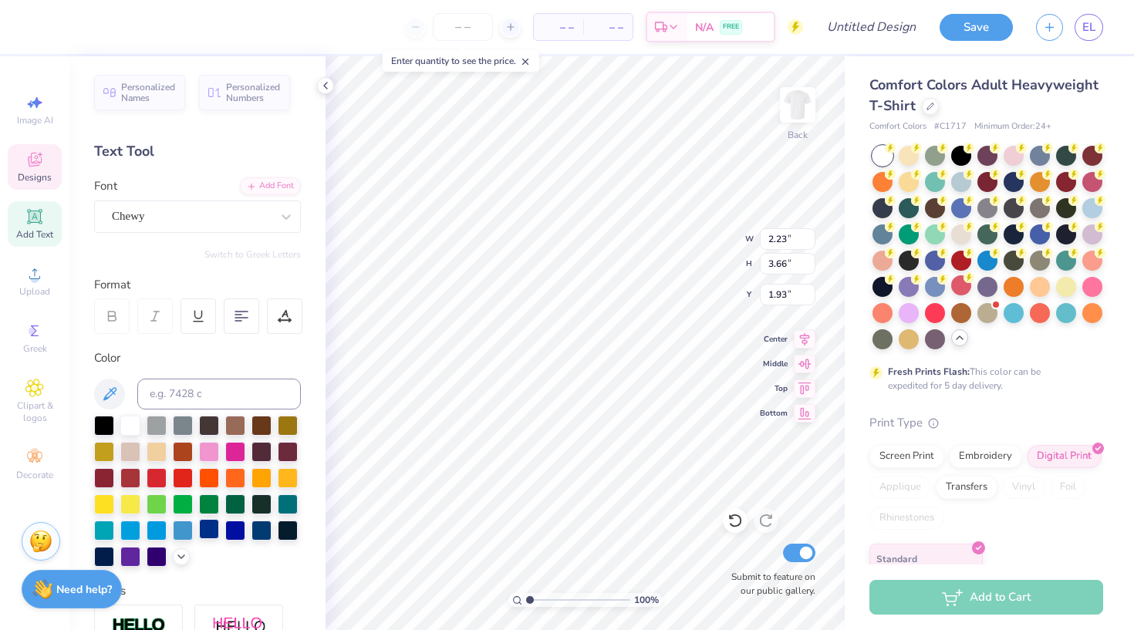
click at [206, 534] on div at bounding box center [209, 529] width 20 height 20
click at [207, 534] on div at bounding box center [209, 529] width 20 height 20
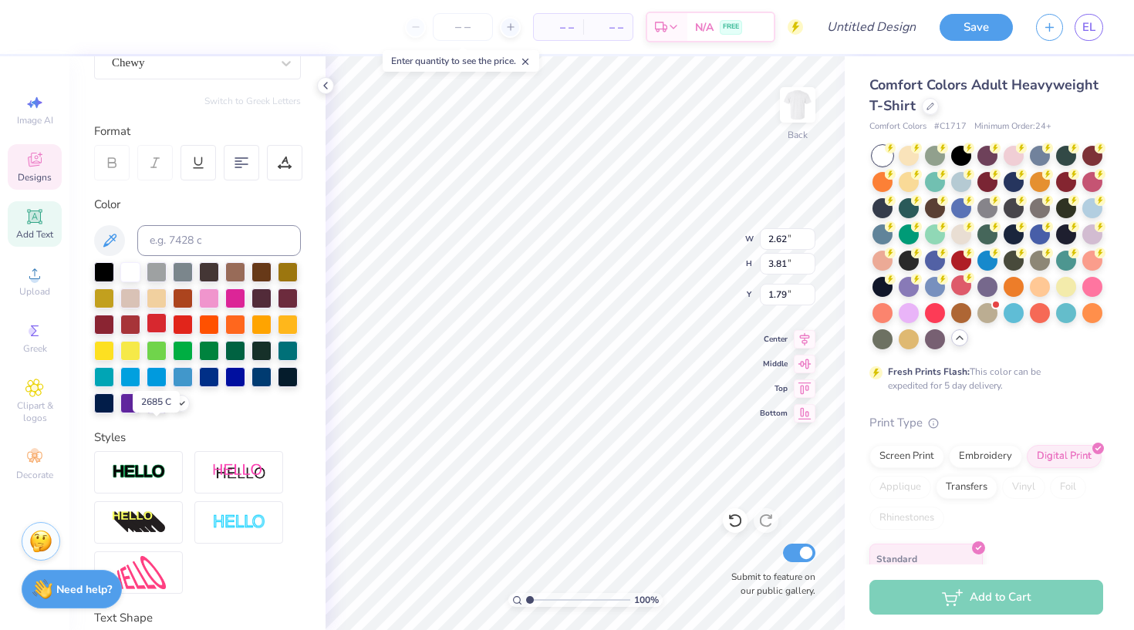
scroll to position [117, 0]
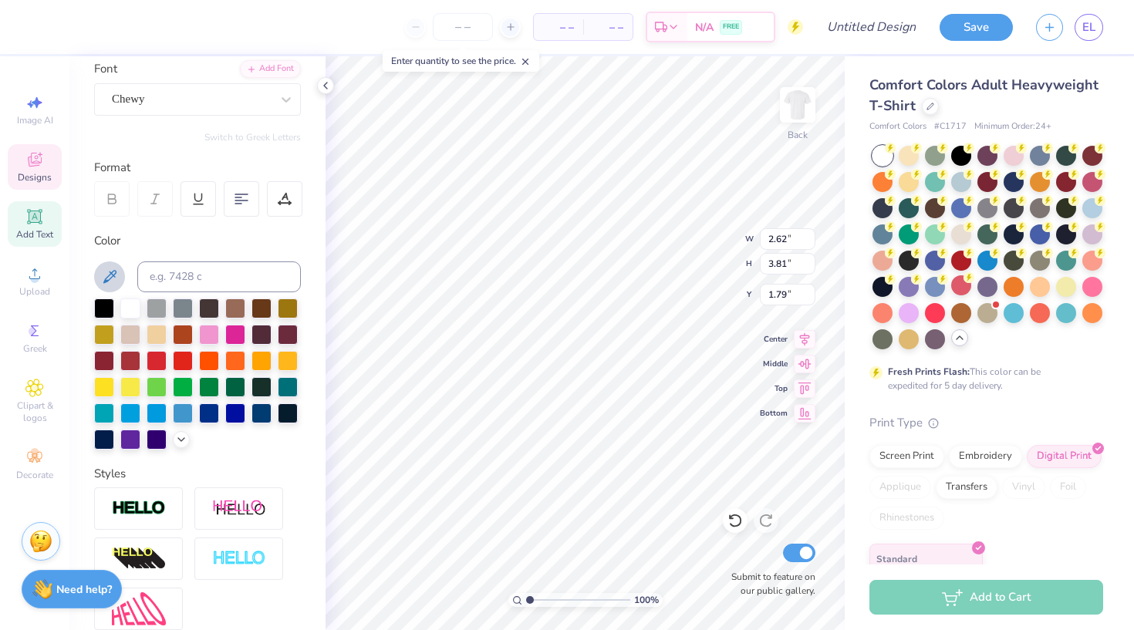
click at [119, 273] on button at bounding box center [109, 276] width 31 height 31
click at [209, 418] on div at bounding box center [209, 412] width 20 height 20
click at [154, 360] on div at bounding box center [157, 359] width 20 height 20
click at [162, 359] on div at bounding box center [157, 359] width 20 height 20
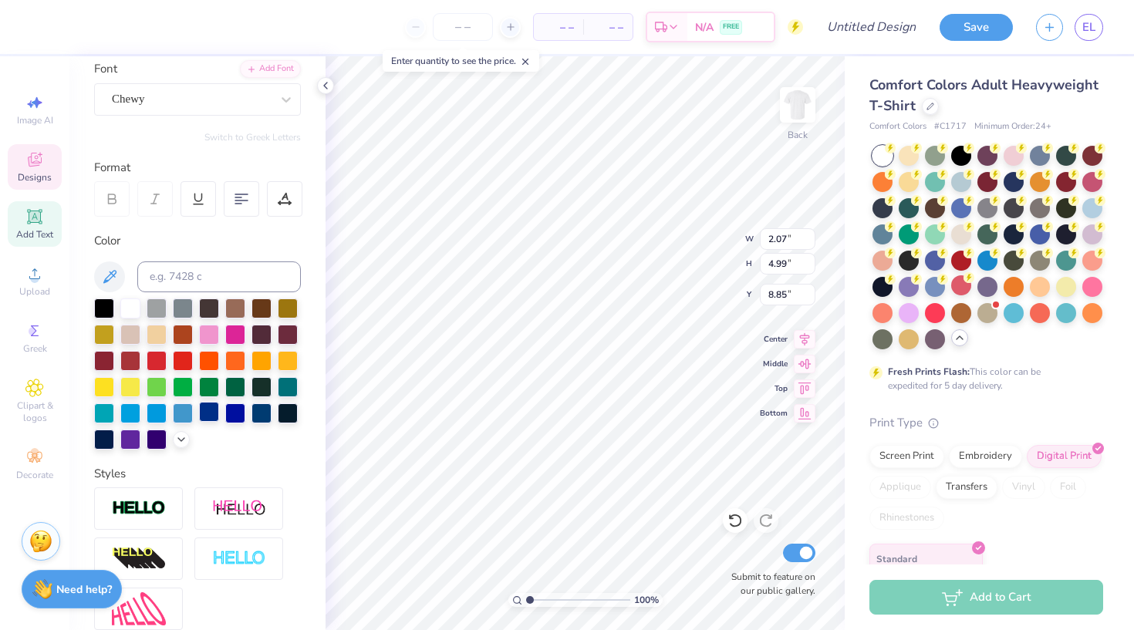
click at [204, 414] on div at bounding box center [209, 412] width 20 height 20
click at [216, 406] on div at bounding box center [209, 412] width 20 height 20
click at [210, 413] on div at bounding box center [209, 412] width 20 height 20
click at [207, 415] on div at bounding box center [209, 412] width 20 height 20
click at [152, 364] on div at bounding box center [157, 359] width 20 height 20
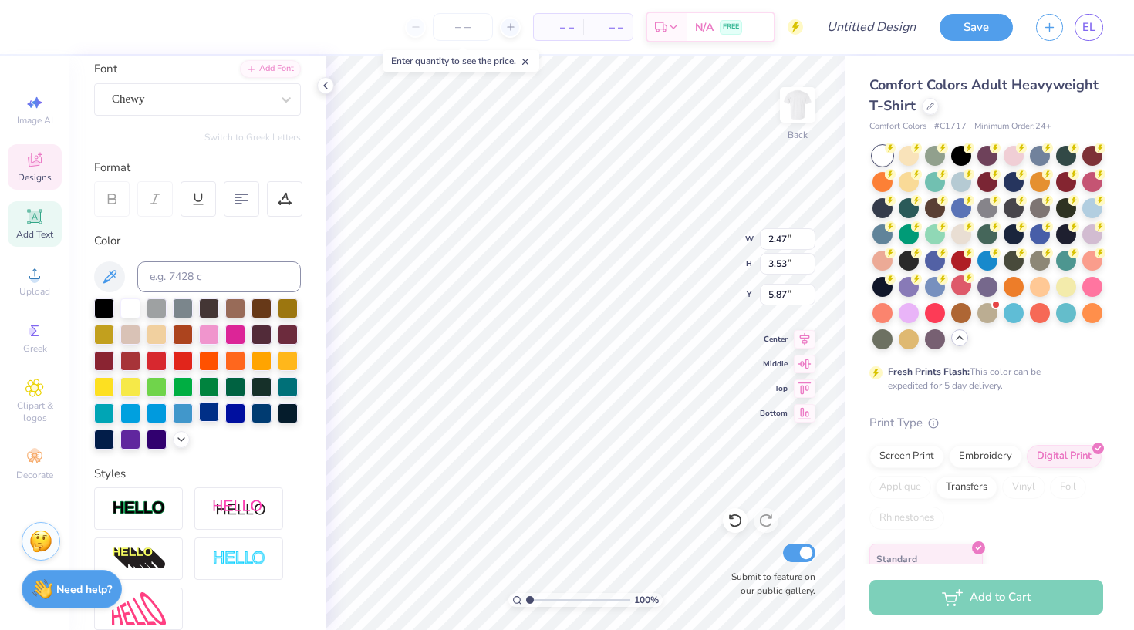
click at [209, 409] on div at bounding box center [209, 412] width 20 height 20
click at [214, 416] on div at bounding box center [209, 412] width 20 height 20
click at [210, 421] on div at bounding box center [209, 412] width 20 height 20
click at [182, 369] on div at bounding box center [183, 359] width 20 height 20
click at [212, 416] on div at bounding box center [209, 412] width 20 height 20
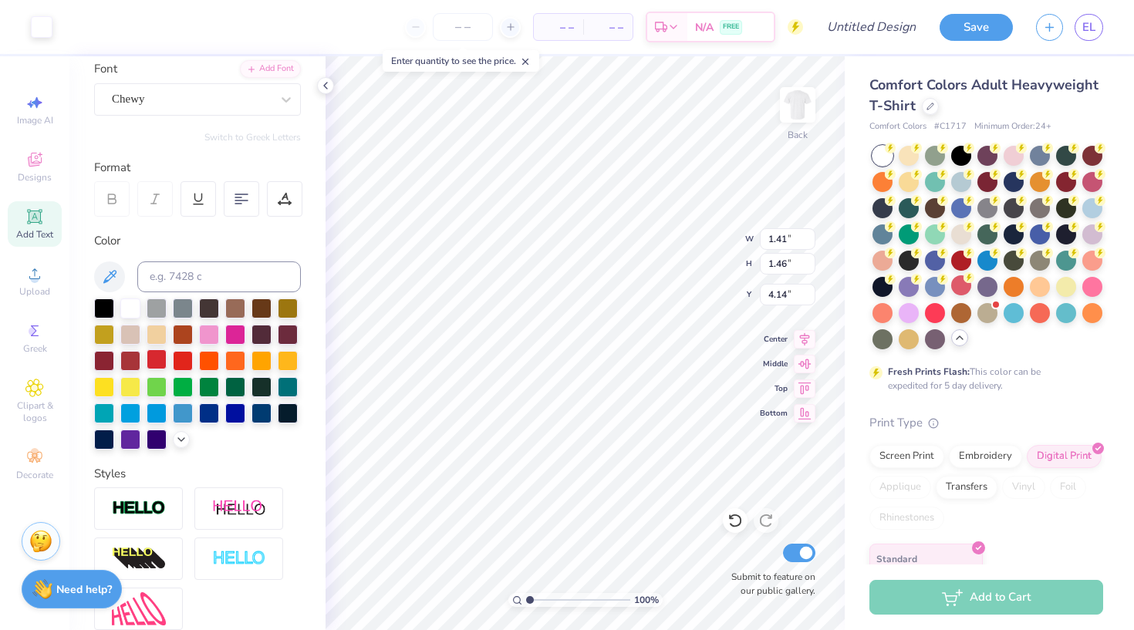
click at [156, 366] on div at bounding box center [157, 359] width 20 height 20
click at [740, 525] on icon at bounding box center [734, 520] width 15 height 15
click at [43, 177] on span "Designs" at bounding box center [35, 177] width 34 height 12
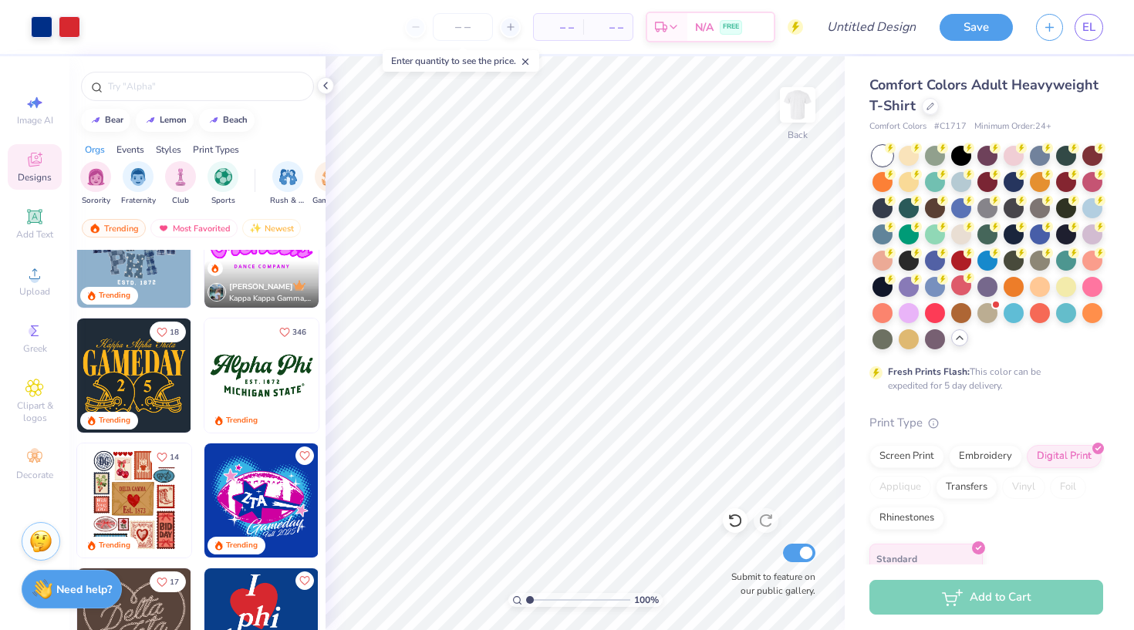
scroll to position [501, 0]
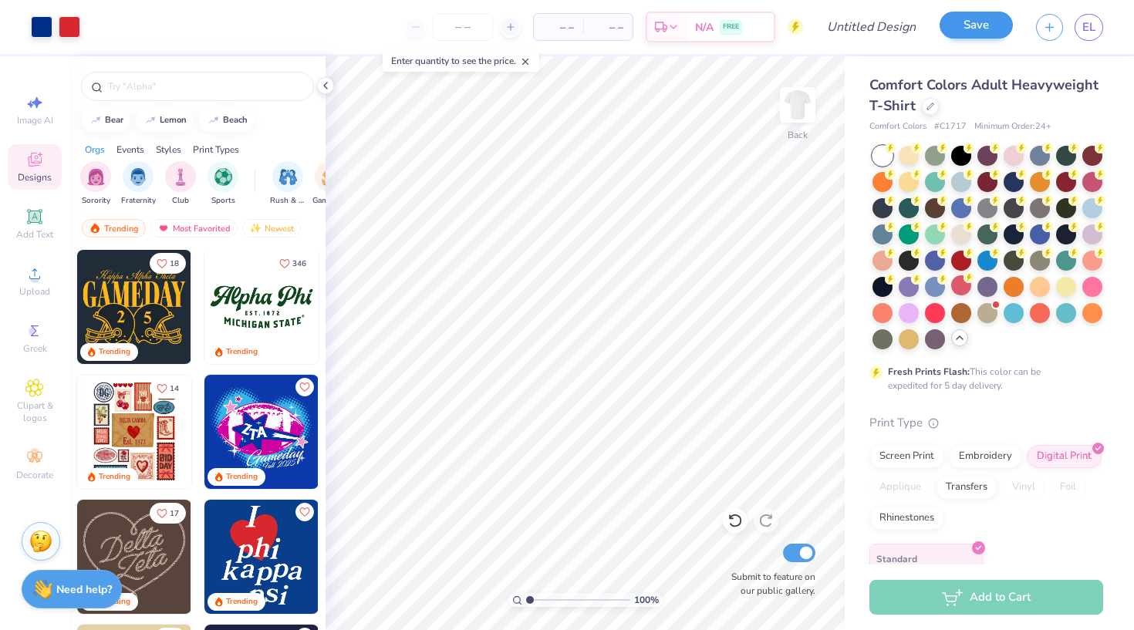
click at [842, 35] on button "Save" at bounding box center [975, 25] width 73 height 27
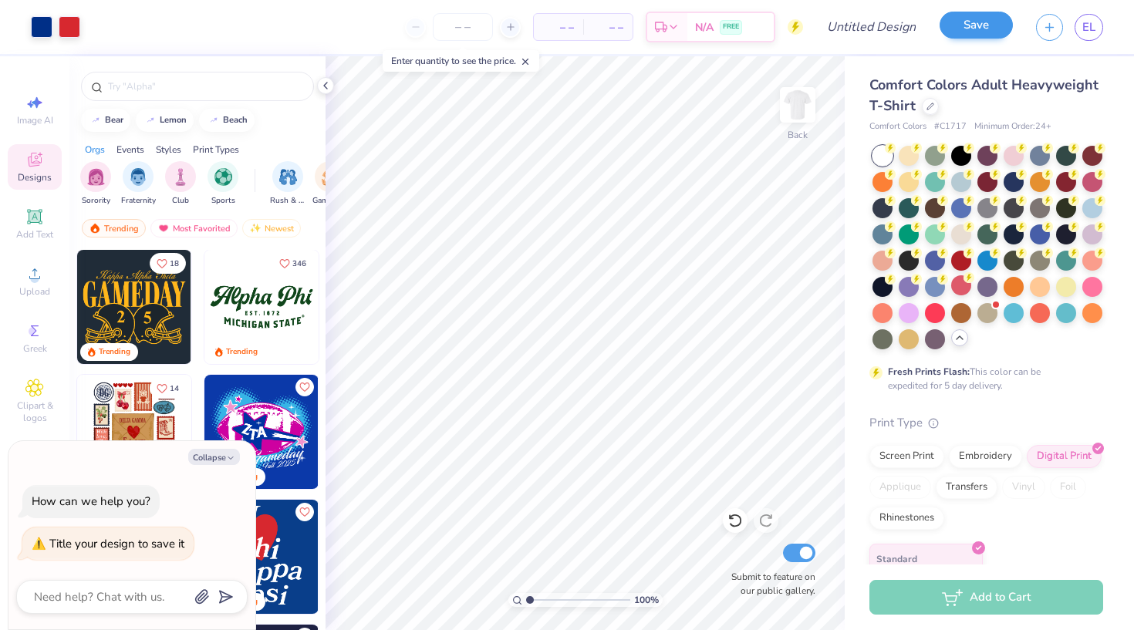
click at [842, 24] on button "Save" at bounding box center [975, 25] width 73 height 27
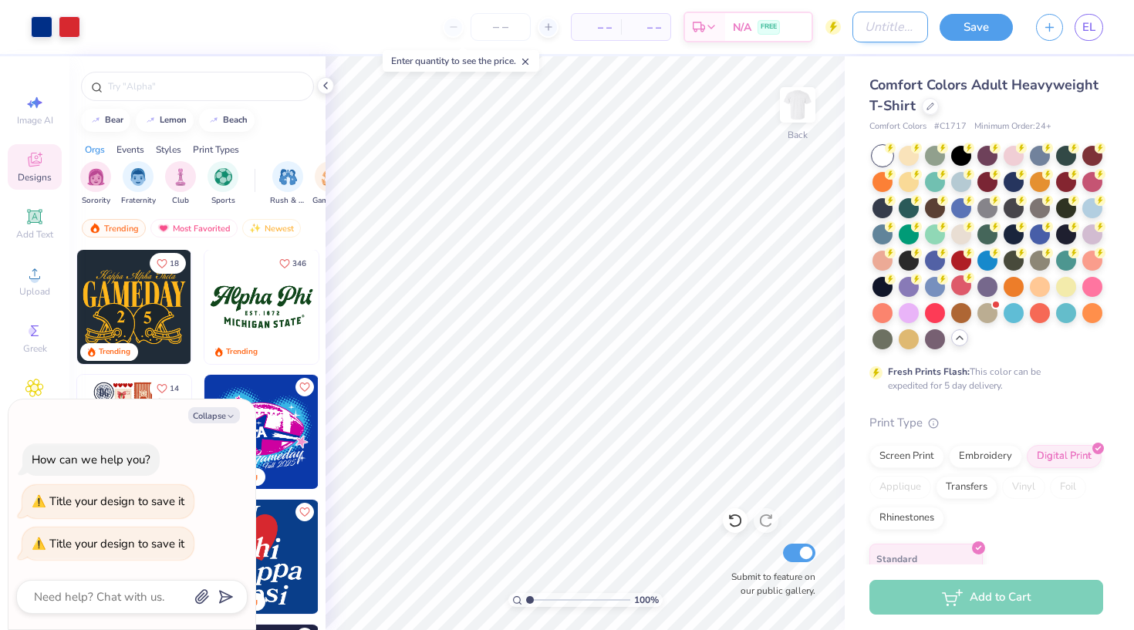
click at [842, 25] on input "Design Title" at bounding box center [890, 27] width 76 height 31
click at [842, 31] on button "Save" at bounding box center [975, 25] width 73 height 27
click at [842, 29] on div "Save" at bounding box center [975, 27] width 73 height 27
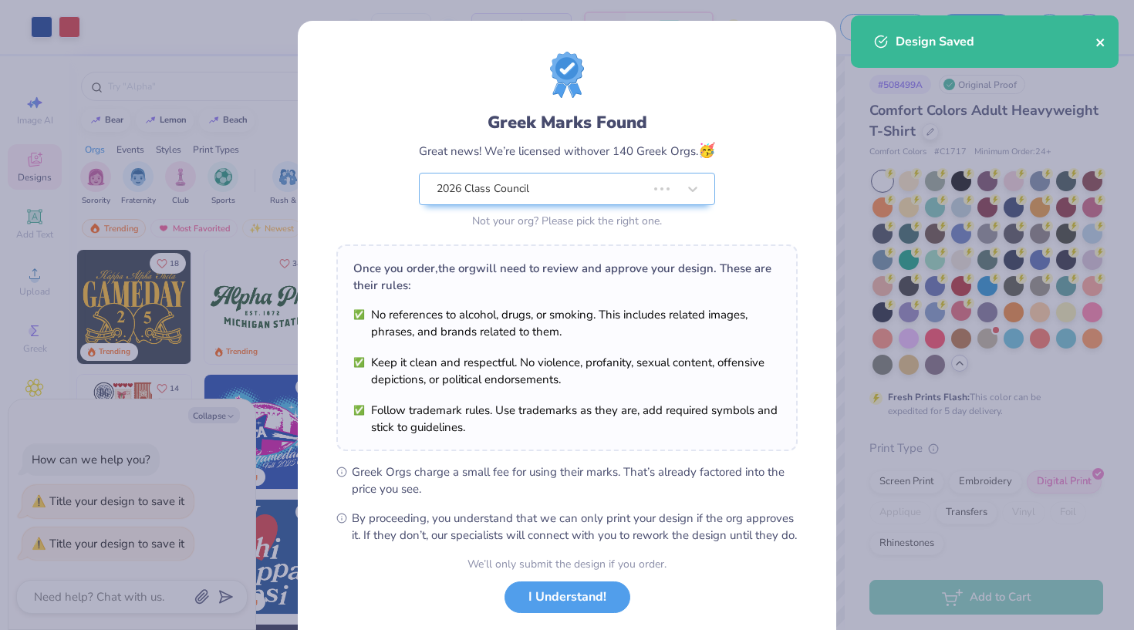
click at [842, 43] on div "Design Saved" at bounding box center [985, 41] width 268 height 52
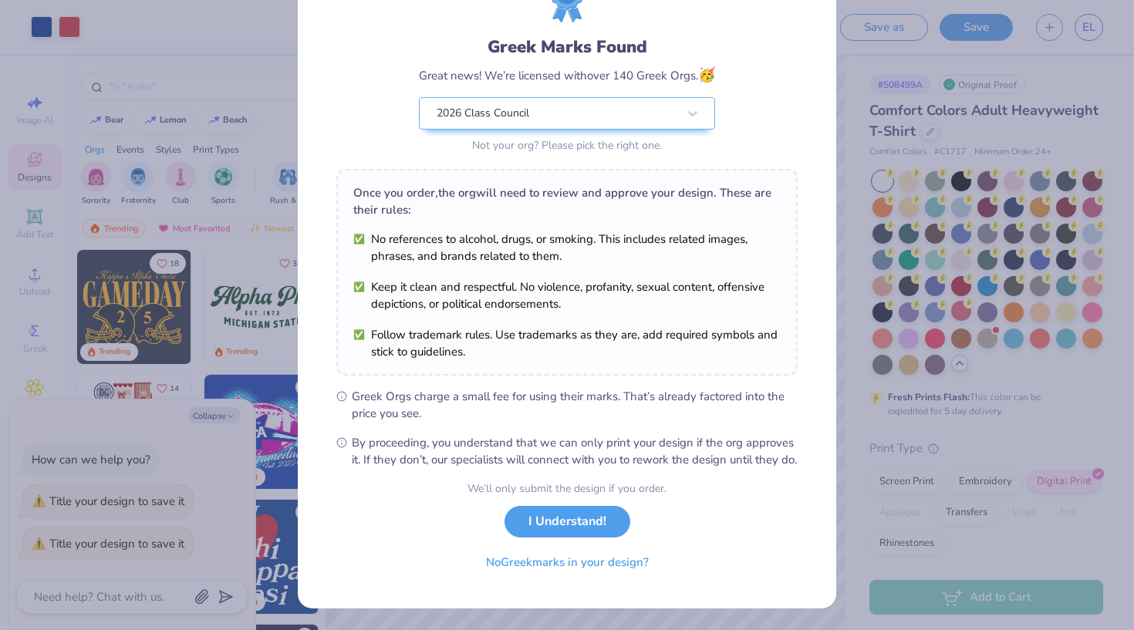
scroll to position [92, 0]
click at [633, 534] on button "No Greek marks in your design?" at bounding box center [567, 559] width 189 height 32
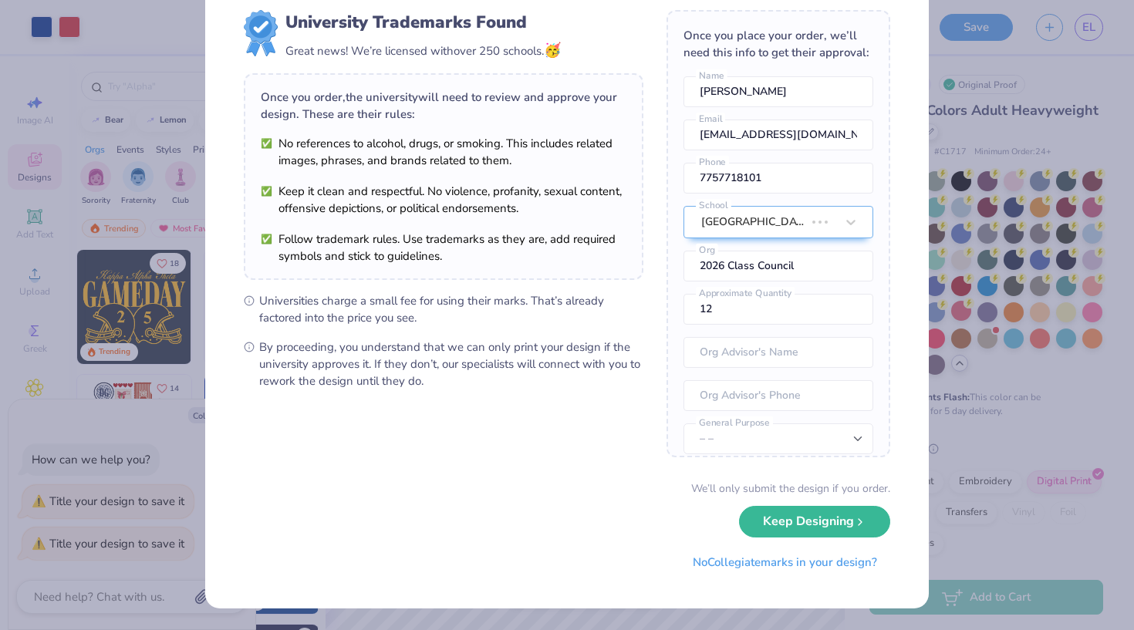
scroll to position [0, 0]
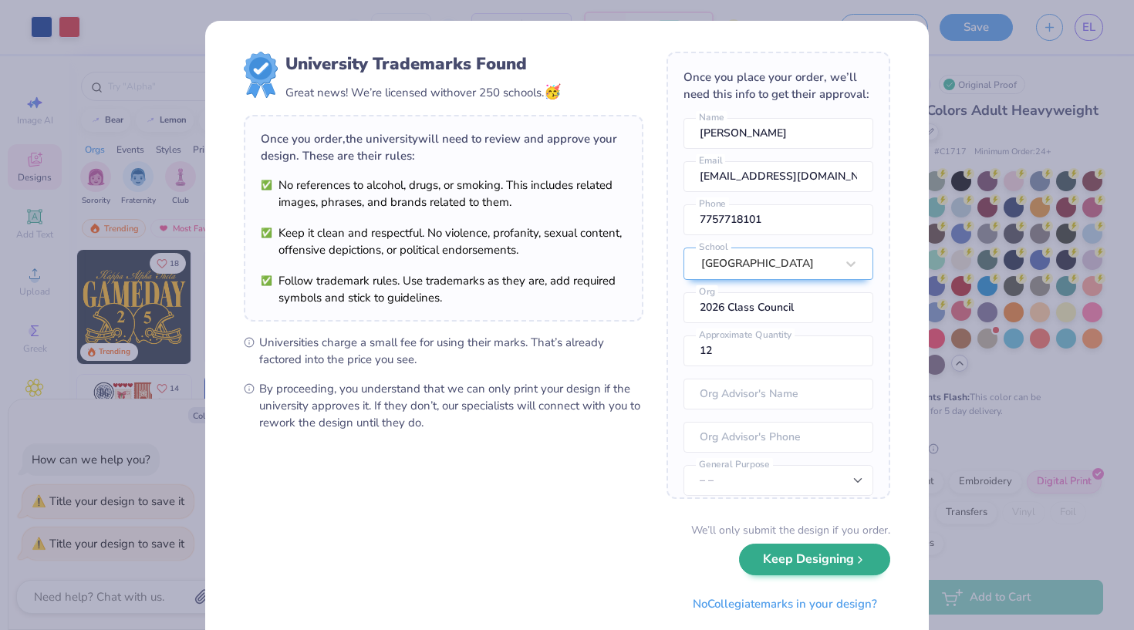
click at [782, 534] on button "Keep Designing" at bounding box center [814, 560] width 151 height 32
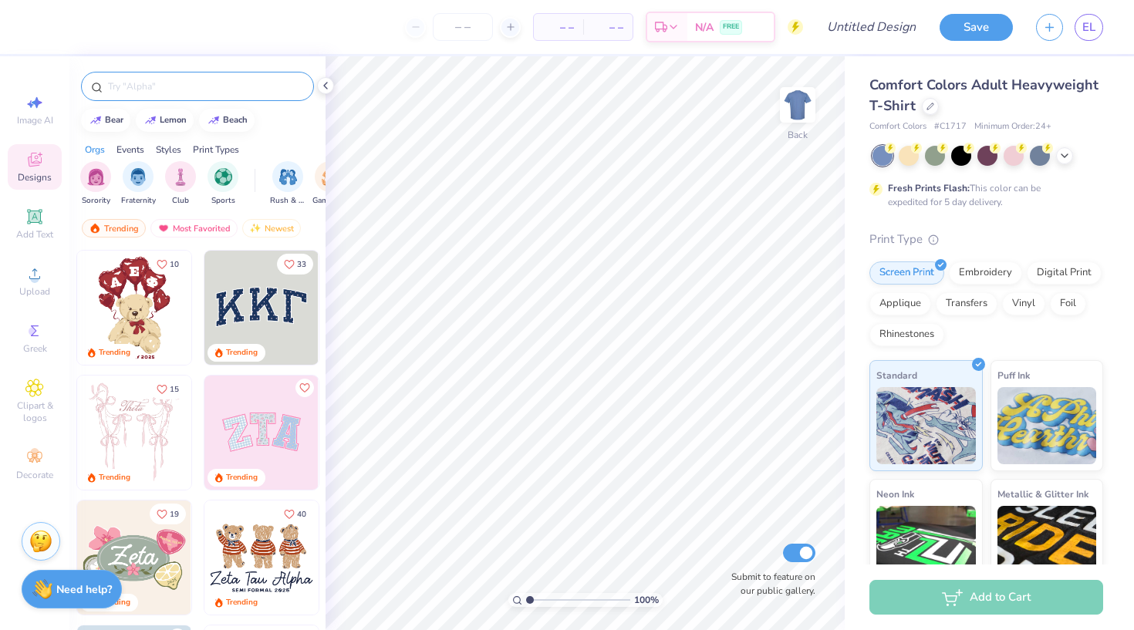
click at [209, 88] on input "text" at bounding box center [204, 86] width 197 height 15
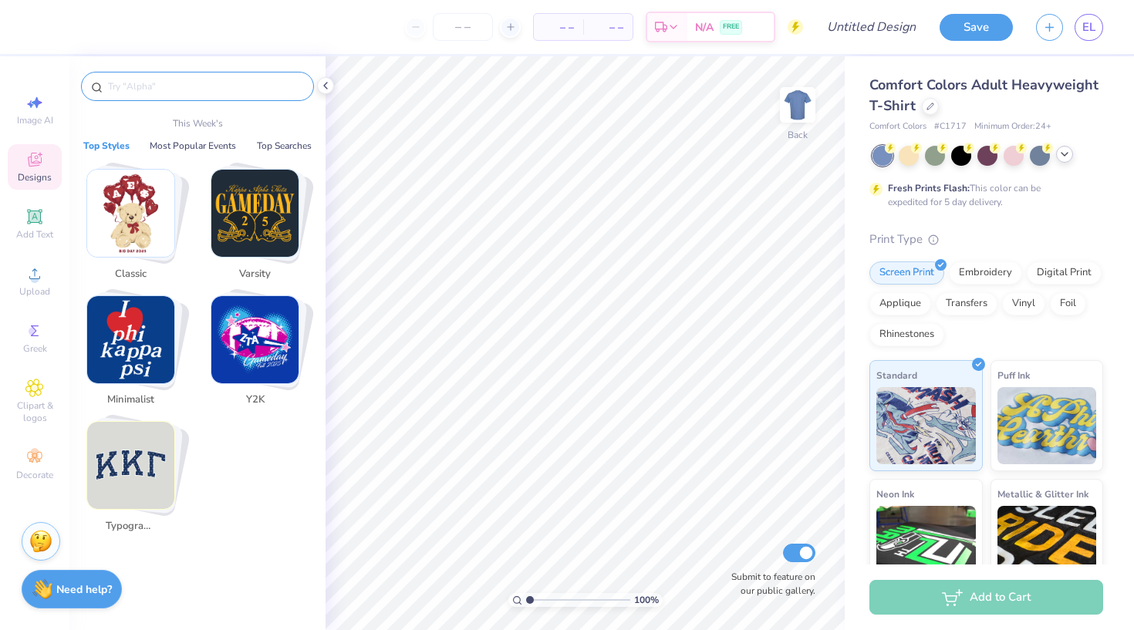
click at [1067, 156] on icon at bounding box center [1064, 154] width 12 height 12
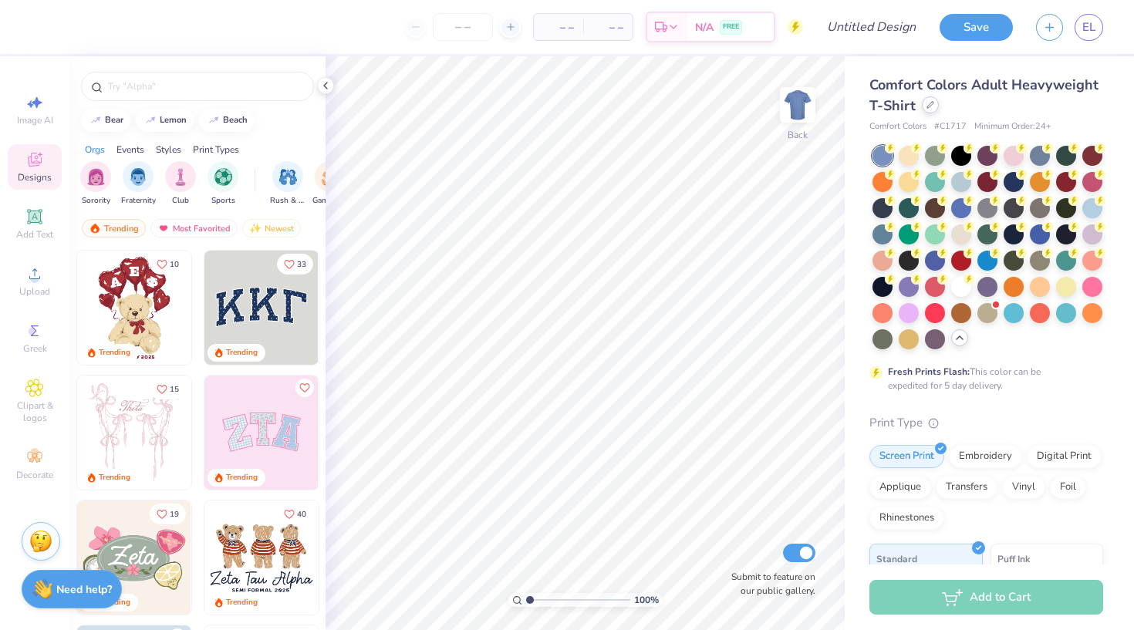
click at [935, 110] on div at bounding box center [930, 104] width 17 height 17
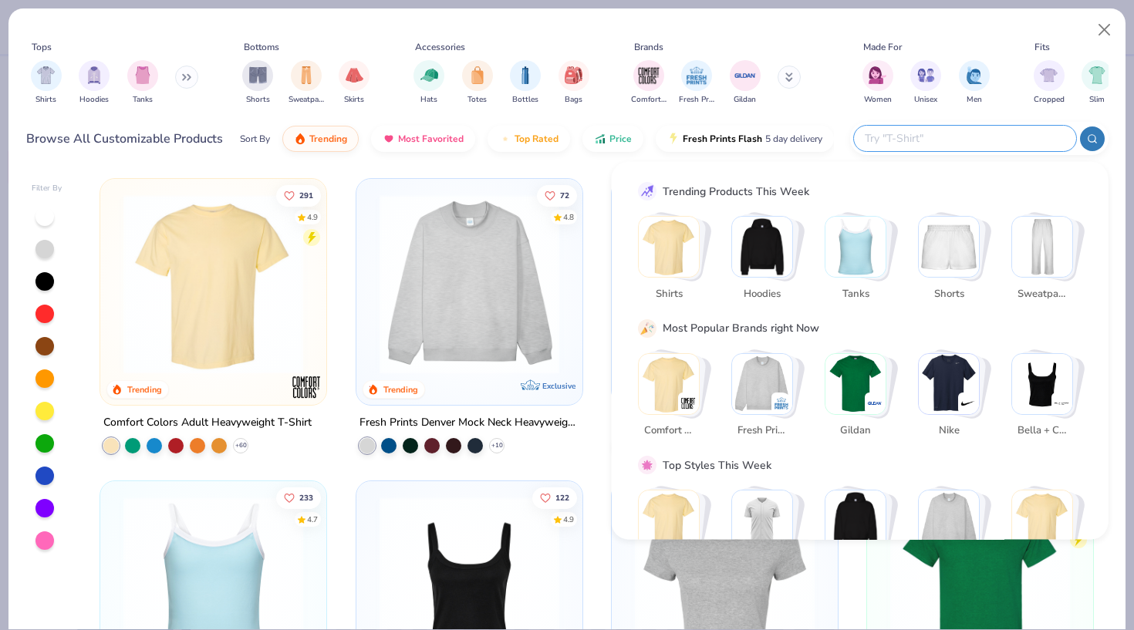
click at [970, 136] on input "text" at bounding box center [964, 139] width 202 height 18
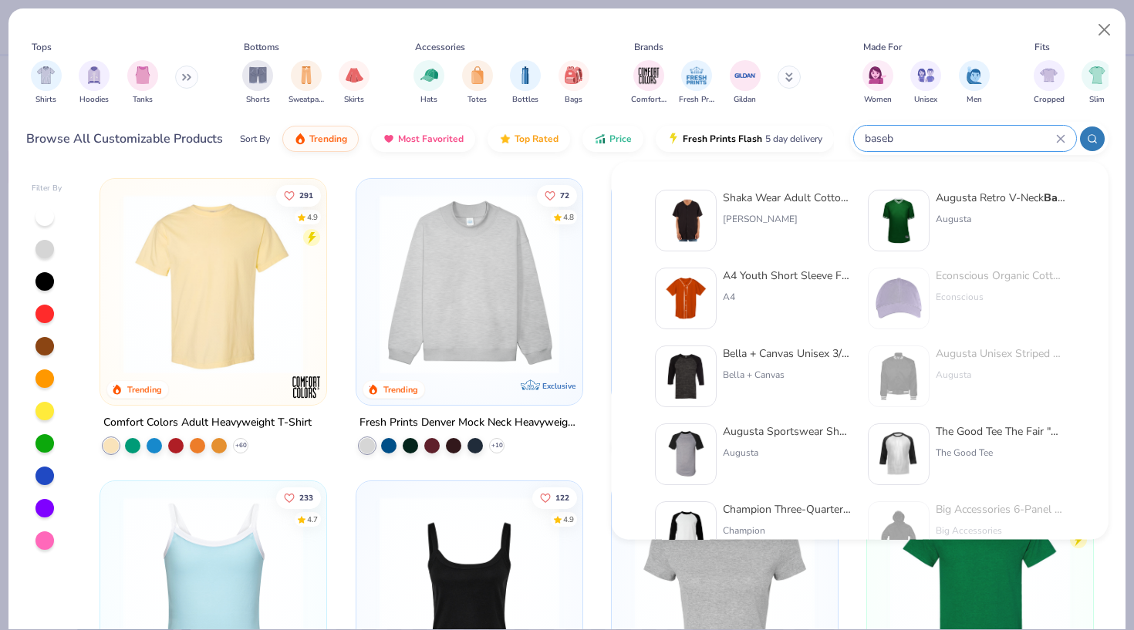
type input "baseb"
click at [775, 276] on div "A4 Youth Short Sleeve Full Button Baseb all Jersey" at bounding box center [788, 276] width 130 height 16
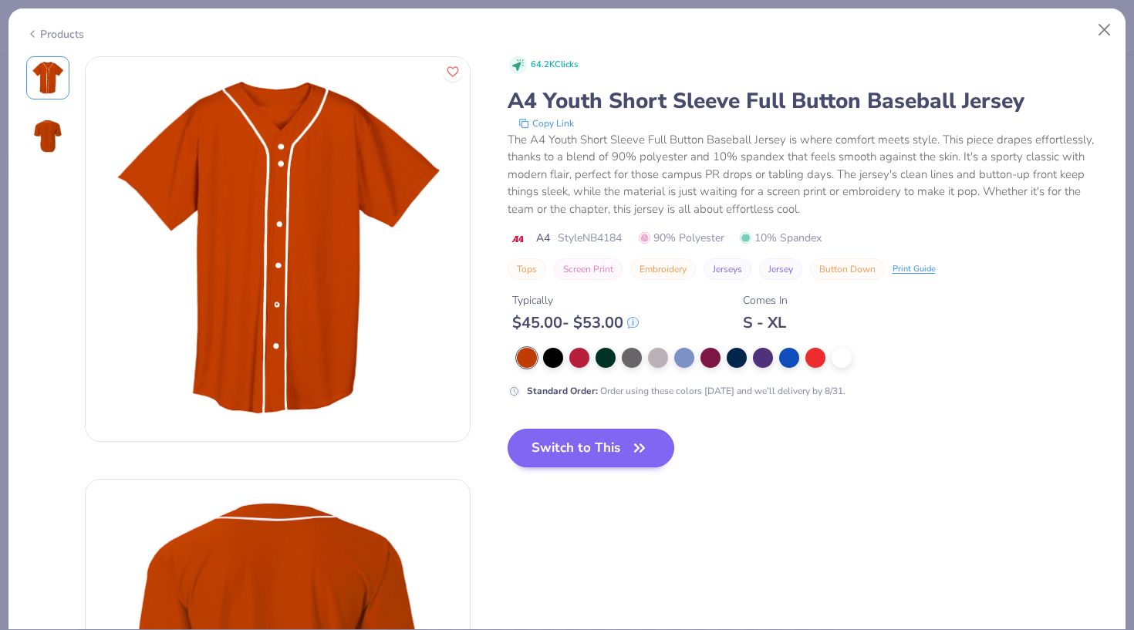
click at [632, 446] on icon "button" at bounding box center [640, 448] width 22 height 22
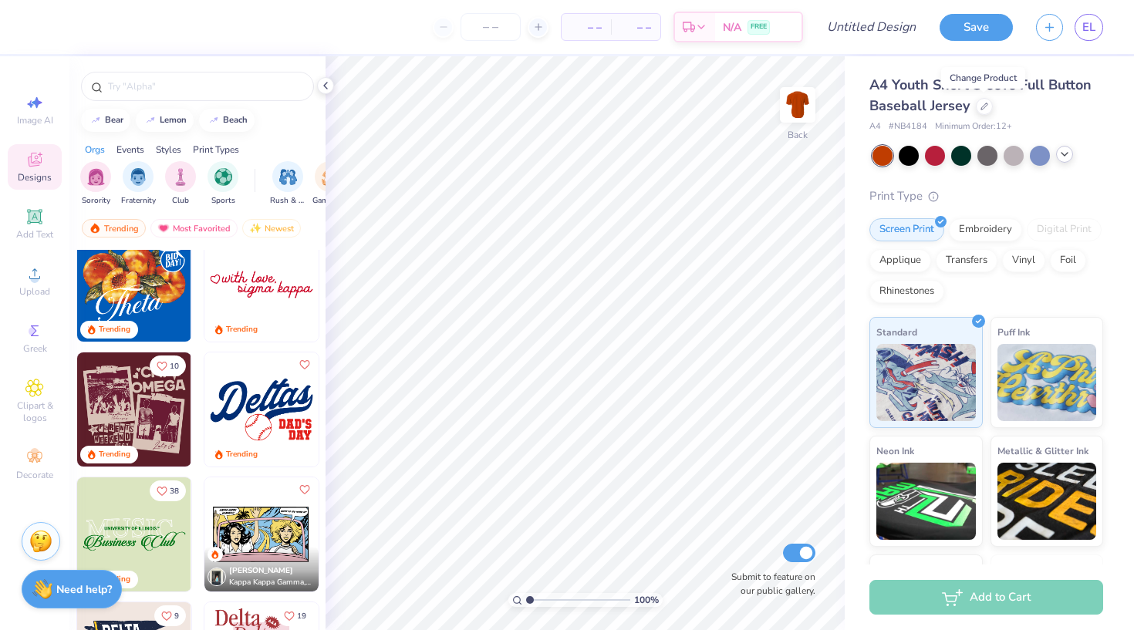
scroll to position [1265, 0]
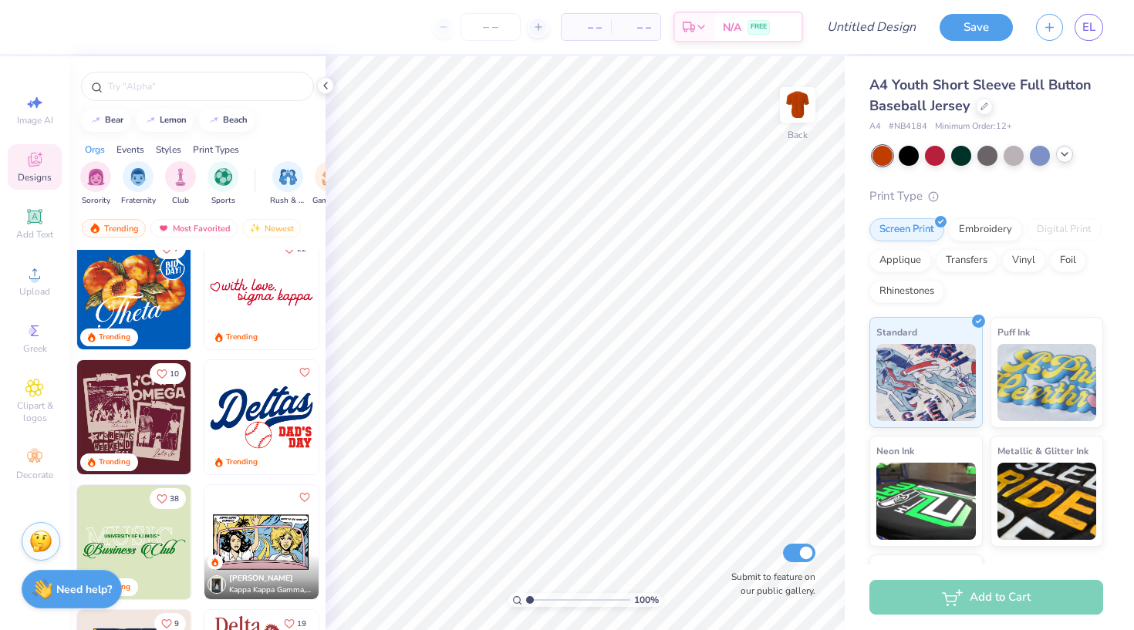
click at [237, 440] on img at bounding box center [261, 417] width 114 height 114
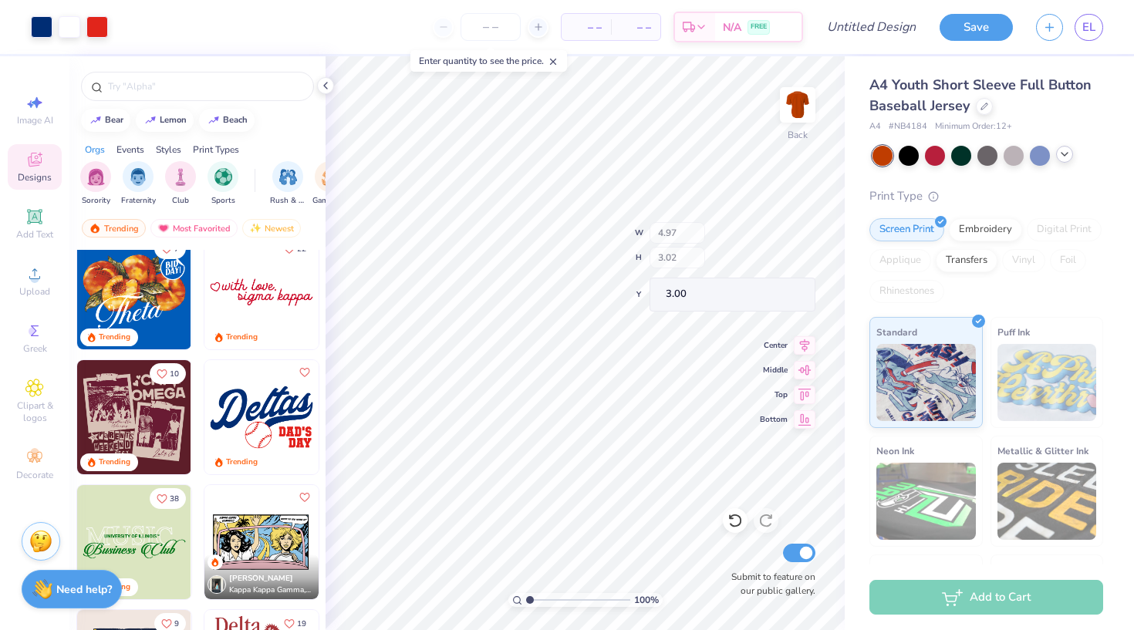
type input "4.03"
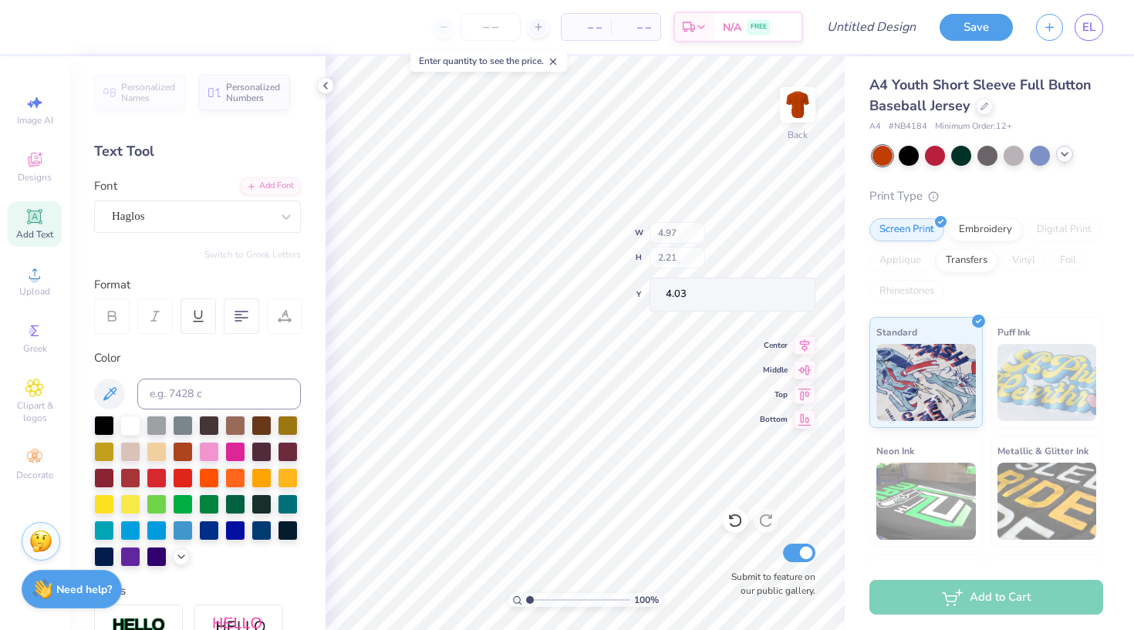
type input "1.57"
type input "0.47"
type input "6.00"
type textarea "D"
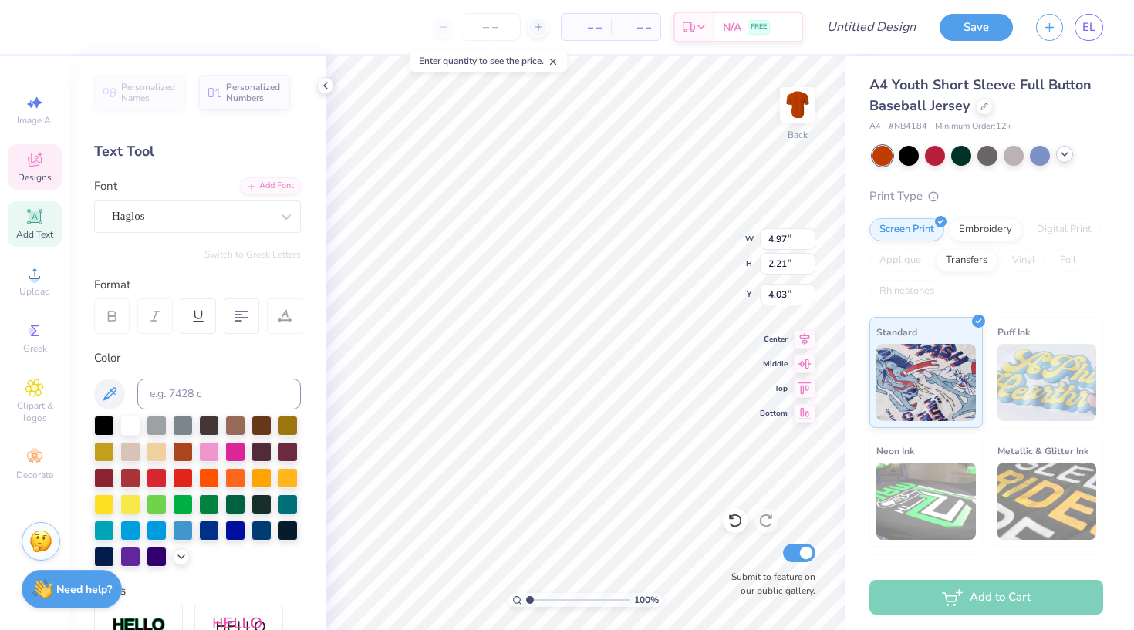
type textarea "Reno"
click at [558, 369] on li "Duplicate" at bounding box center [596, 371] width 121 height 30
type input "4.05"
click at [537, 27] on line at bounding box center [537, 27] width 6 height 0
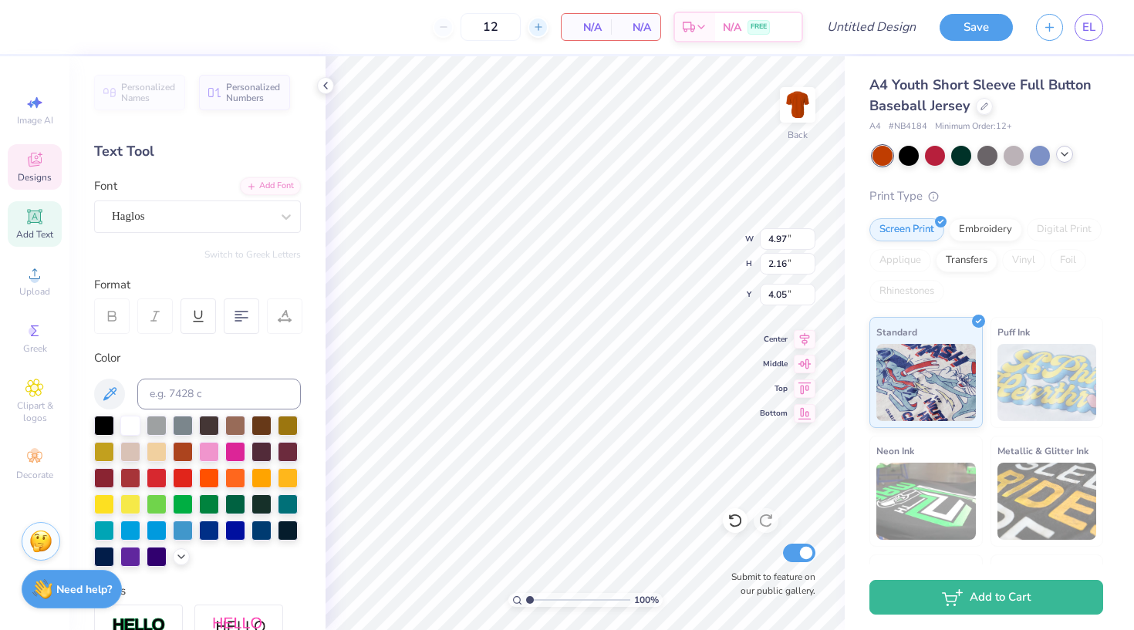
click at [541, 21] on div at bounding box center [538, 27] width 21 height 21
click at [534, 25] on icon at bounding box center [538, 27] width 11 height 11
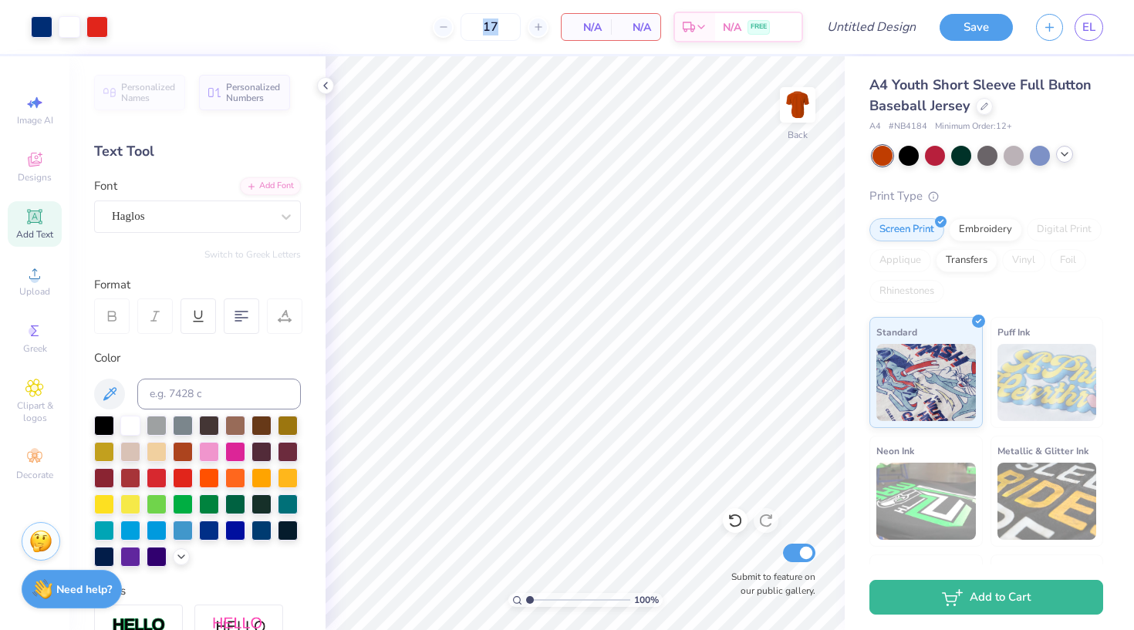
click at [420, 33] on div "17 N/A Per Item N/A Total Est. Delivery N/A FREE" at bounding box center [461, 27] width 683 height 54
click at [540, 17] on div at bounding box center [538, 27] width 21 height 21
type input "20"
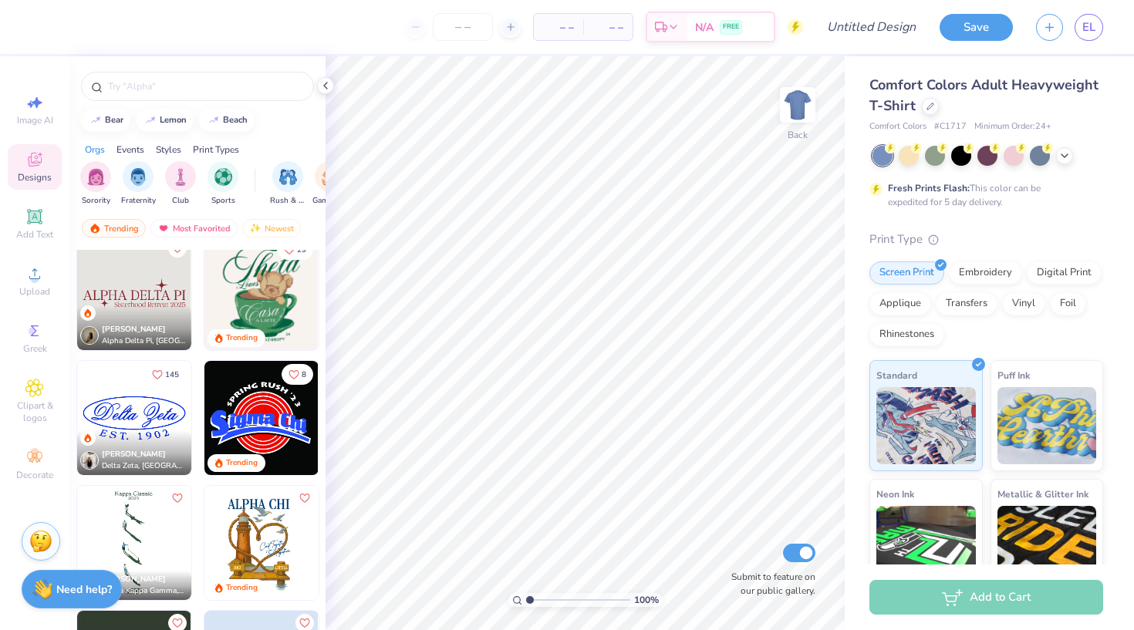
scroll to position [3514, 0]
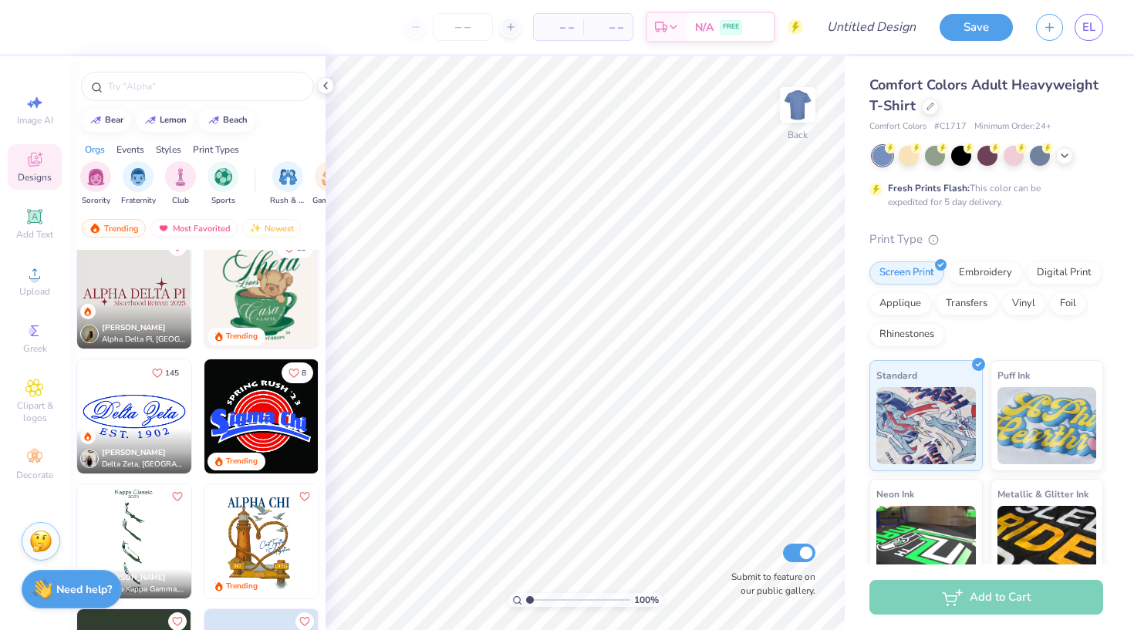
click at [221, 423] on img at bounding box center [261, 416] width 114 height 114
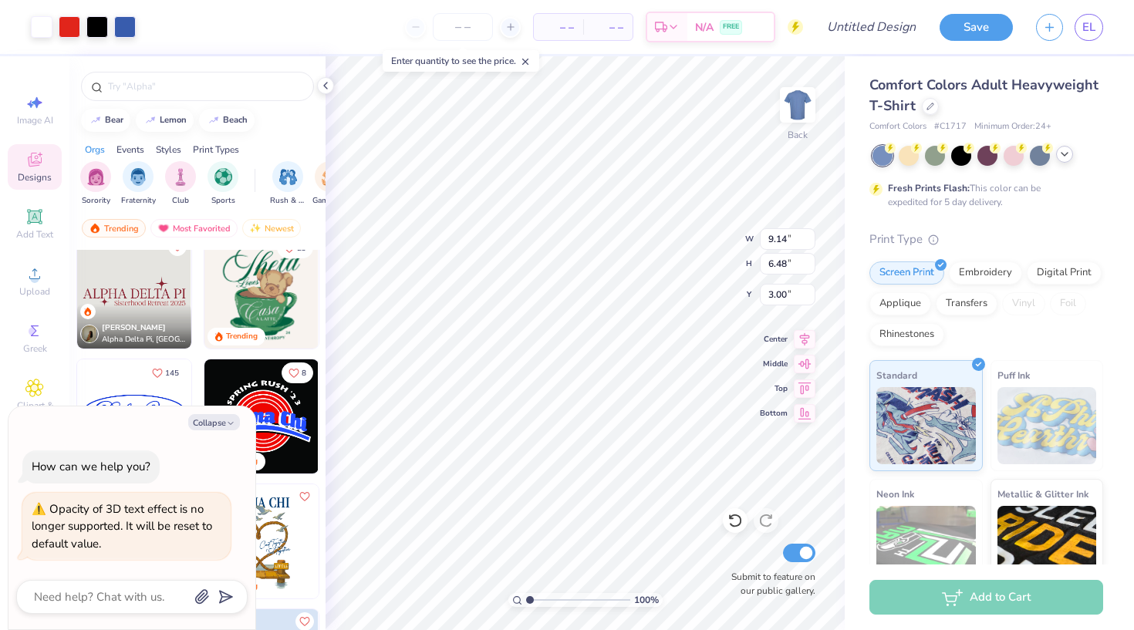
click at [1067, 155] on icon at bounding box center [1064, 154] width 12 height 12
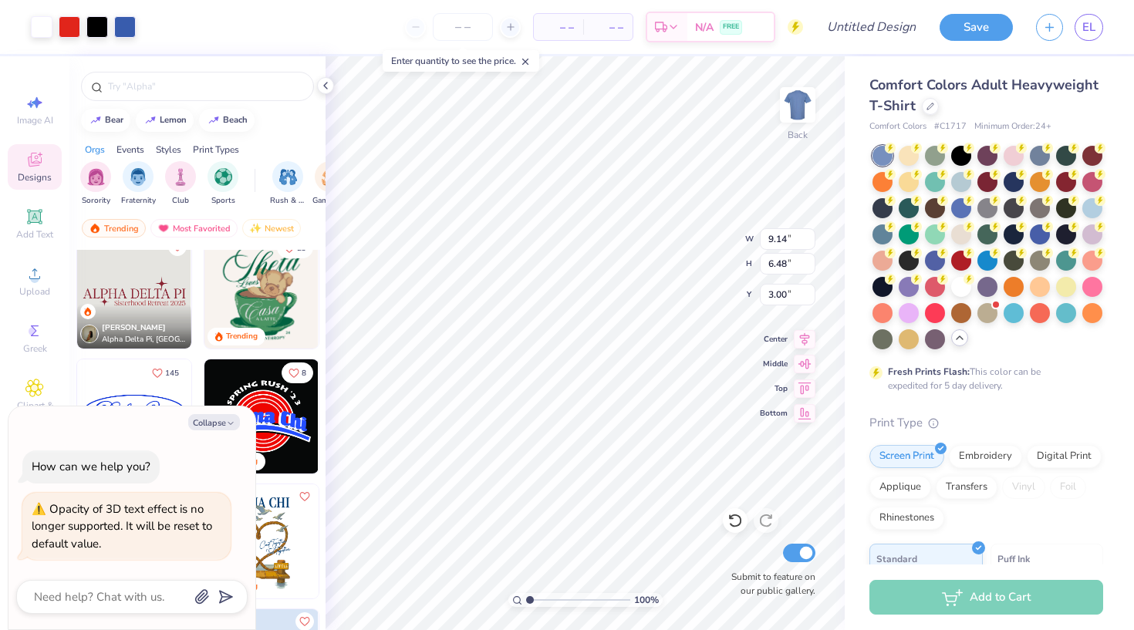
click at [885, 300] on div at bounding box center [987, 248] width 231 height 204
click at [884, 289] on div at bounding box center [882, 285] width 20 height 20
type textarea "x"
type input "4.02"
type textarea "x"
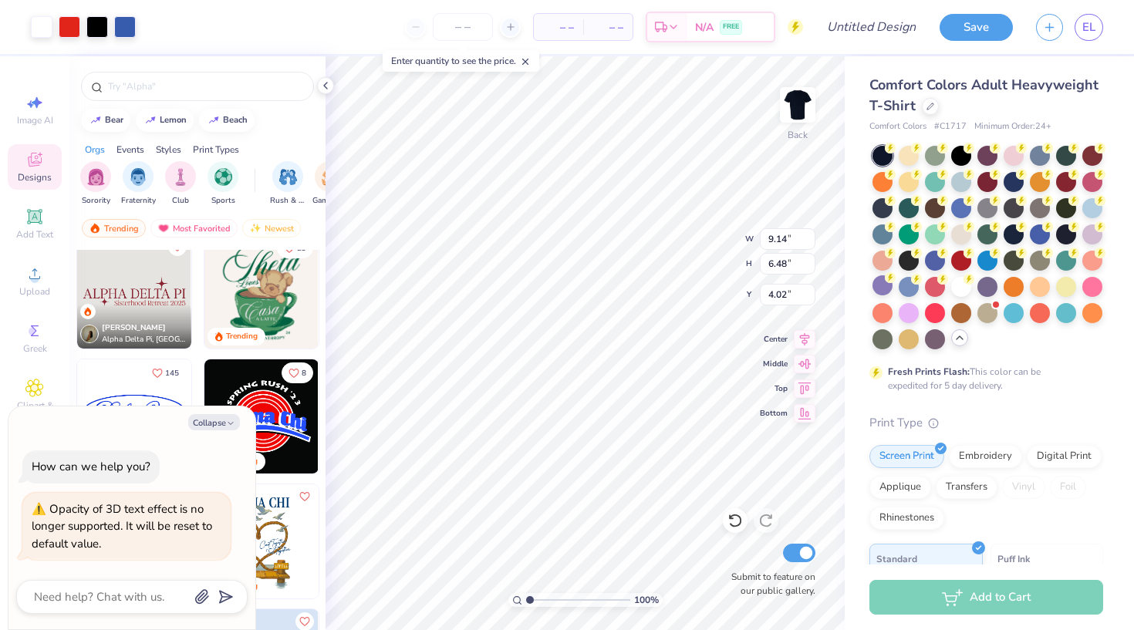
type input "11.34"
type input "8.04"
type input "2.46"
type textarea "x"
type input "3.00"
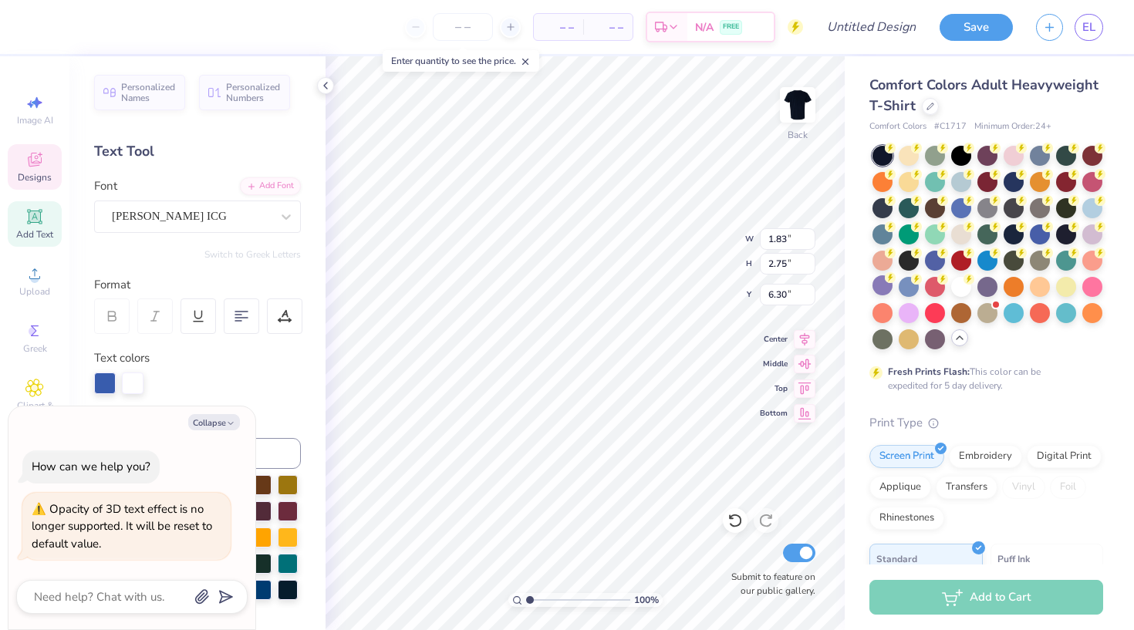
type textarea "x"
type textarea "R"
type textarea "x"
type input "9.01"
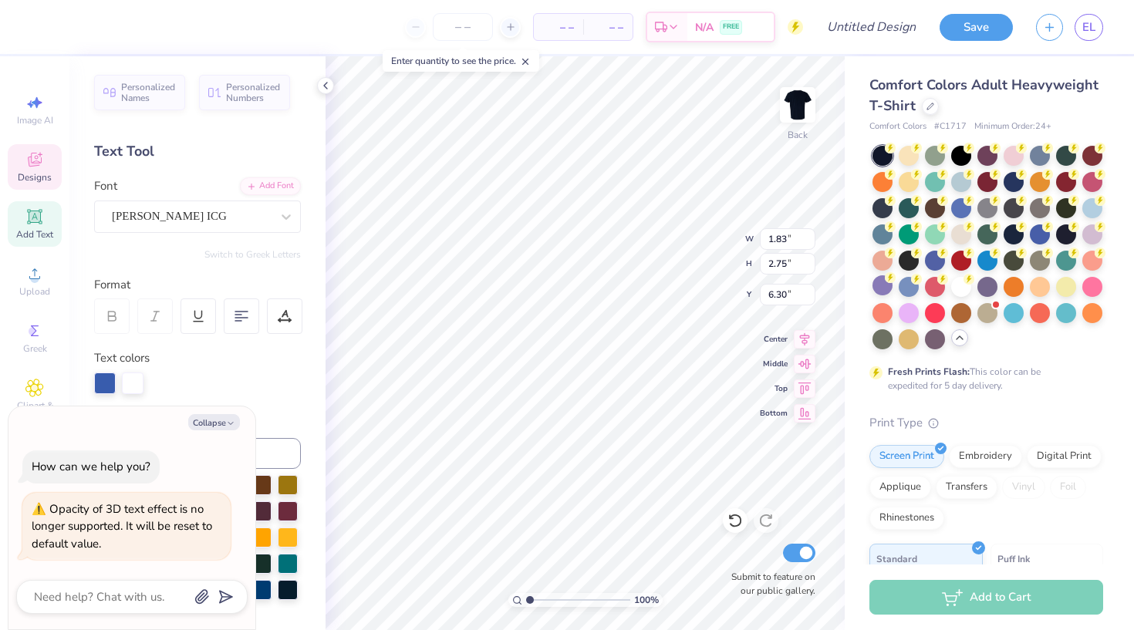
type input "2.37"
type input "6.43"
type textarea "x"
type textarea "e Chi"
type textarea "x"
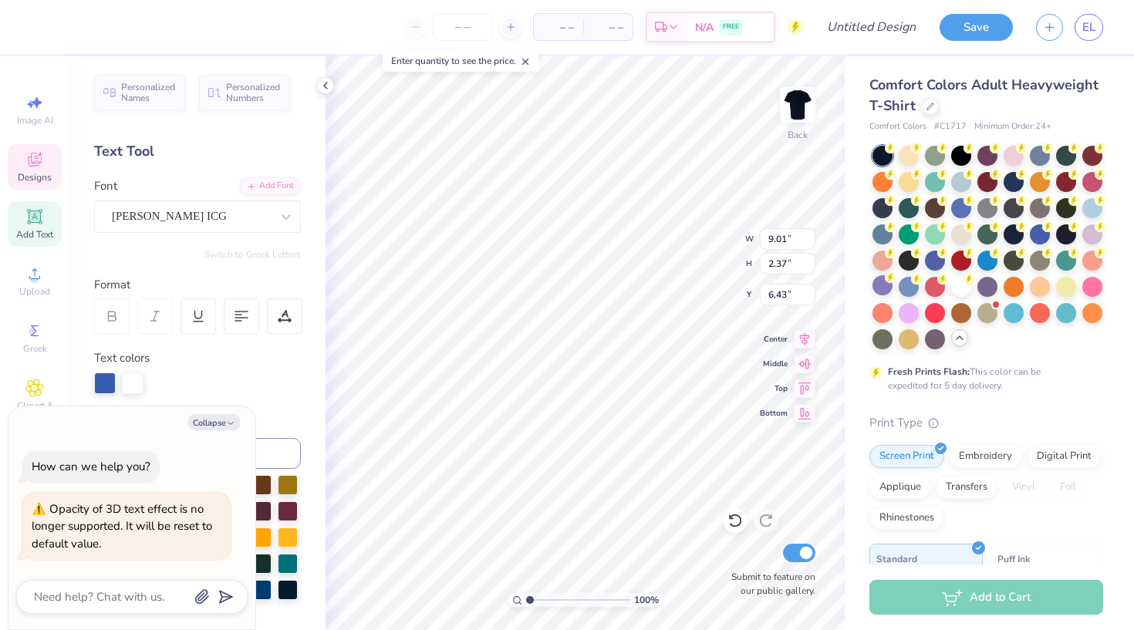
type textarea "en Chi"
type textarea "x"
type textarea "[PERSON_NAME]"
type textarea "x"
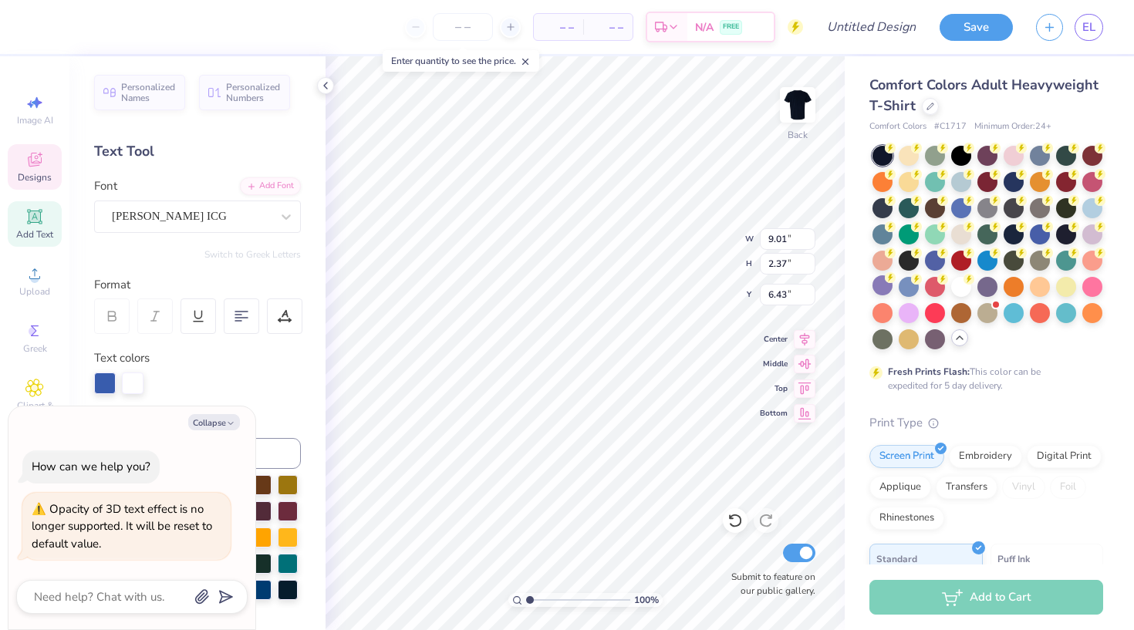
type textarea "eno hi"
type textarea "x"
type textarea "eno i"
type textarea "x"
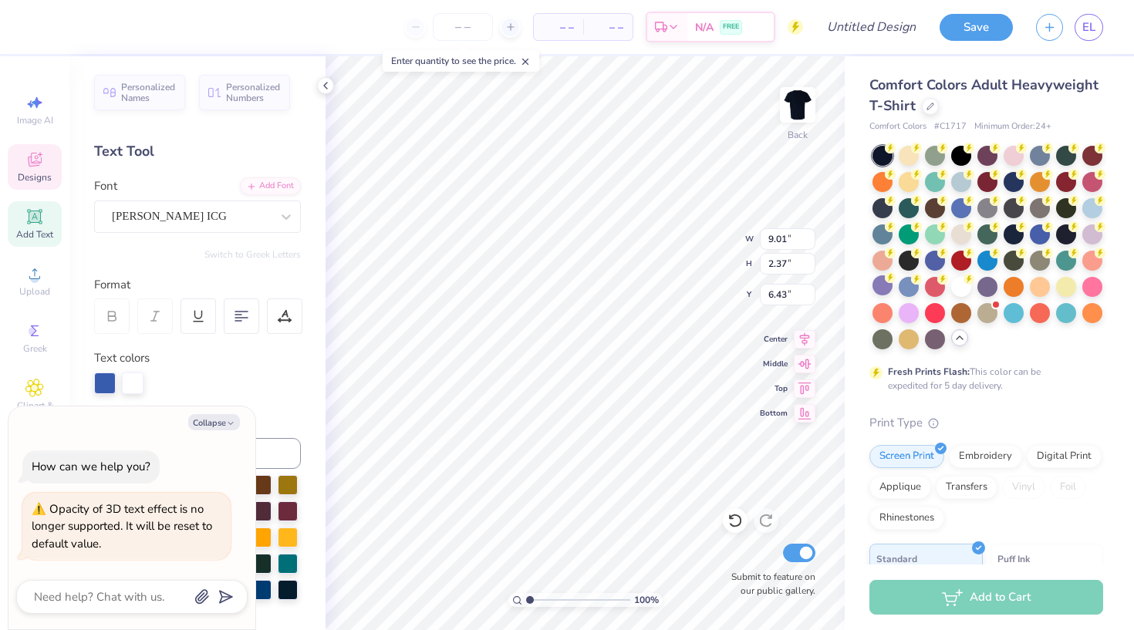
scroll to position [0, 1]
type textarea "eno Hi"
type textarea "x"
type textarea "[PERSON_NAME]"
type textarea "x"
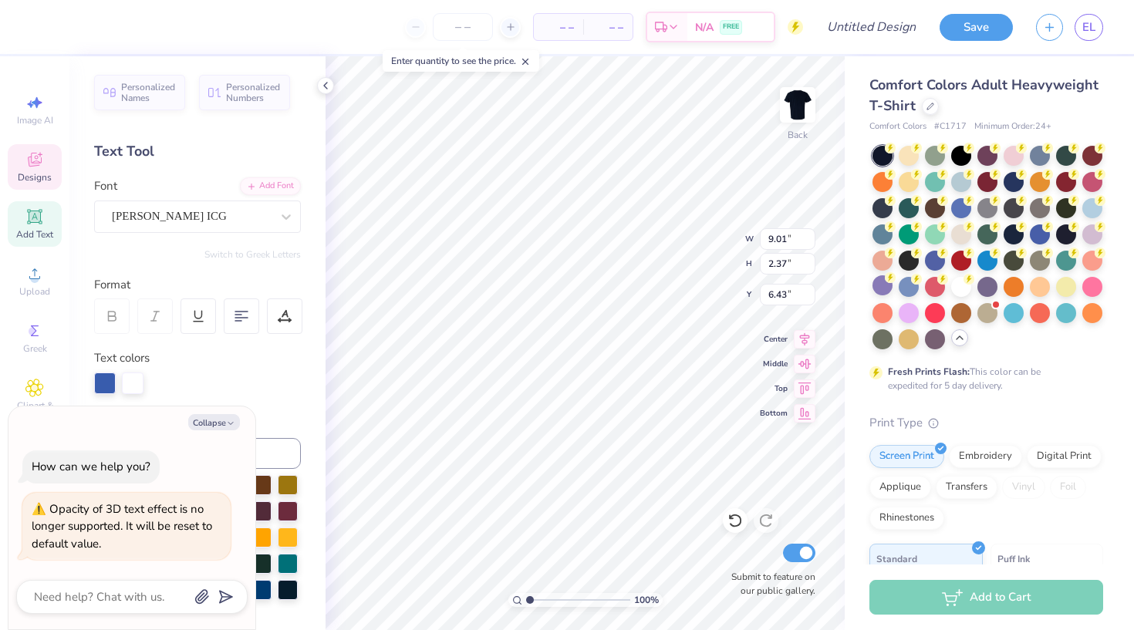
type textarea "eno High"
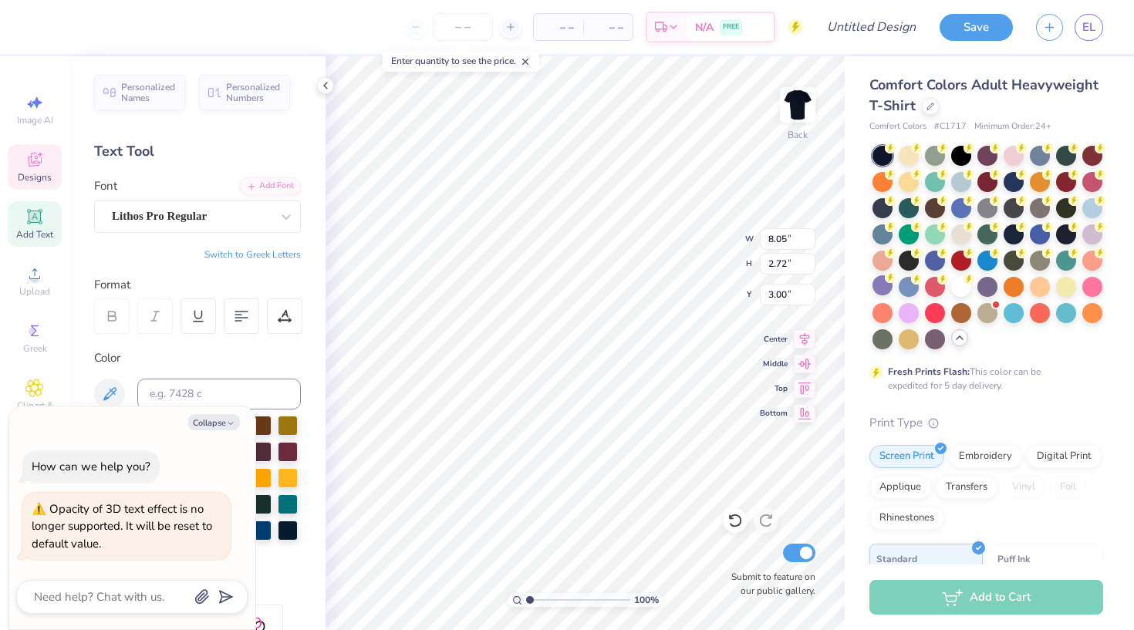
type textarea "x"
type textarea "SPRING RUS '23"
type textarea "x"
type textarea "SPRING RU '23"
type textarea "x"
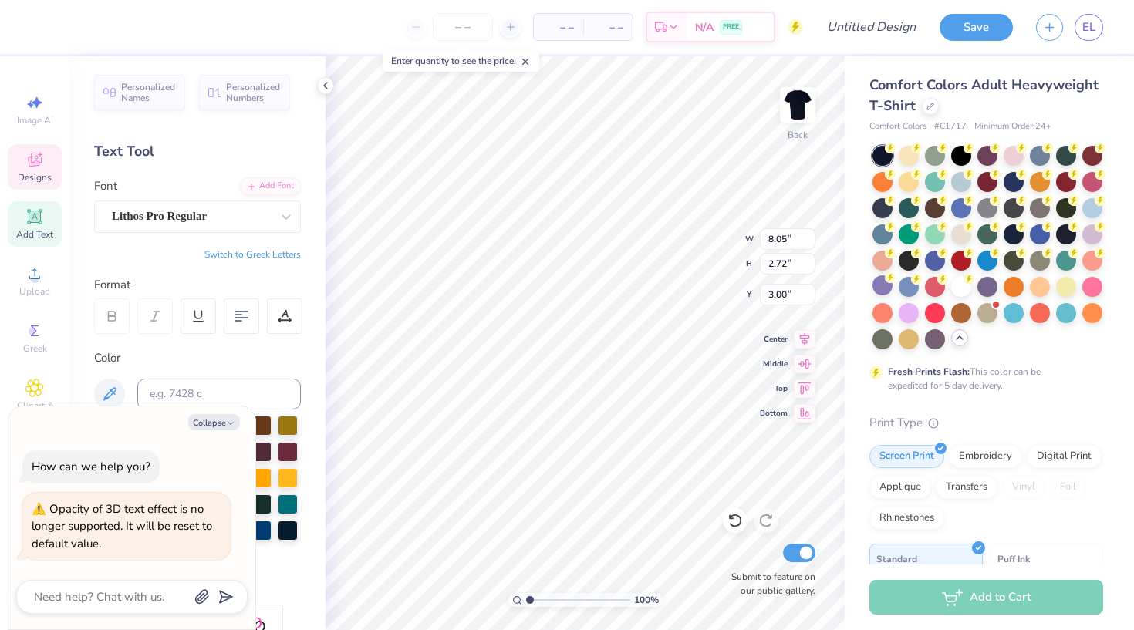
type textarea "SPRING R '23"
type textarea "x"
type textarea "SPRING '23"
type textarea "x"
type textarea "SPRING '23"
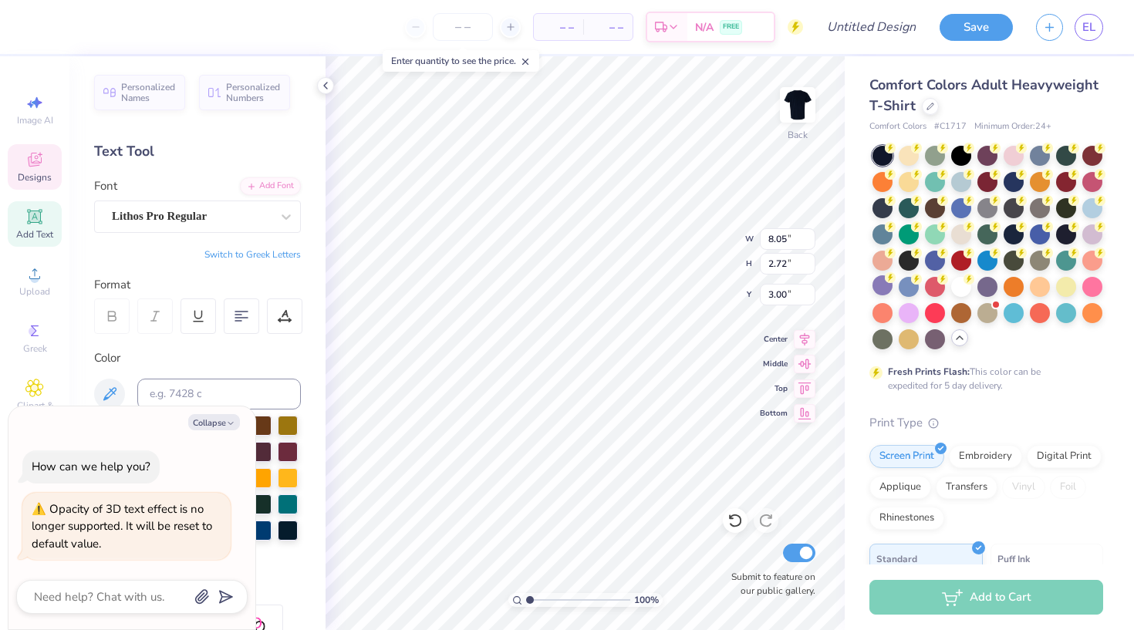
type textarea "x"
type textarea "SPRIN '23"
type textarea "x"
type textarea "SPRI '23"
type textarea "x"
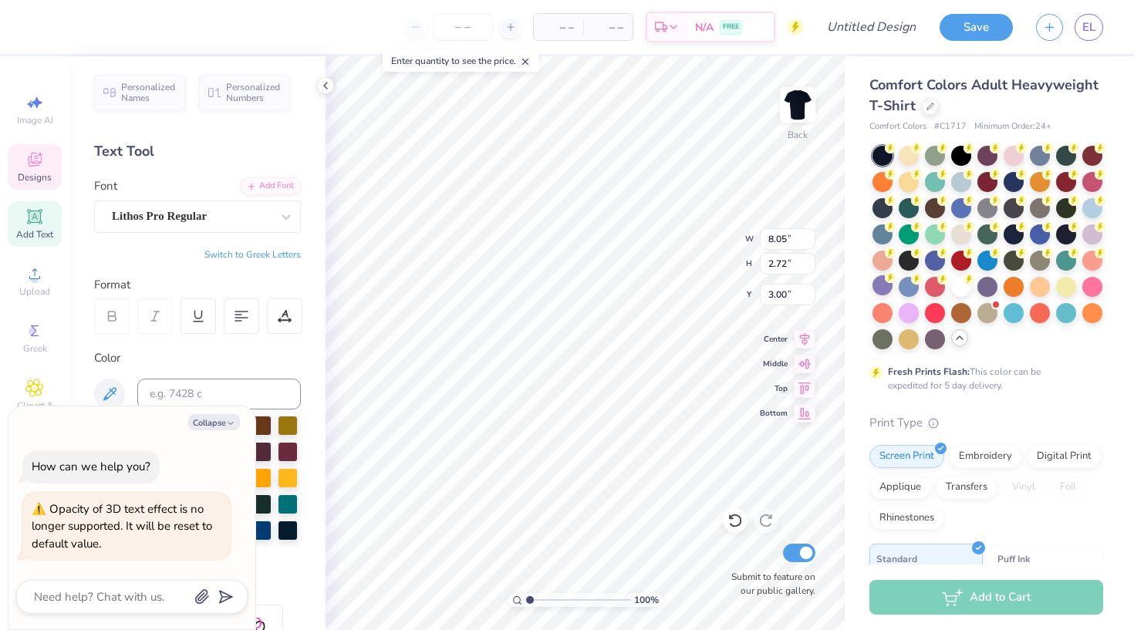
type textarea "SPR '23"
type textarea "x"
type textarea "SP '23"
type textarea "x"
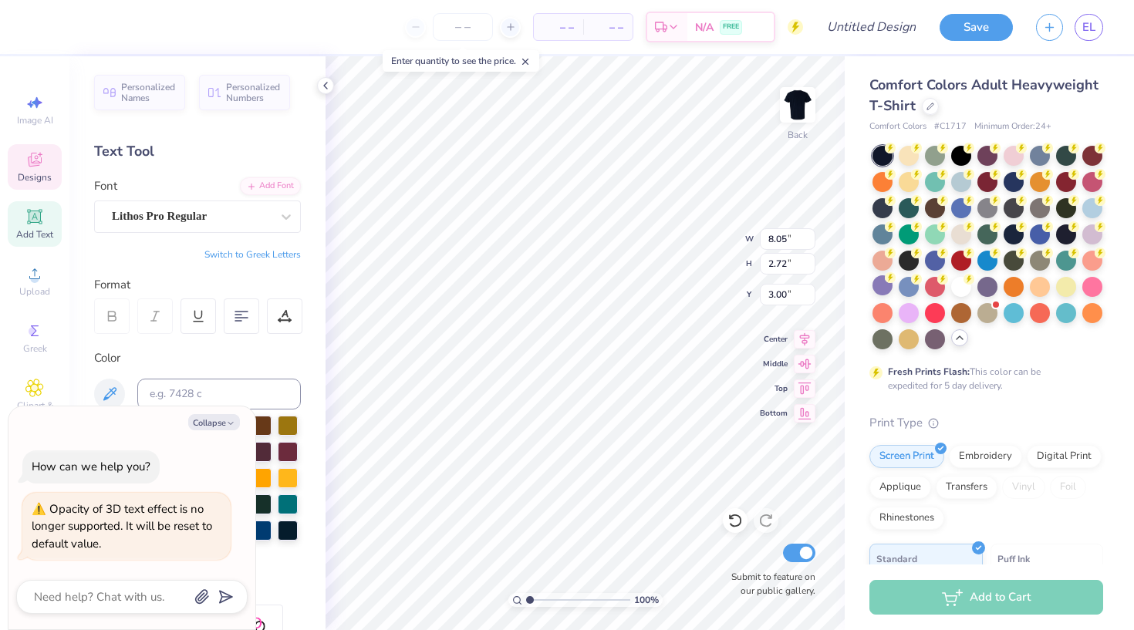
type textarea "S '23"
type textarea "x"
type textarea "'23"
type textarea "x"
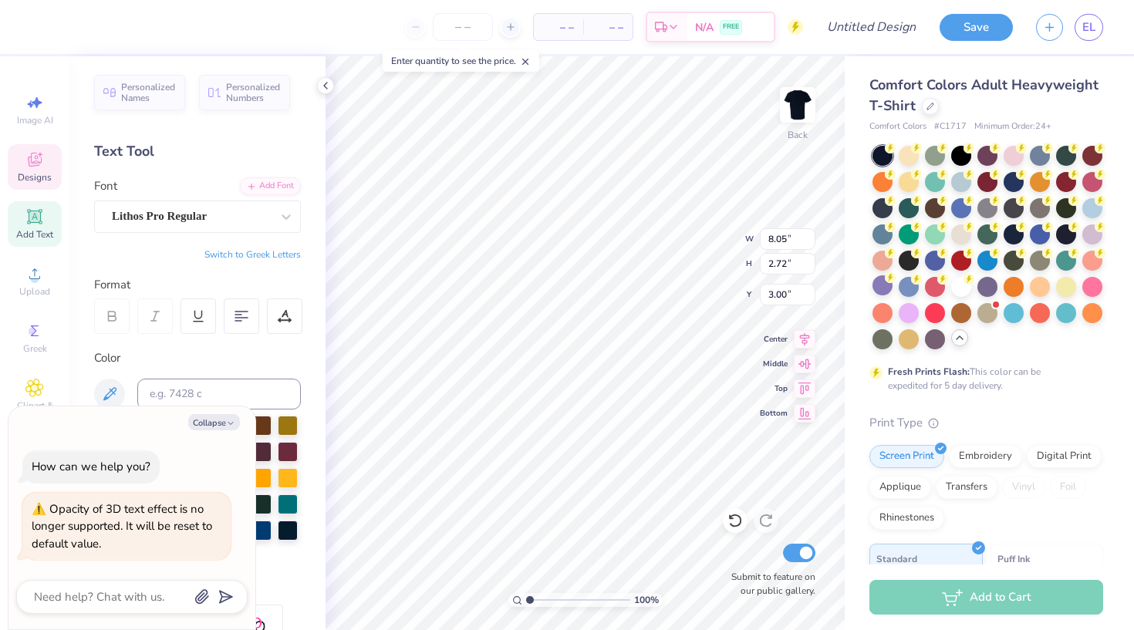
type textarea "L '23"
type textarea "x"
type textarea "Le '23"
type textarea "x"
type textarea "Lea '23"
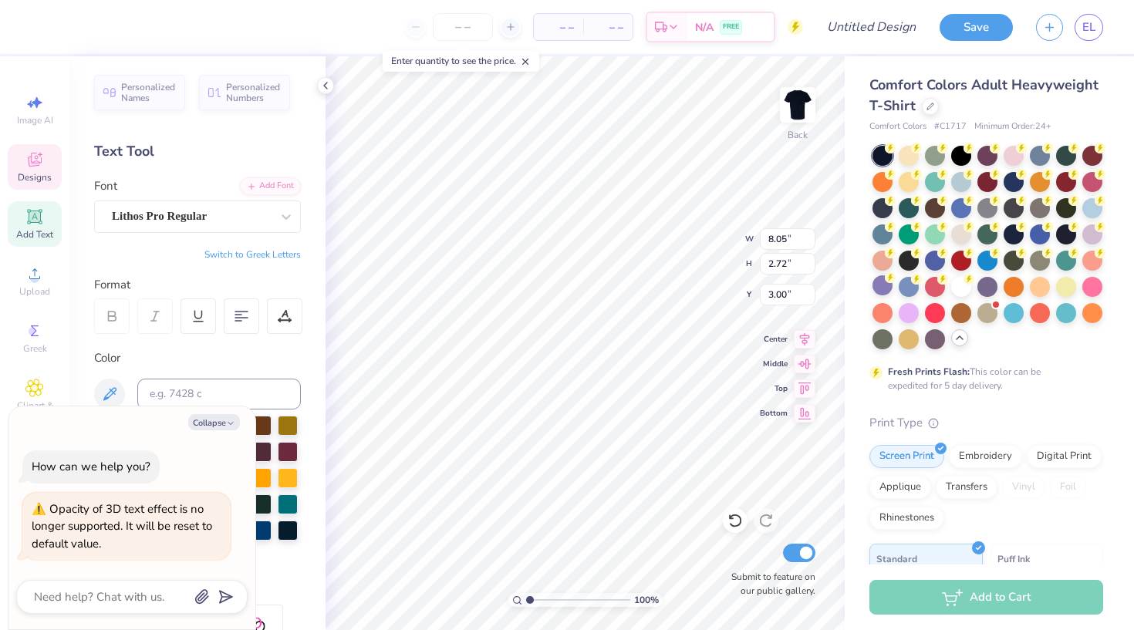
type textarea "x"
type textarea "Lead '23"
type textarea "x"
type textarea "Leade '23"
type textarea "x"
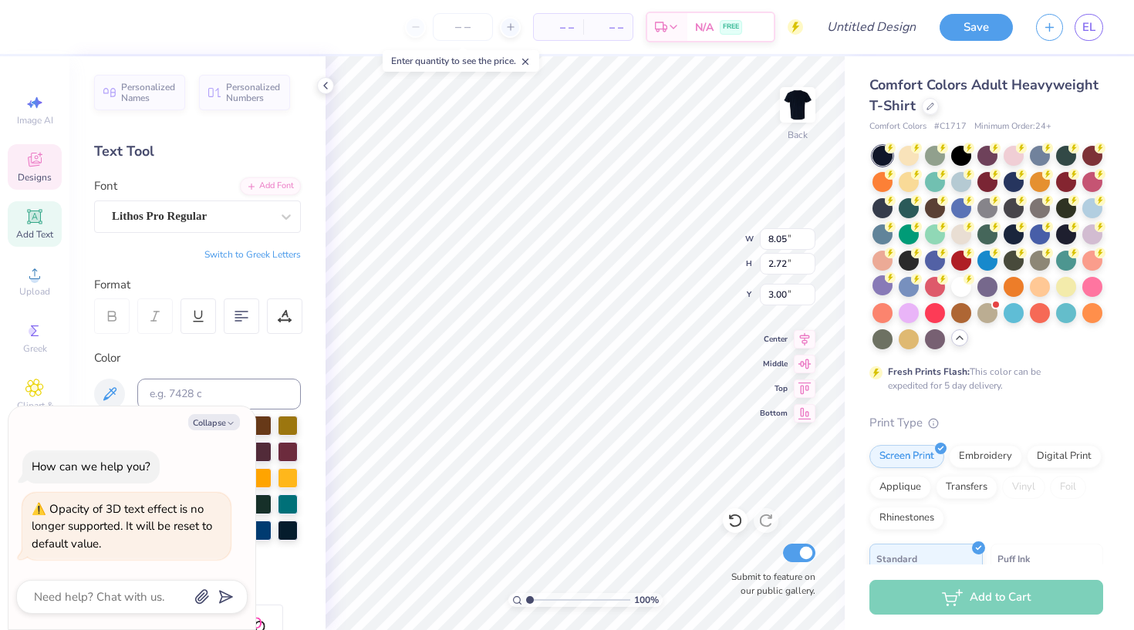
type textarea "Leader '23"
type textarea "x"
type textarea "Leaders '23"
type textarea "x"
type textarea "Leadersh '23"
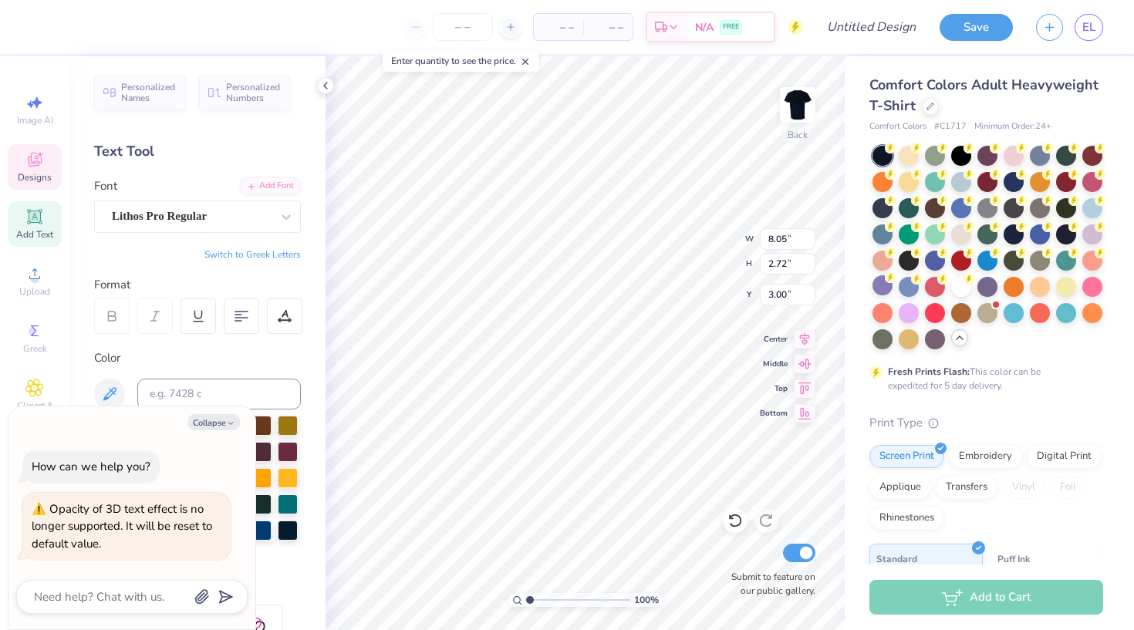
type textarea "x"
type textarea "Leadershi '23"
type textarea "x"
type textarea "Leadership '23"
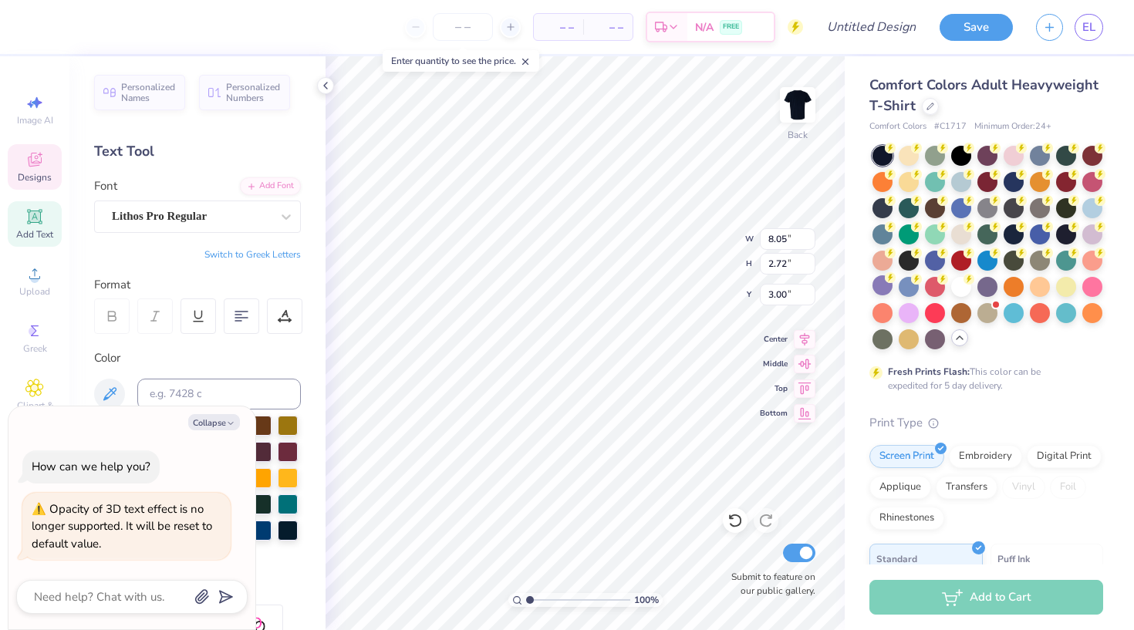
type textarea "x"
type textarea "Leadership '2"
type textarea "x"
type textarea "Leadership '"
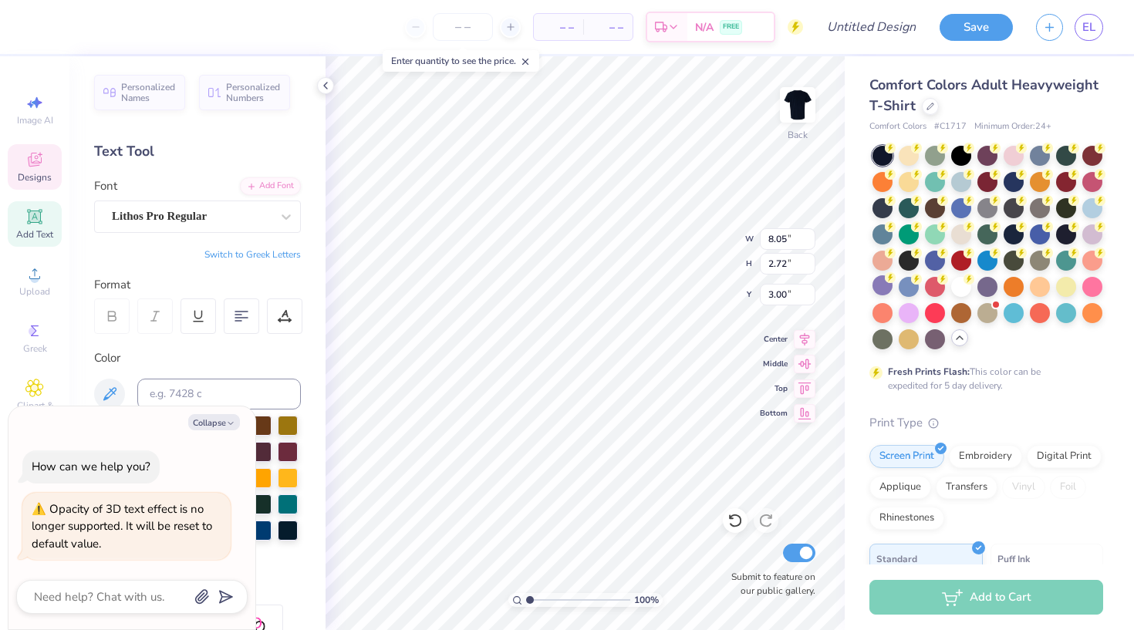
type textarea "x"
type textarea "Leadership"
type textarea "x"
type textarea "Leadership 2"
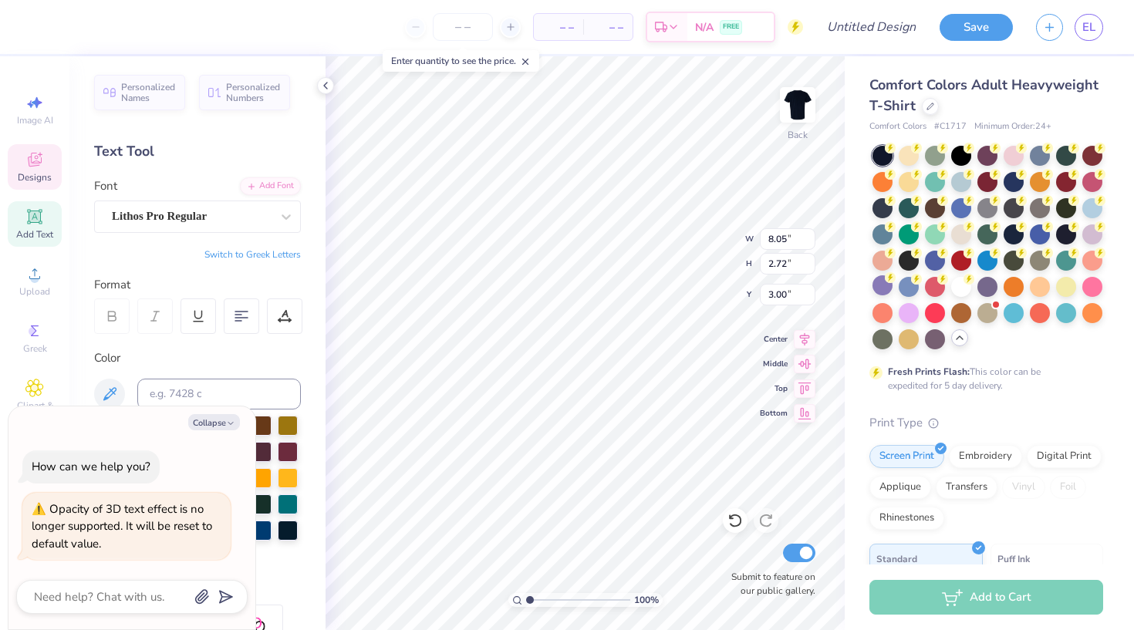
type textarea "x"
type textarea "Leadership 25"
type textarea "x"
type textarea "Leadership 25-"
type textarea "x"
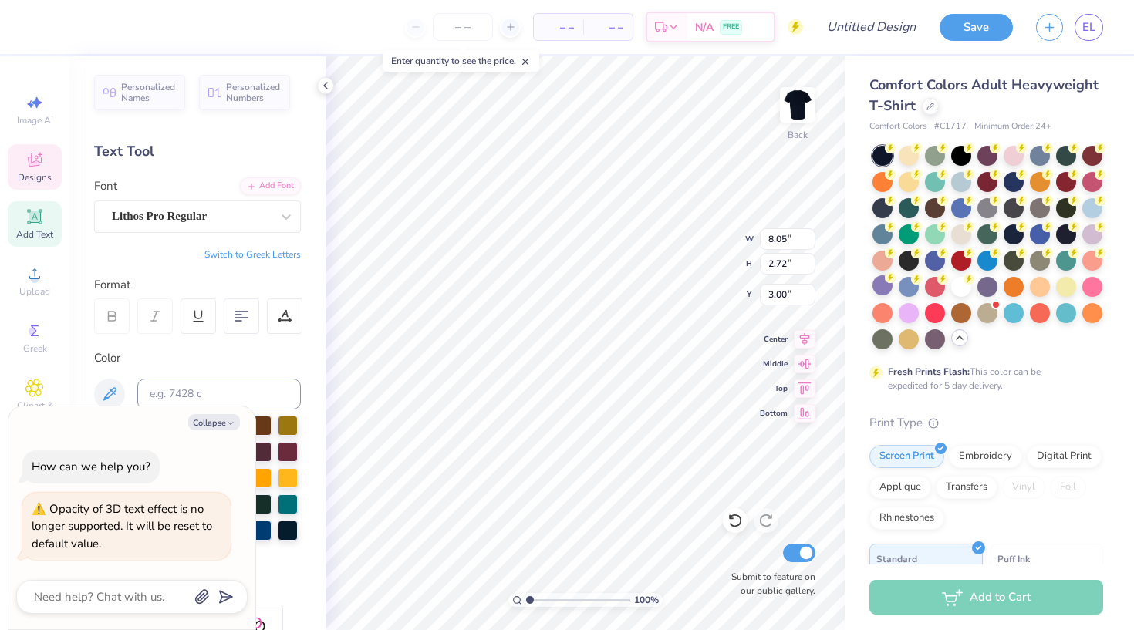
type textarea "Leadership 25-2"
type textarea "x"
type textarea "Leadership 25-26"
type textarea "x"
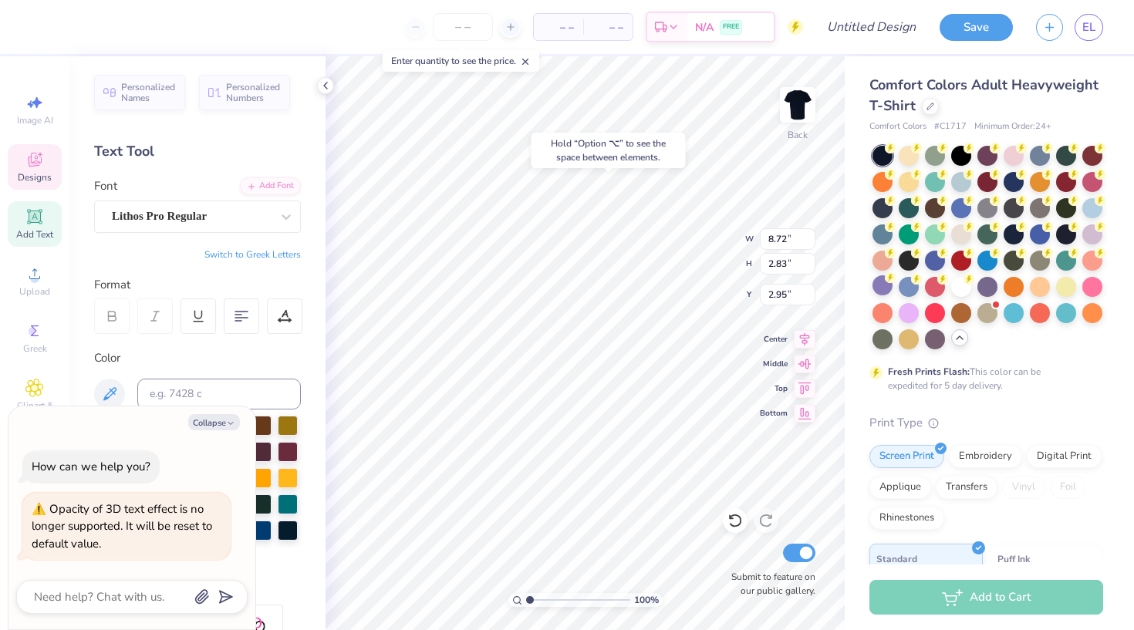
type input "3.00"
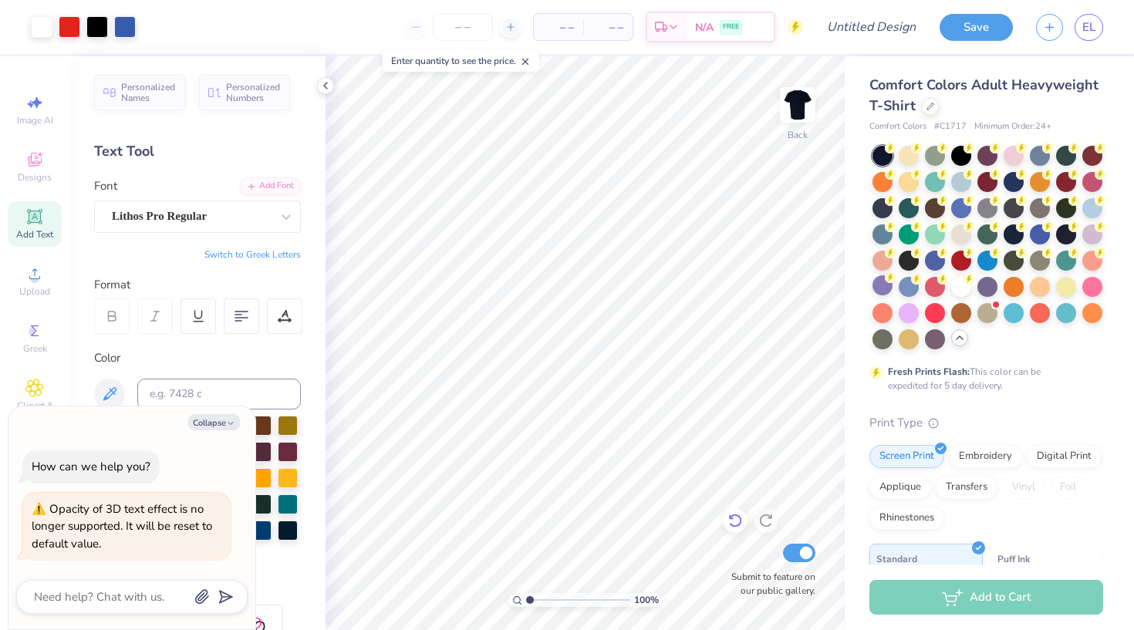
click at [735, 531] on div at bounding box center [735, 520] width 25 height 25
click at [767, 524] on icon at bounding box center [765, 520] width 15 height 15
click at [738, 516] on icon at bounding box center [734, 521] width 13 height 14
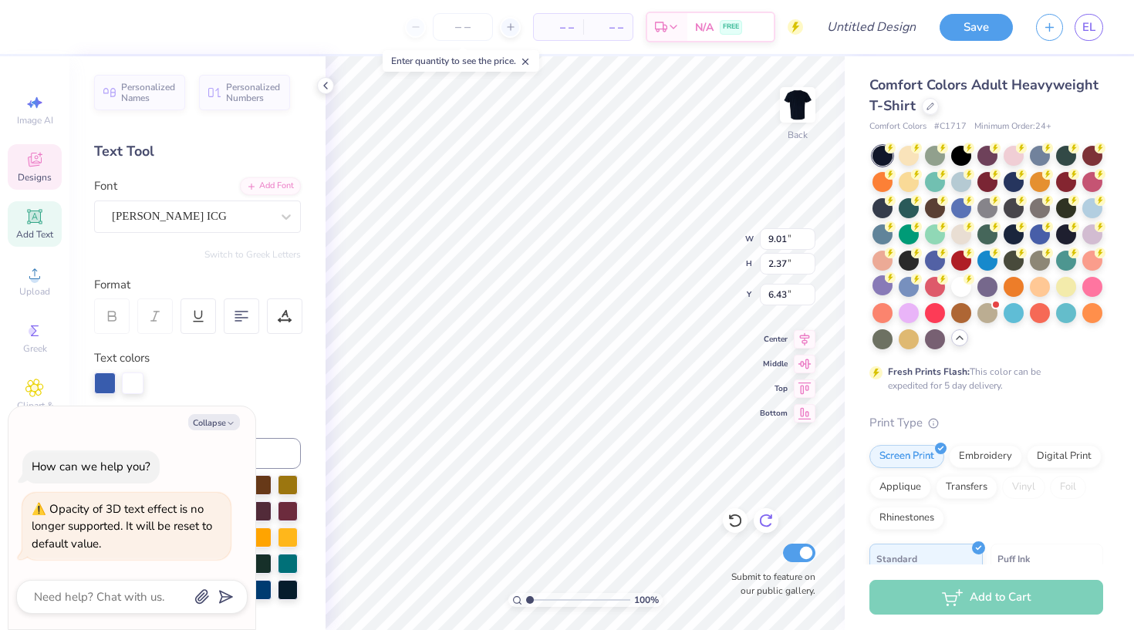
click at [766, 517] on icon at bounding box center [765, 520] width 15 height 15
type textarea "x"
type input "9.08"
type input "2.63"
type input "6.25"
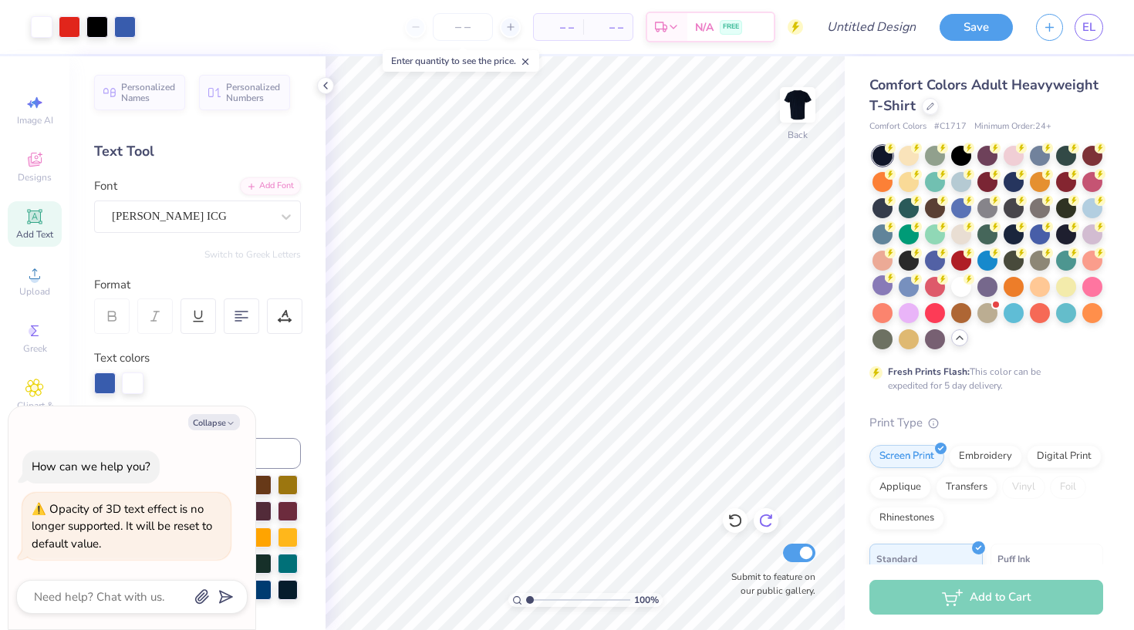
click at [765, 530] on div at bounding box center [765, 520] width 25 height 25
type textarea "x"
